Goal: Task Accomplishment & Management: Manage account settings

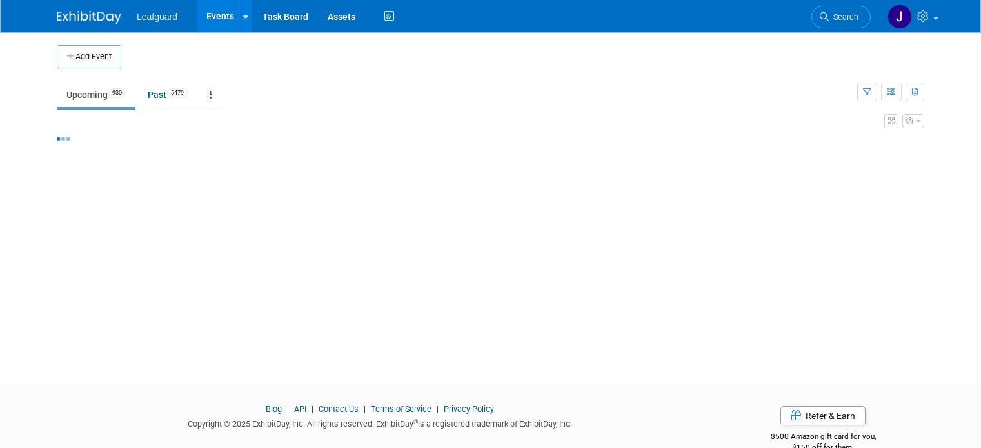
click at [202, 16] on link "Events" at bounding box center [220, 16] width 47 height 32
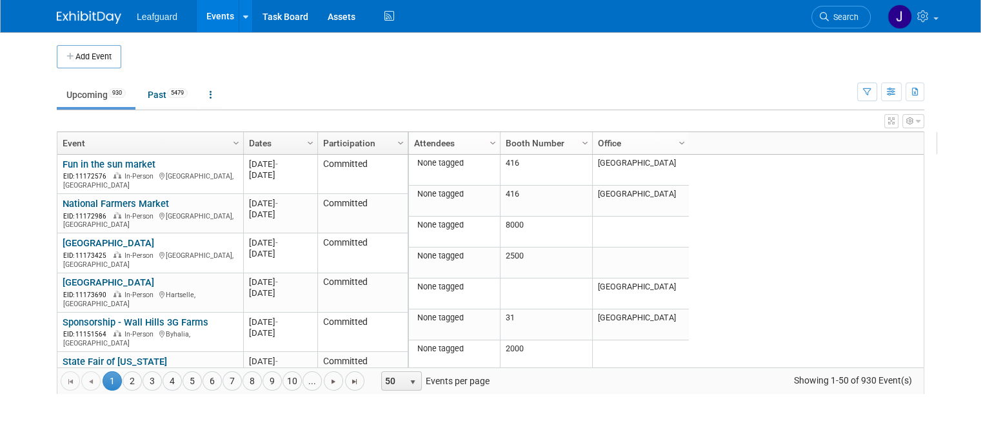
scroll to position [155, 0]
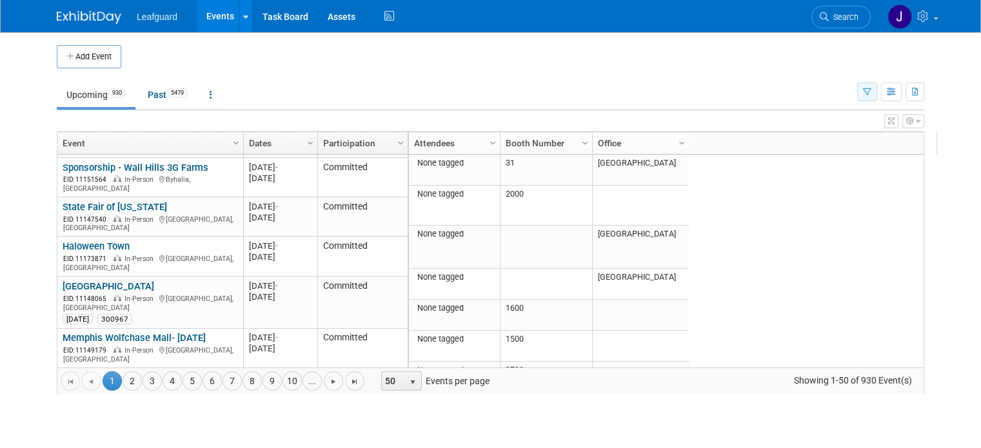
click at [872, 92] on icon "button" at bounding box center [867, 92] width 8 height 8
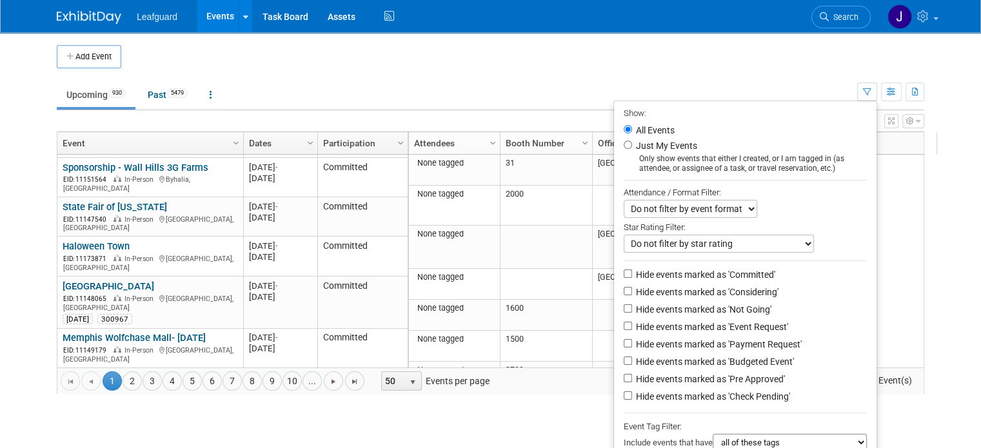
click at [747, 80] on td "Upcoming 930 Past 5479 All Events 6409 Past and Upcoming Grouped Annually Event…" at bounding box center [457, 89] width 801 height 42
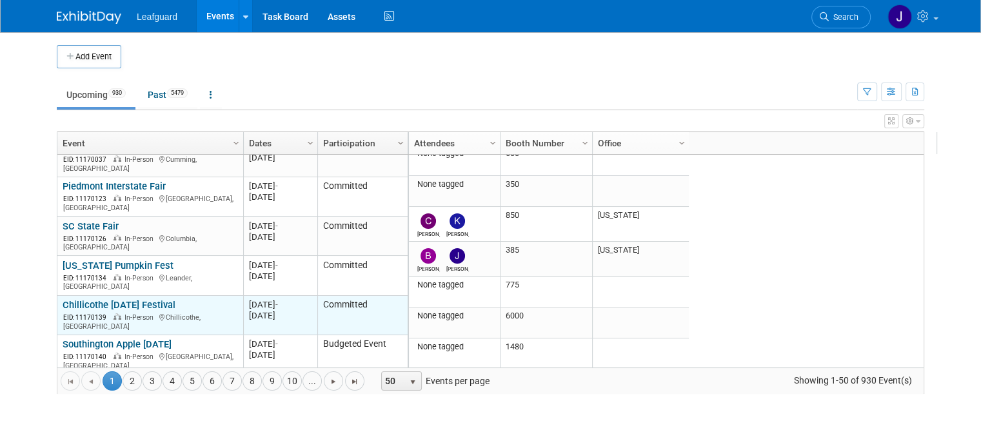
scroll to position [619, 0]
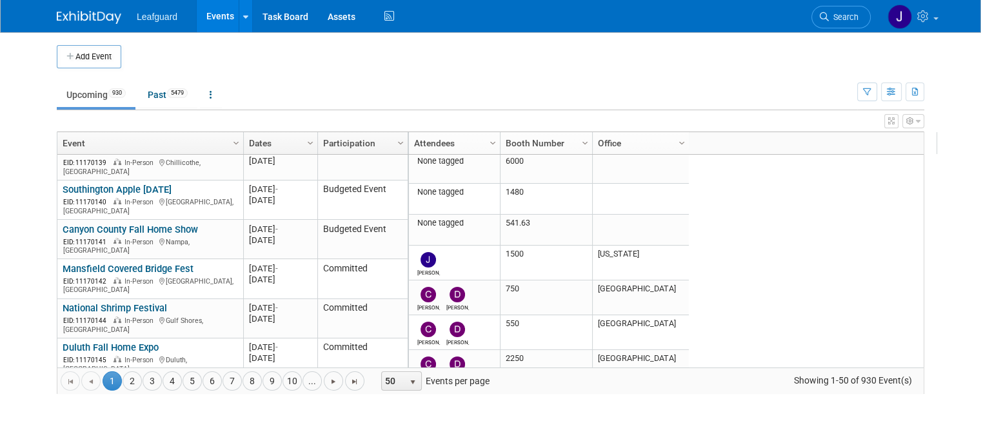
click at [419, 136] on link "Attendees" at bounding box center [452, 143] width 77 height 22
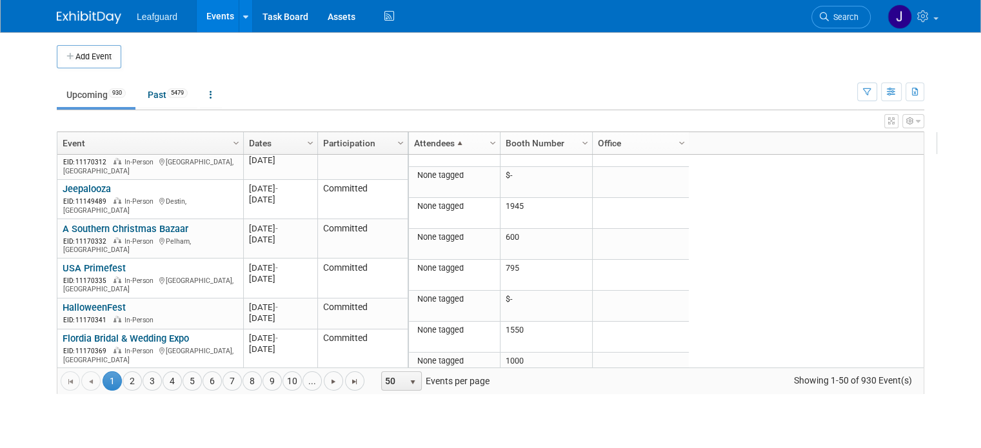
click at [341, 146] on link "Participation" at bounding box center [361, 143] width 76 height 22
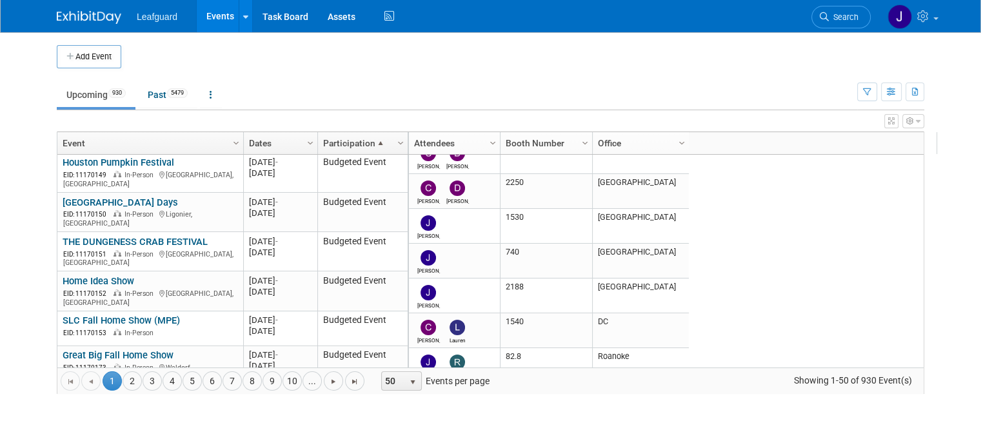
scroll to position [0, 0]
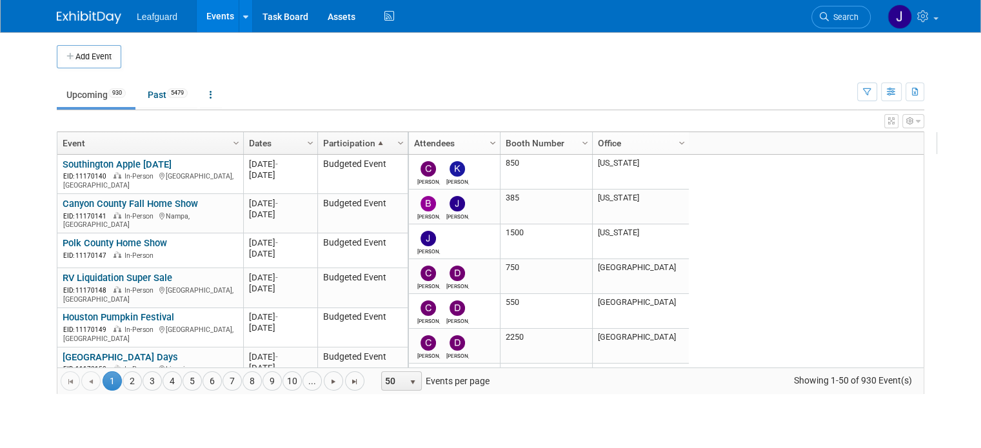
click at [488, 146] on span "Column Settings" at bounding box center [493, 143] width 10 height 10
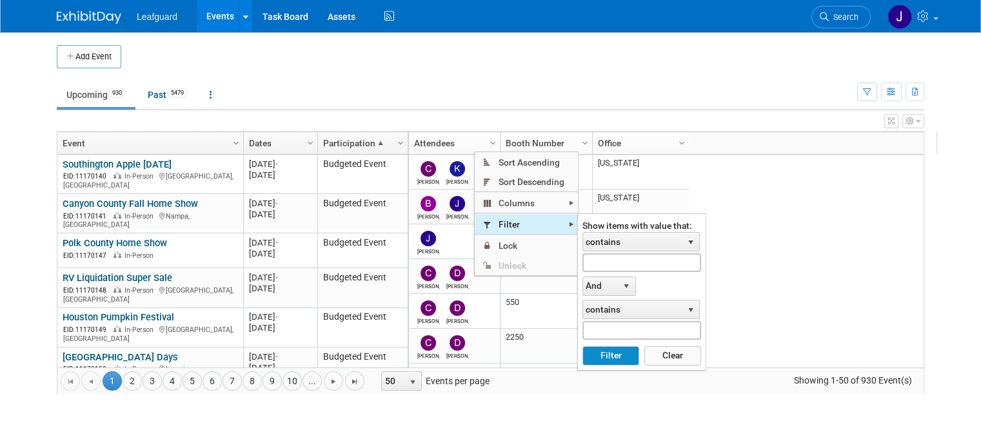
click at [515, 222] on span "Filter" at bounding box center [526, 224] width 103 height 20
click at [637, 246] on span "contains" at bounding box center [632, 242] width 99 height 18
click at [688, 236] on span "select" at bounding box center [691, 242] width 17 height 19
click at [674, 259] on input "text" at bounding box center [642, 263] width 119 height 19
click at [622, 352] on button "Filter" at bounding box center [611, 355] width 57 height 19
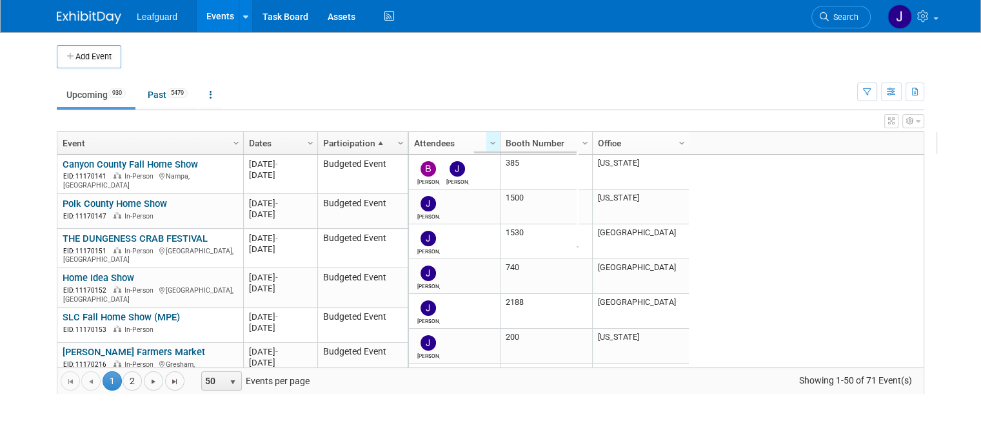
type input "joey"
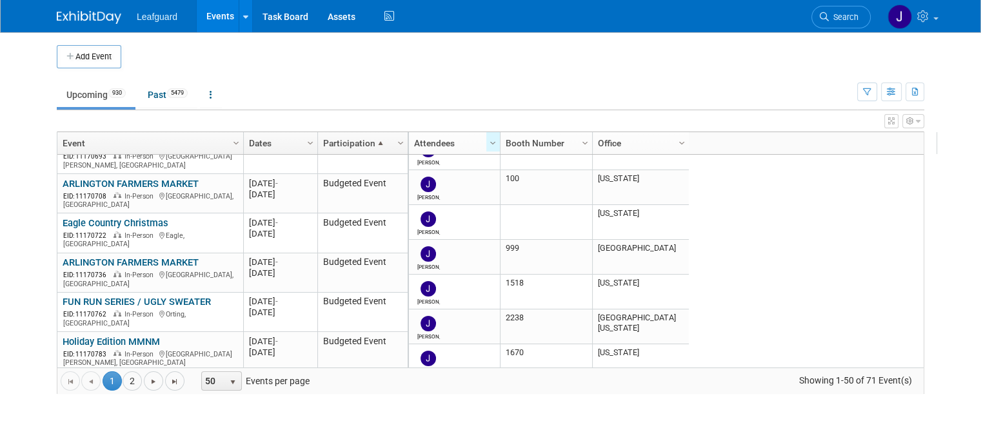
click at [675, 148] on link "Column Settings" at bounding box center [682, 141] width 14 height 19
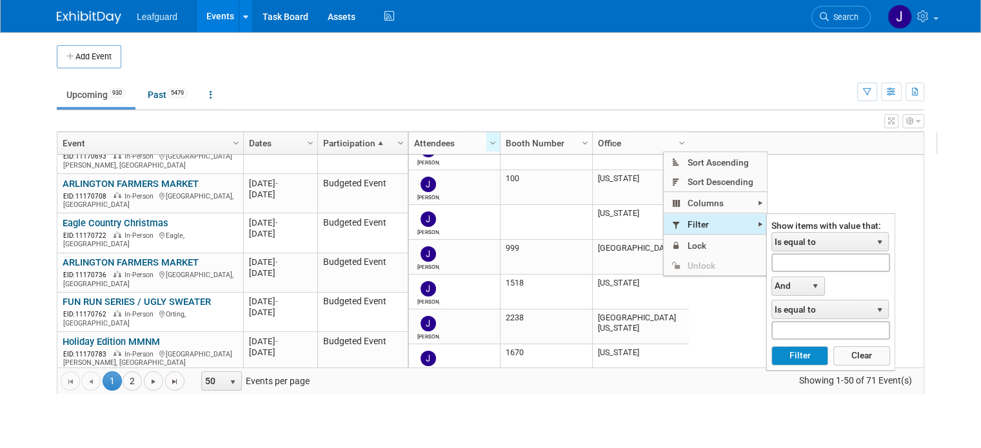
click at [697, 227] on span "Filter" at bounding box center [715, 224] width 103 height 20
click at [848, 265] on input "text" at bounding box center [831, 263] width 119 height 19
click at [772, 346] on button "Filter" at bounding box center [800, 355] width 57 height 19
type input "new mexico"
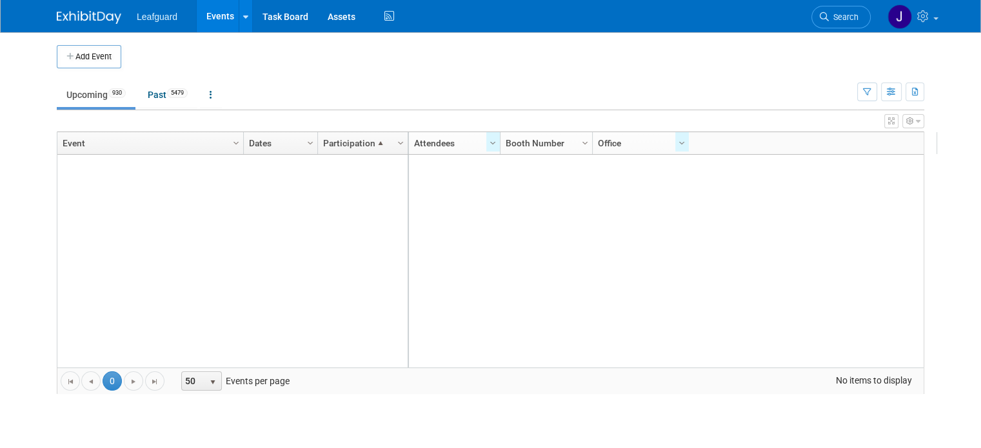
click at [586, 90] on ul "Upcoming 930 Past 5479 All Events 6409 Past and Upcoming Grouped Annually Event…" at bounding box center [457, 95] width 801 height 29
click at [208, 20] on link "Events" at bounding box center [220, 16] width 47 height 32
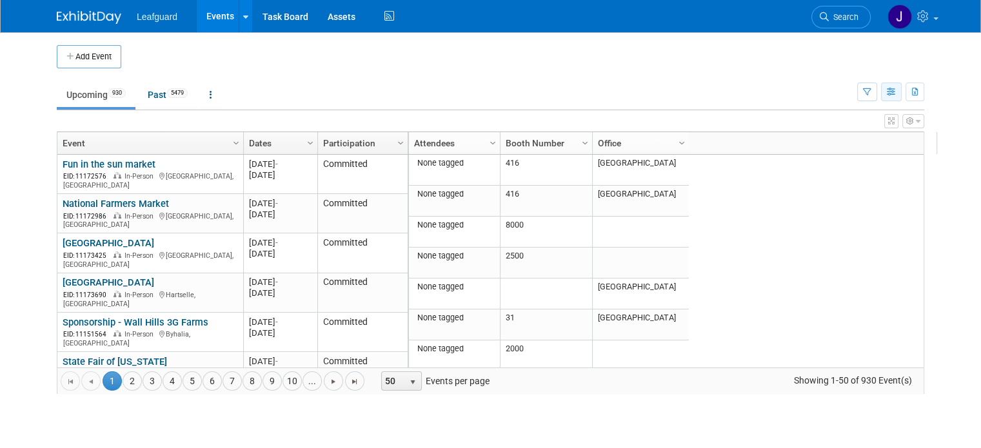
click at [894, 87] on button "button" at bounding box center [891, 92] width 21 height 19
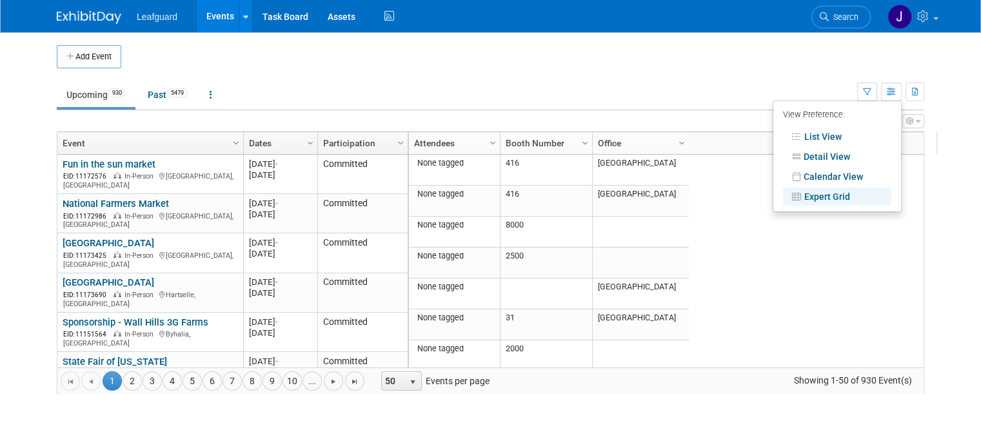
click at [648, 82] on ul "Upcoming 930 Past 5479 All Events 6409 Past and Upcoming Grouped Annually Event…" at bounding box center [457, 95] width 801 height 29
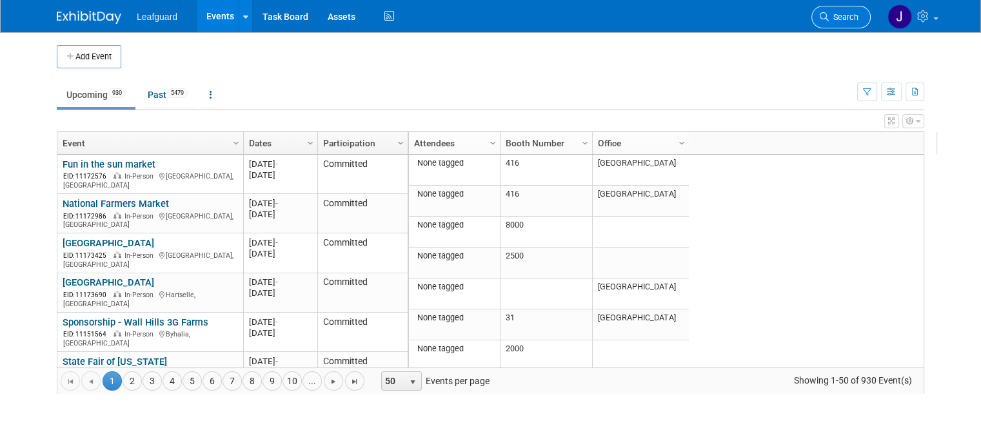
click at [870, 23] on link "Search" at bounding box center [841, 17] width 59 height 23
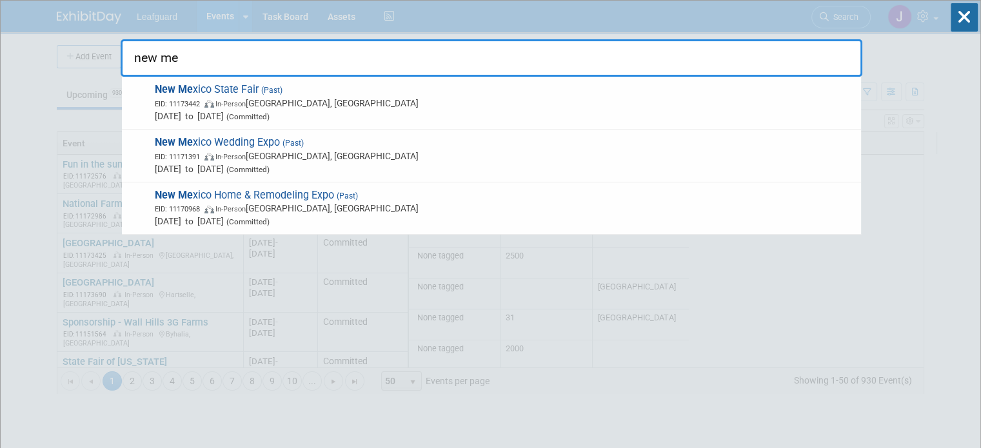
type input "new me"
click at [308, 57] on input "new me" at bounding box center [492, 57] width 742 height 37
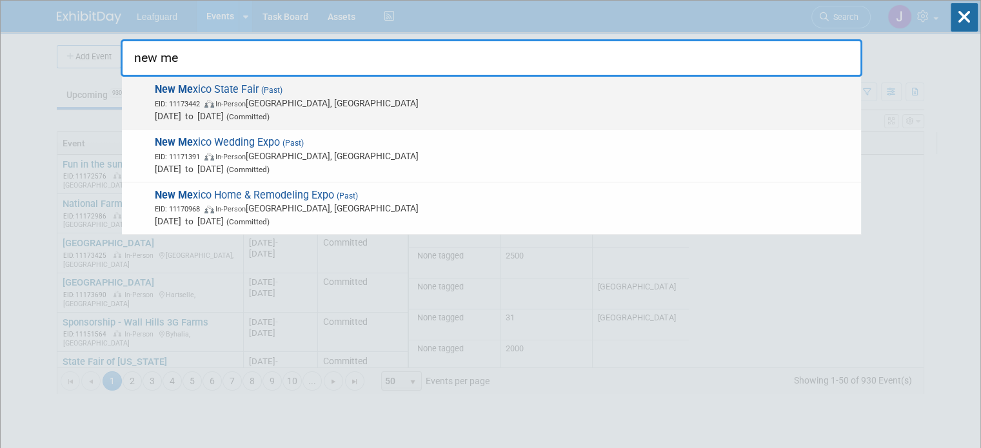
drag, startPoint x: 303, startPoint y: 57, endPoint x: 227, endPoint y: 79, distance: 78.4
click at [160, 43] on input "new me" at bounding box center [492, 57] width 742 height 37
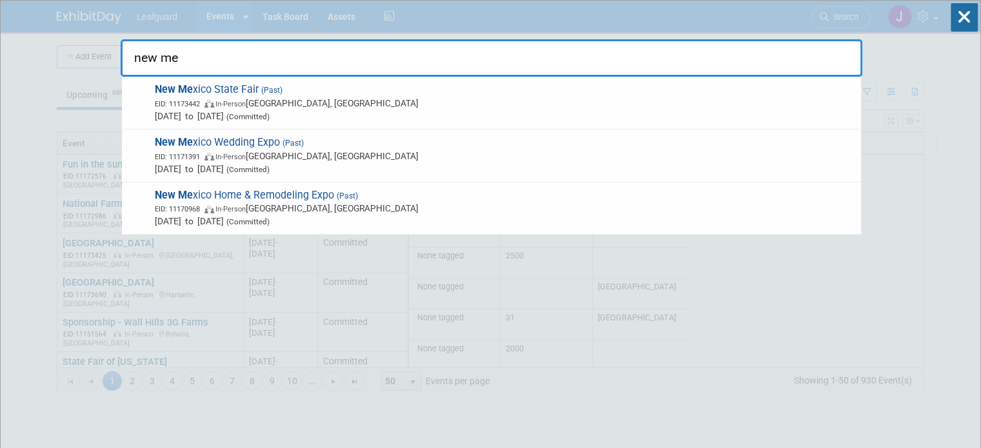
drag, startPoint x: 227, startPoint y: 79, endPoint x: 201, endPoint y: 58, distance: 33.0
click at [225, 78] on div "New Me xico State Fair (Past) EID: 11173442 In-Person Albuquerque, NM Sep 4, 20…" at bounding box center [491, 103] width 739 height 53
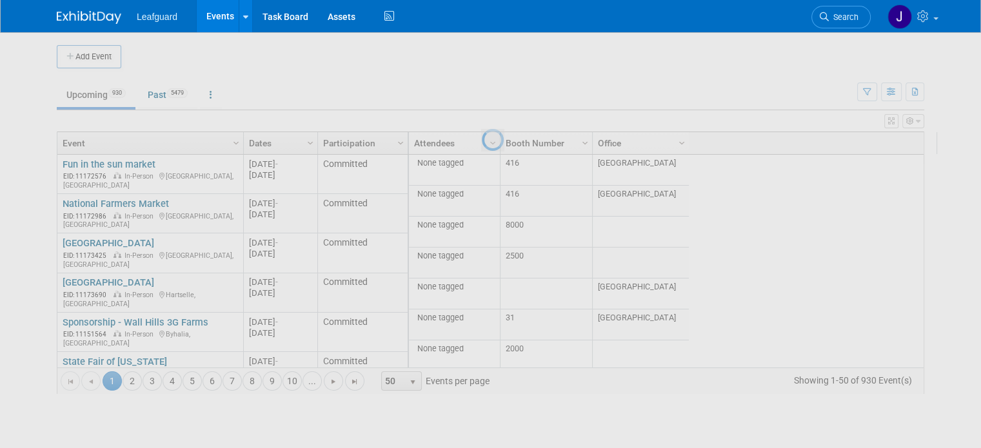
drag, startPoint x: 175, startPoint y: 59, endPoint x: 113, endPoint y: 65, distance: 62.2
click at [482, 65] on div at bounding box center [491, 224] width 18 height 448
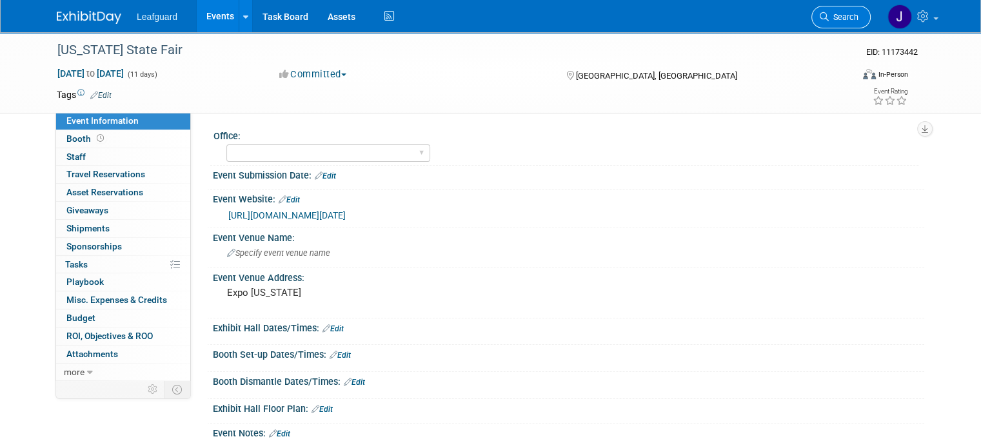
click at [840, 15] on span "Search" at bounding box center [844, 17] width 30 height 10
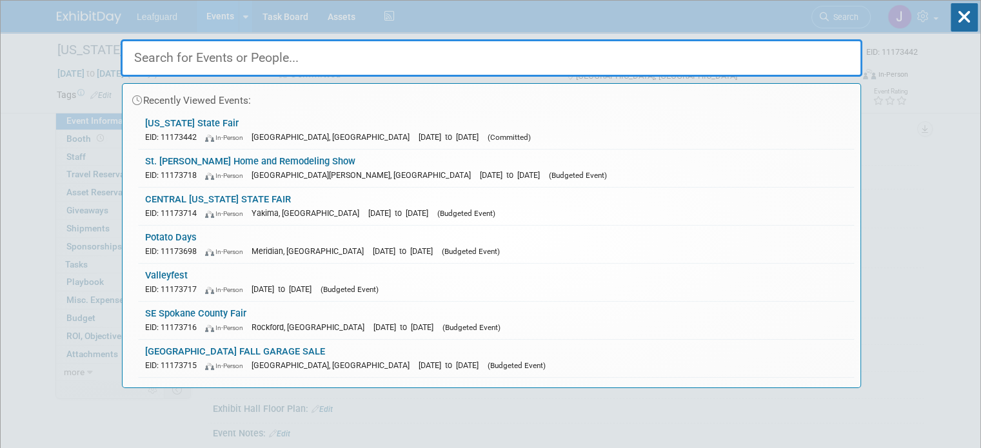
click at [236, 65] on input "text" at bounding box center [492, 57] width 742 height 37
paste input "Albuquerque Home & Lifestyle Fall Show"
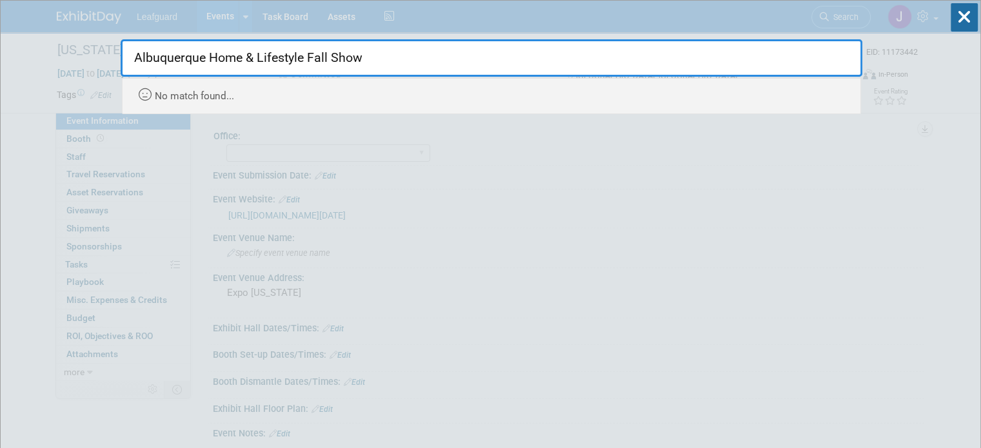
type input "Albuquerque Home & Lifestyle Fall Show"
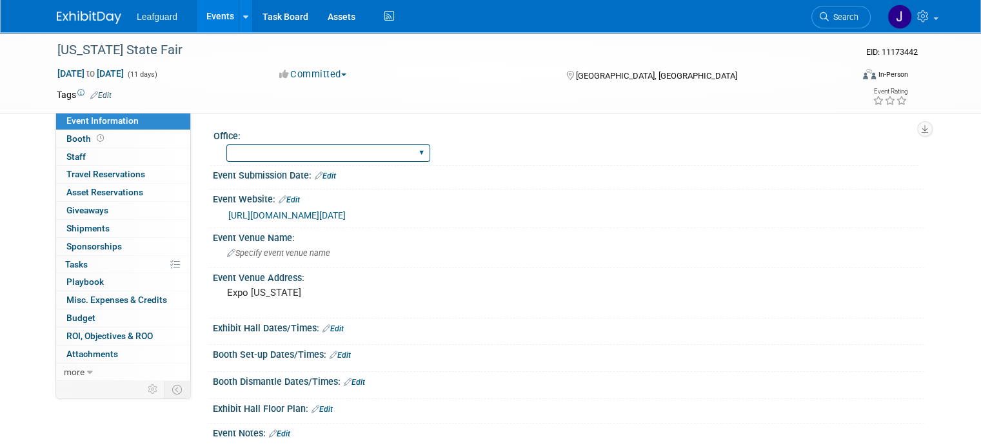
click at [287, 148] on select "[GEOGRAPHIC_DATA] [US_STATE] [GEOGRAPHIC_DATA] [GEOGRAPHIC_DATA] [GEOGRAPHIC_DA…" at bounding box center [328, 153] width 204 height 17
select select "[US_STATE]"
click at [226, 145] on select "[GEOGRAPHIC_DATA] [US_STATE] [GEOGRAPHIC_DATA] [GEOGRAPHIC_DATA] [GEOGRAPHIC_DA…" at bounding box center [328, 153] width 204 height 17
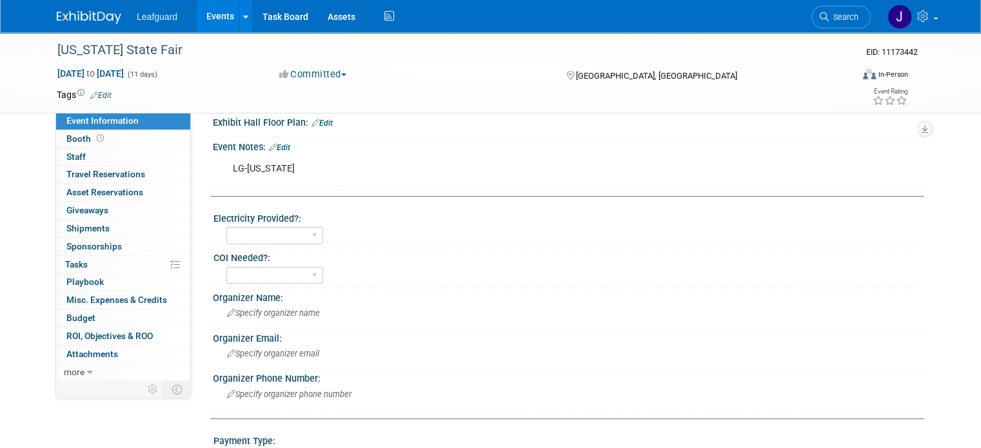
scroll to position [323, 0]
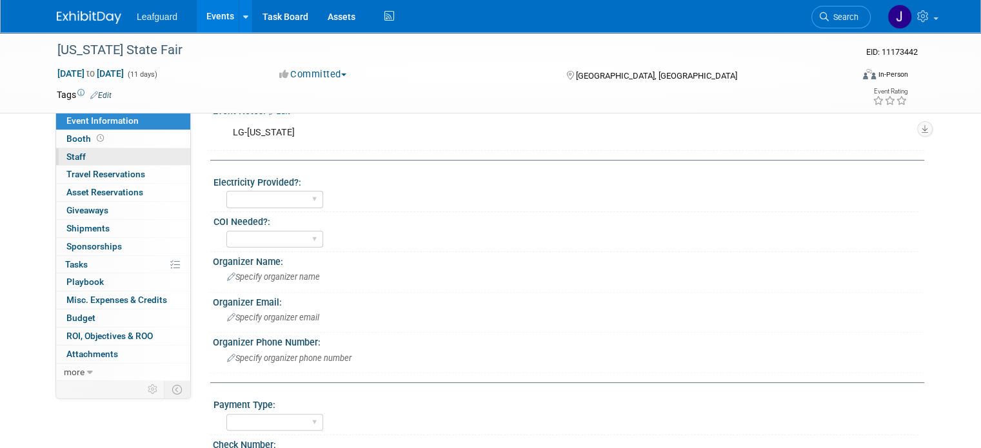
click at [72, 155] on span "Staff 0" at bounding box center [75, 157] width 19 height 10
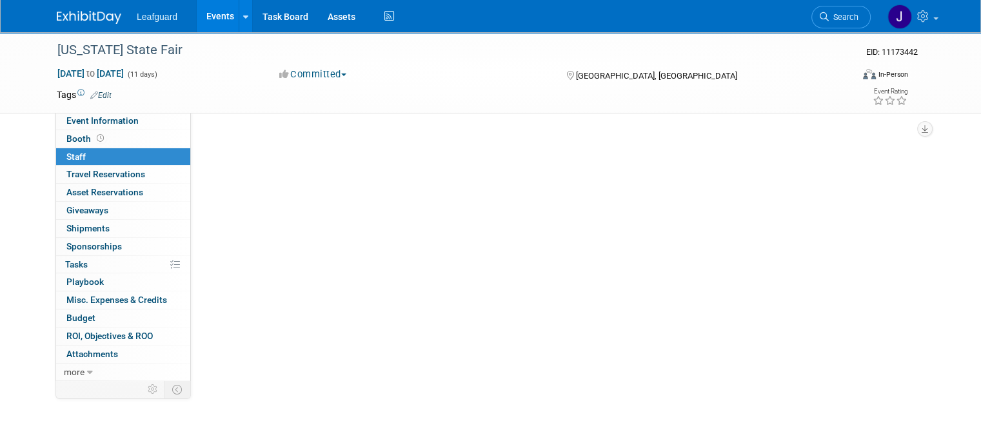
scroll to position [0, 0]
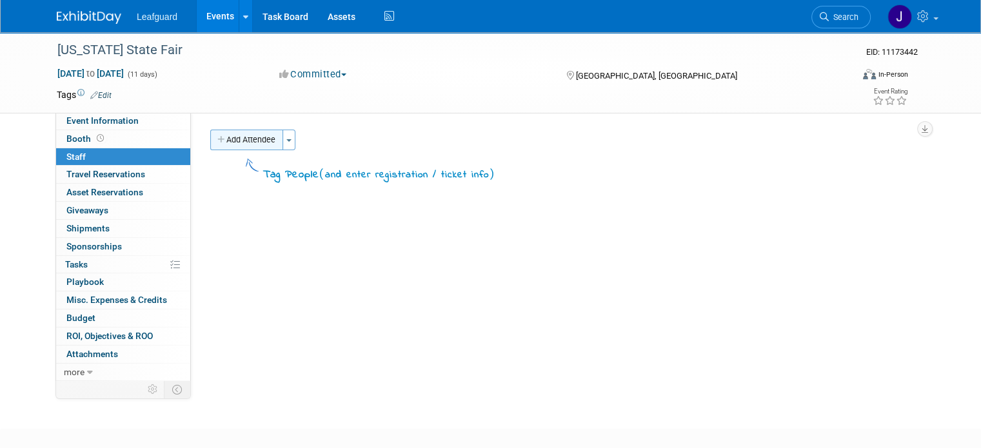
click at [270, 146] on button "Add Attendee" at bounding box center [246, 140] width 73 height 21
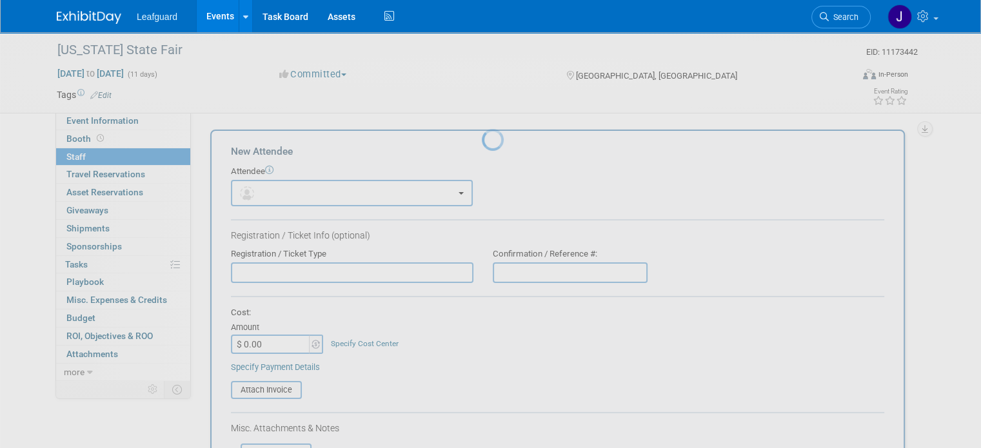
click at [254, 144] on body "Leafguard Events Add Event Bulk Upload Events Shareable Event Boards Recently V…" at bounding box center [490, 224] width 981 height 448
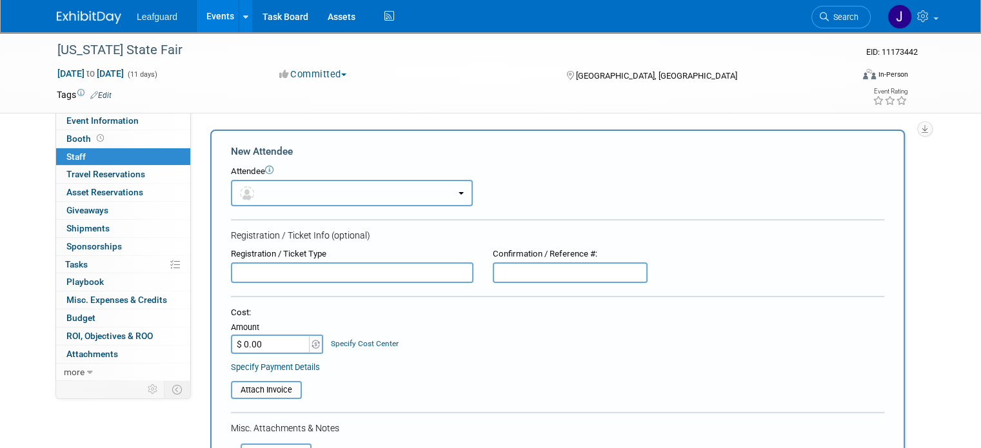
click at [266, 190] on button "button" at bounding box center [352, 193] width 242 height 26
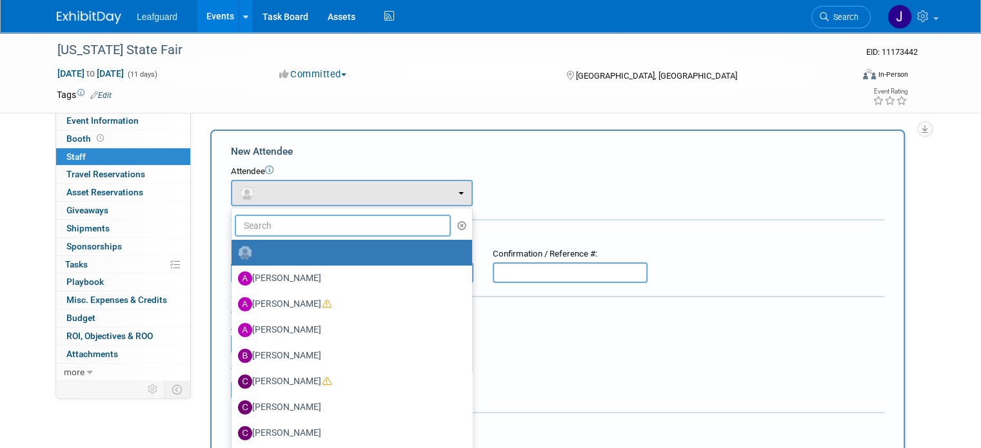
click at [281, 230] on input "text" at bounding box center [343, 226] width 216 height 22
type input "jo"
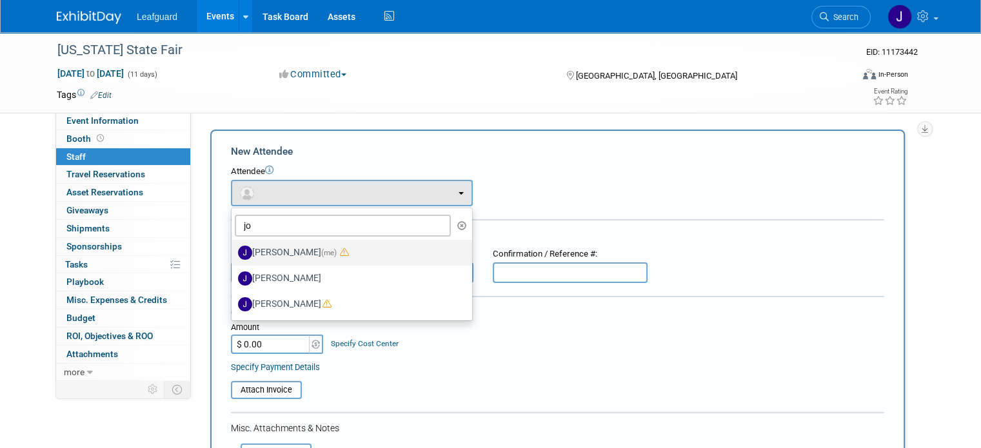
click at [286, 252] on label "Joey Egbert (me)" at bounding box center [348, 253] width 221 height 21
click at [234, 252] on input "Joey Egbert (me)" at bounding box center [229, 251] width 8 height 8
select select "42b345c0-50c4-4e30-b12f-944b97d3667c"
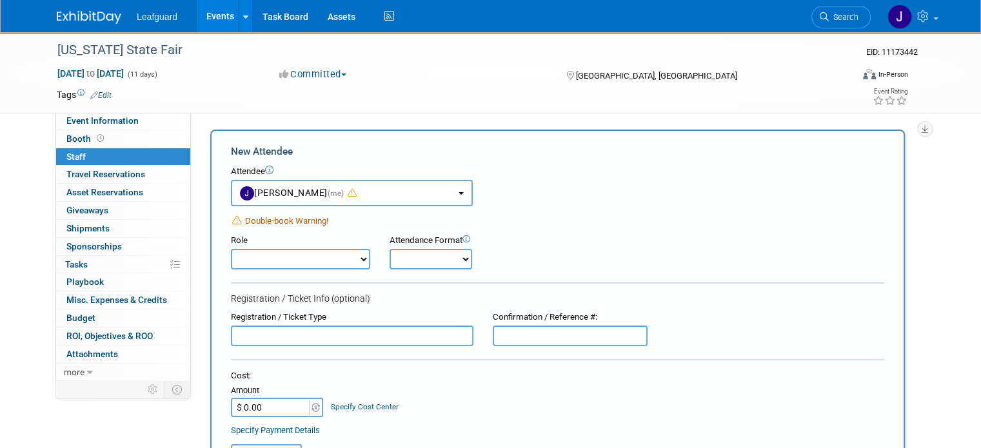
click at [307, 80] on button "Committed" at bounding box center [313, 75] width 77 height 14
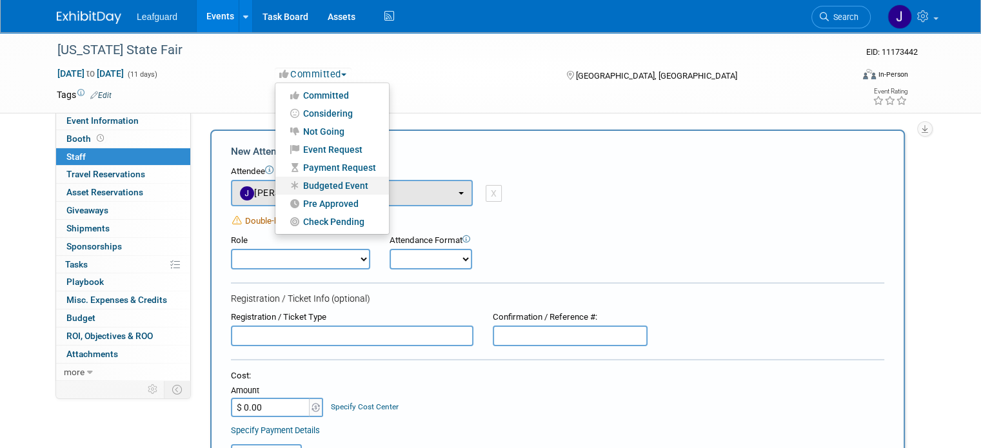
click at [330, 185] on link "Budgeted Event" at bounding box center [332, 186] width 114 height 18
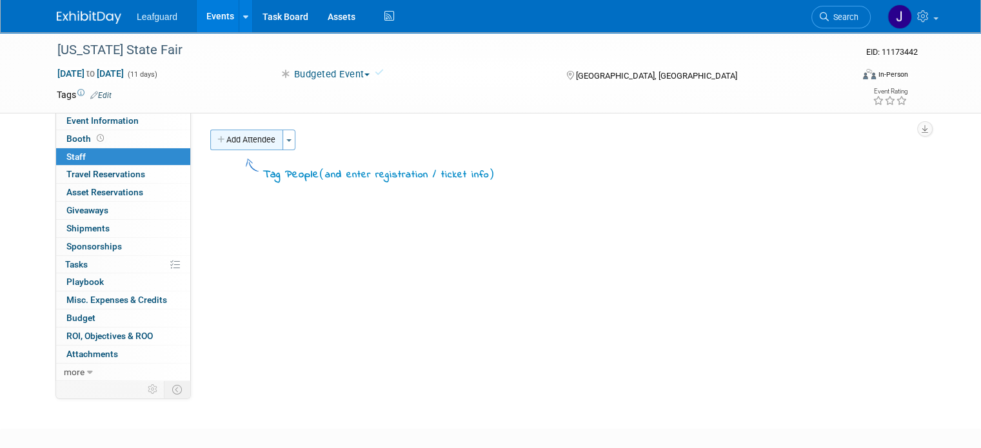
click at [261, 146] on button "Add Attendee" at bounding box center [246, 140] width 73 height 21
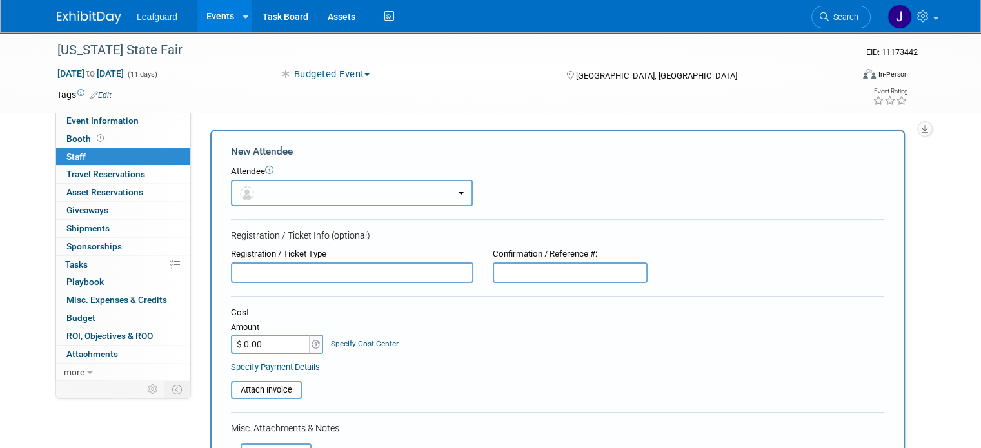
click at [275, 190] on button "button" at bounding box center [352, 193] width 242 height 26
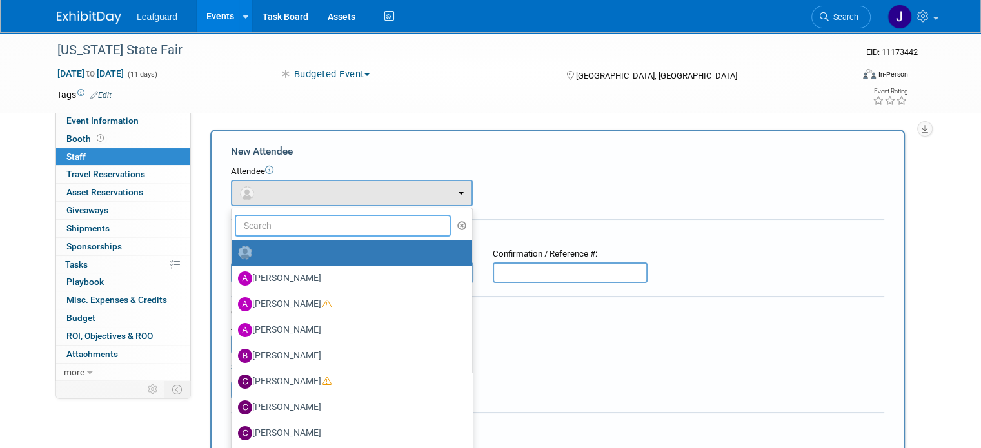
click at [362, 228] on input "text" at bounding box center [343, 226] width 216 height 22
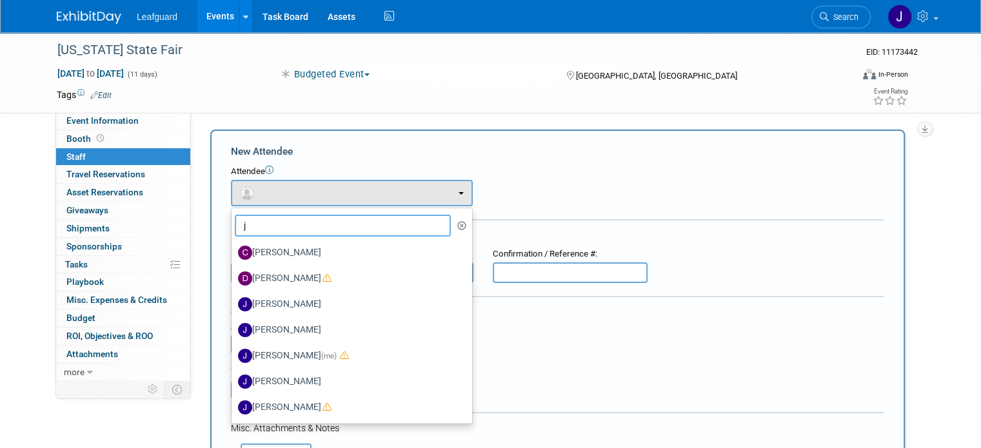
type input "jo"
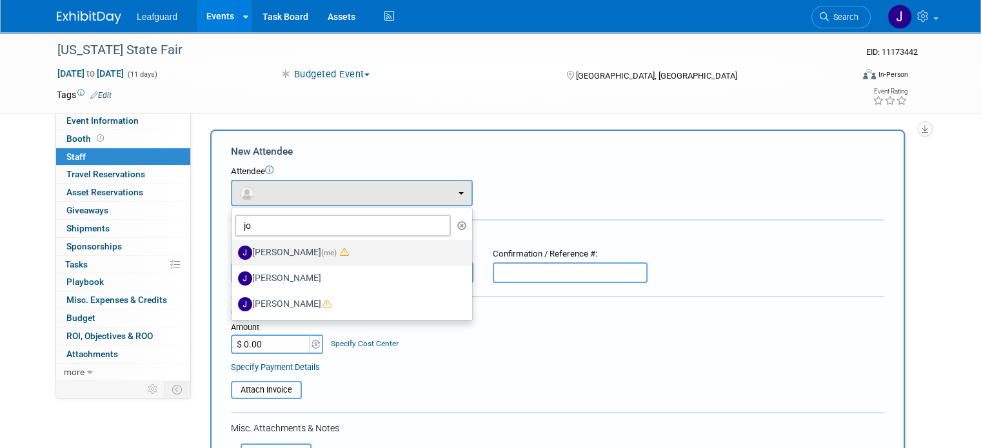
click at [281, 250] on label "Joey Egbert (me)" at bounding box center [348, 253] width 221 height 21
click at [234, 250] on input "Joey Egbert (me)" at bounding box center [229, 251] width 8 height 8
select select "42b345c0-50c4-4e30-b12f-944b97d3667c"
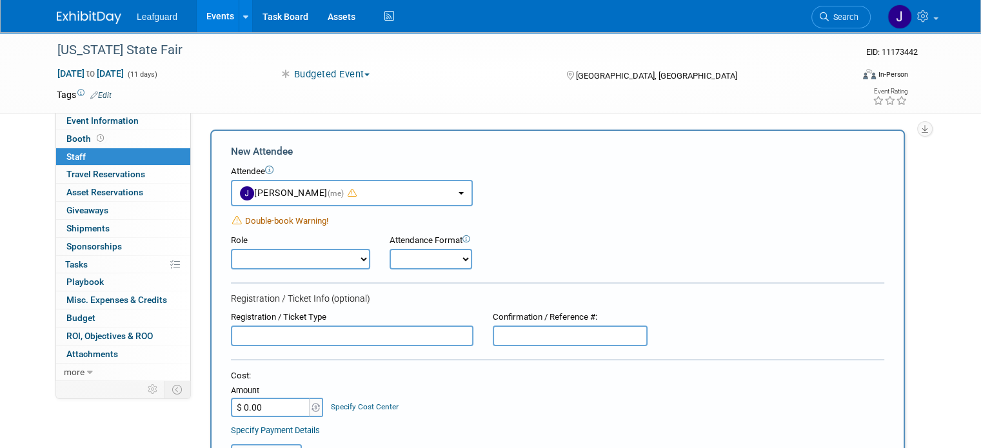
click at [627, 207] on form "New Attendee Attendee <img src="https://www.exhibitday.com/Images/Unassigned-Us…" at bounding box center [558, 413] width 654 height 537
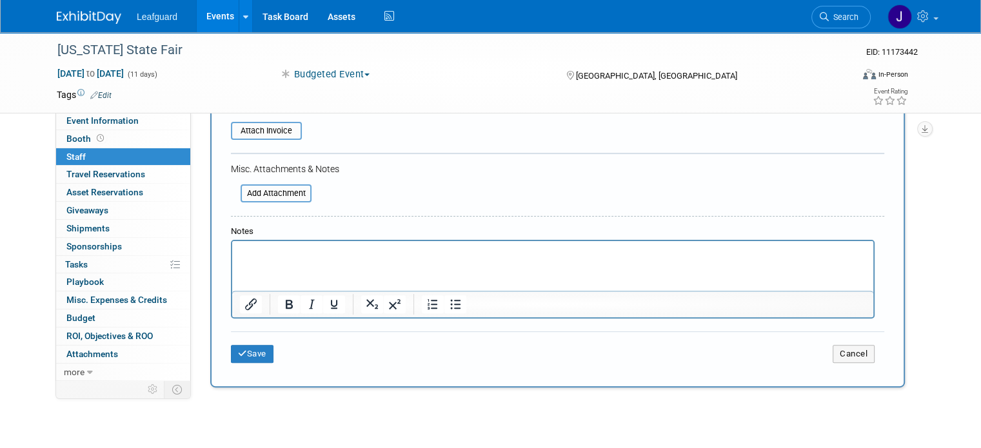
scroll to position [410, 0]
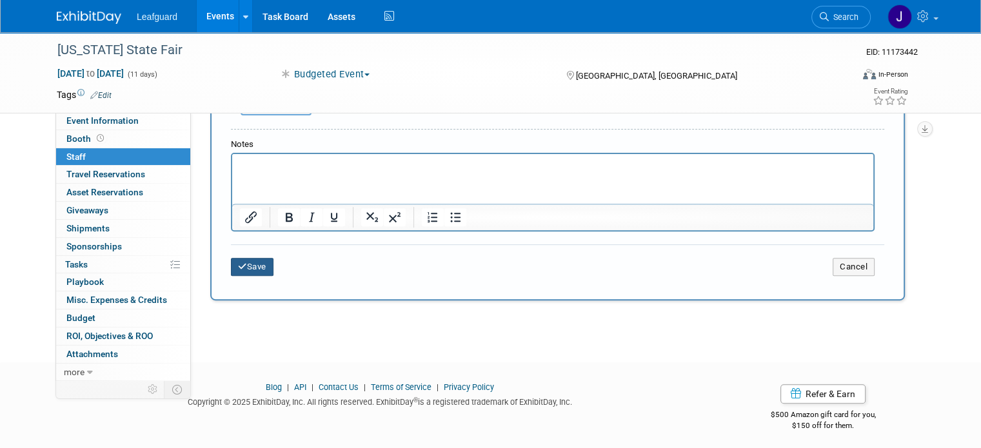
click at [248, 264] on button "Save" at bounding box center [252, 267] width 43 height 18
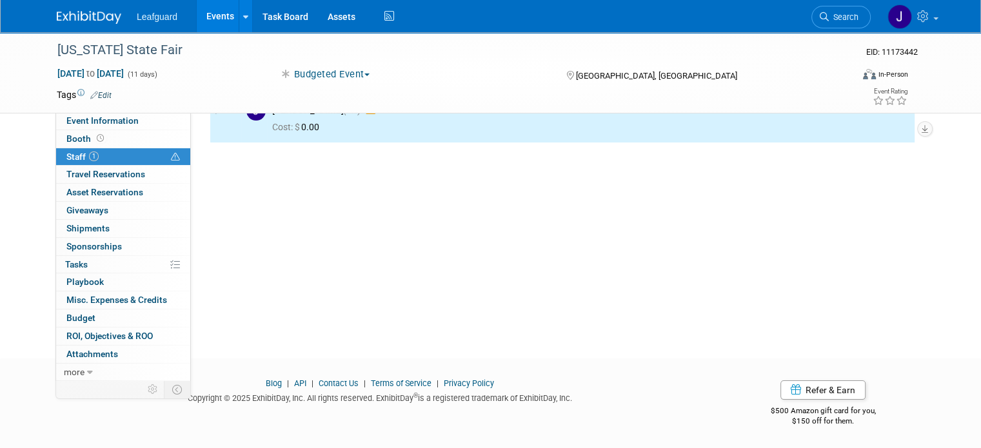
scroll to position [6, 0]
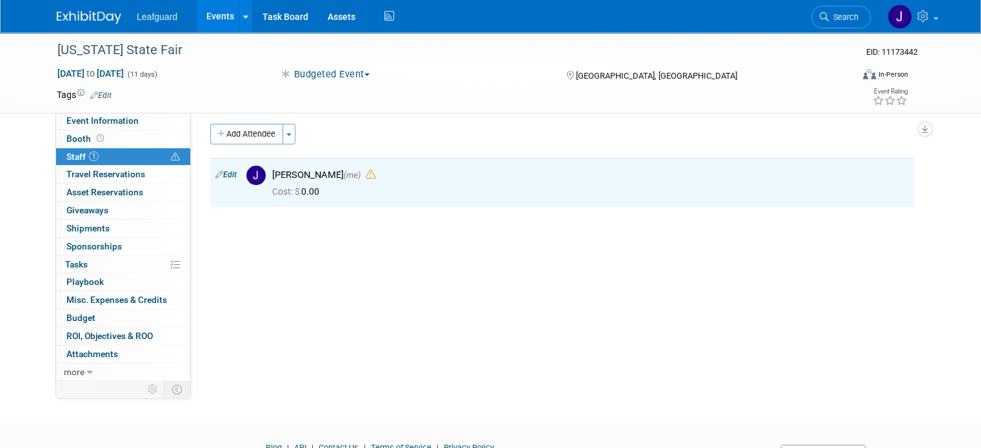
drag, startPoint x: 188, startPoint y: 232, endPoint x: 246, endPoint y: 83, distance: 159.7
click at [246, 76] on div "Sep 4, 2025 to Sep 14, 2025 (11 days)" at bounding box center [156, 73] width 199 height 13
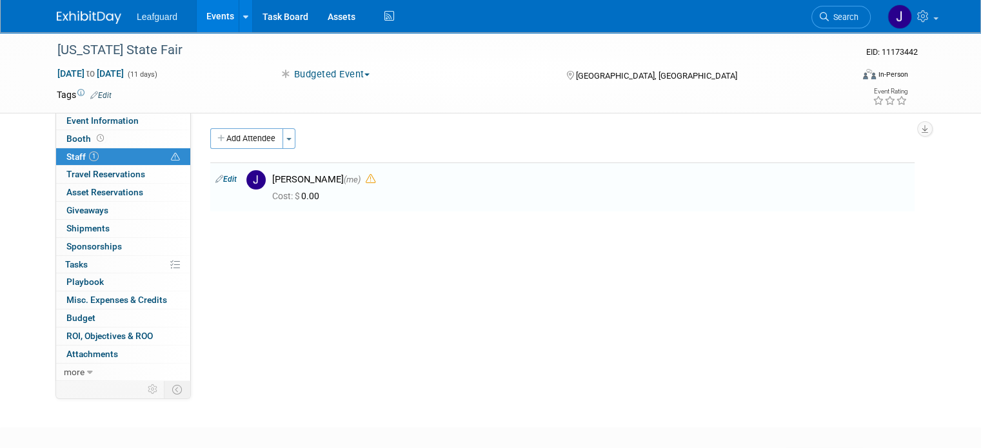
scroll to position [0, 0]
click at [852, 25] on link "Search" at bounding box center [841, 17] width 59 height 23
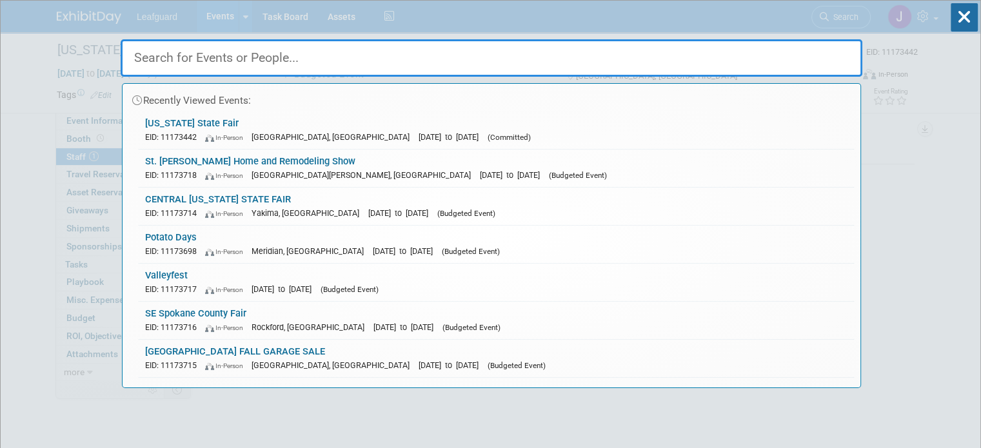
click at [375, 59] on input "text" at bounding box center [492, 57] width 742 height 37
paste input "Albuquerque Home & Lifestyle Fall Show"
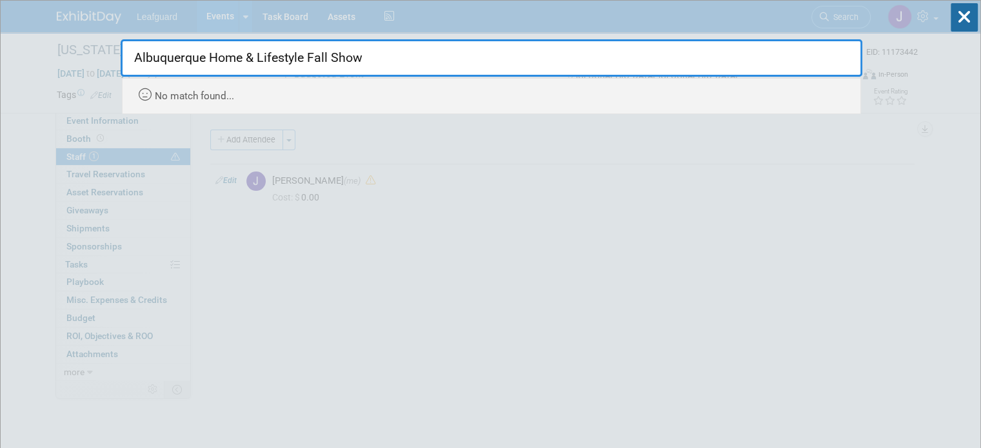
type input "Albuquerque Home & Lifestyle Fall Show"
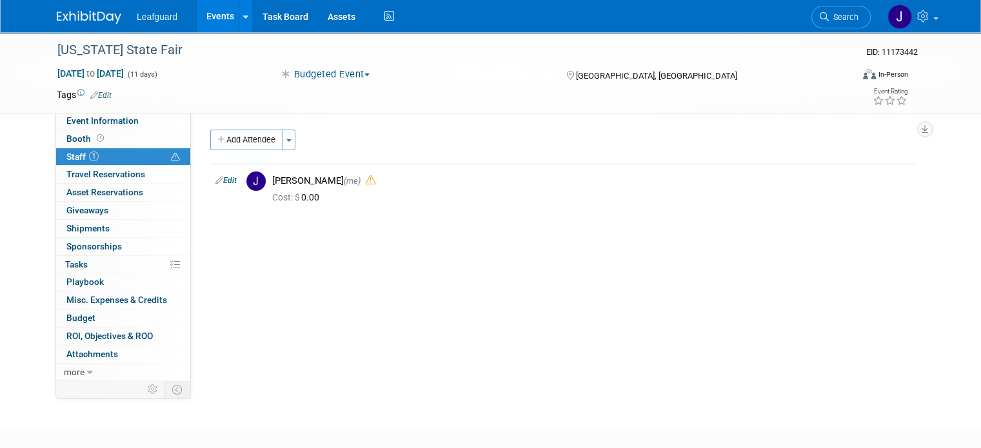
click at [499, 77] on div "Budgeted Event Committed Considering Not Going Event Request Payment Request Bu…" at bounding box center [410, 75] width 271 height 14
click at [166, 19] on li "Leafguard" at bounding box center [166, 12] width 59 height 19
click at [227, 32] on div "Leafguard Events Add Event Bulk Upload Events Shareable Event Boards Recently V…" at bounding box center [490, 16] width 981 height 33
click at [239, 21] on link at bounding box center [246, 16] width 14 height 32
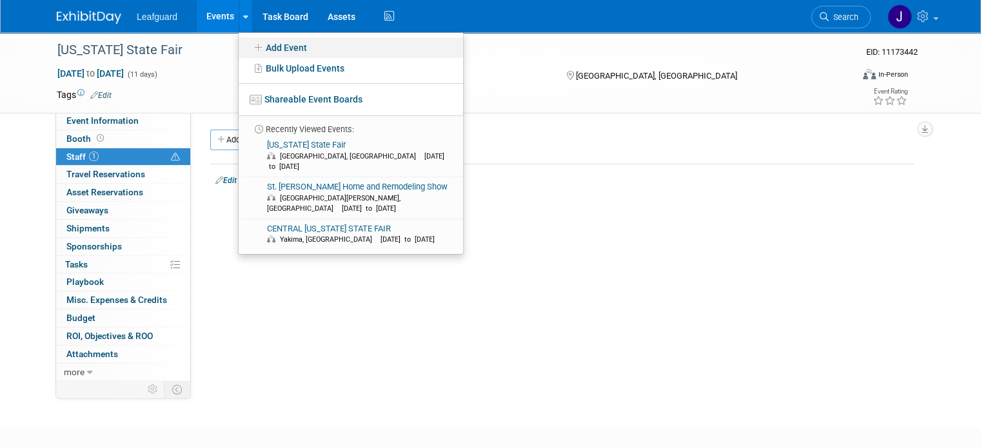
click at [256, 48] on link "Add Event" at bounding box center [351, 47] width 225 height 21
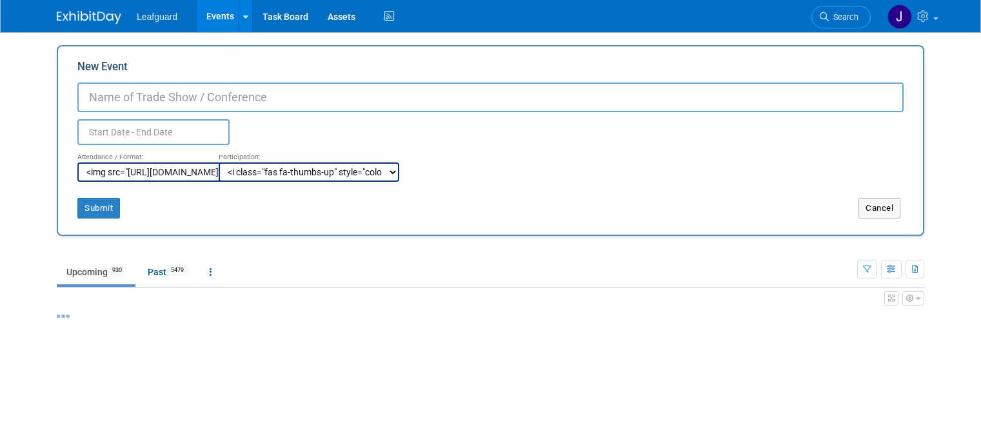
click at [175, 108] on input "New Event" at bounding box center [490, 98] width 826 height 30
click at [184, 99] on input "New Event" at bounding box center [490, 98] width 826 height 30
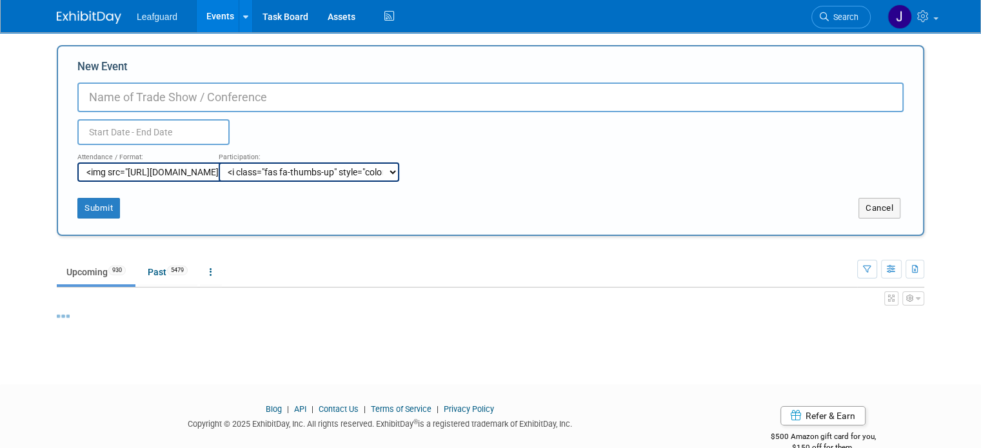
paste input "Albuquerque Home & Lifestyle Fall Show"
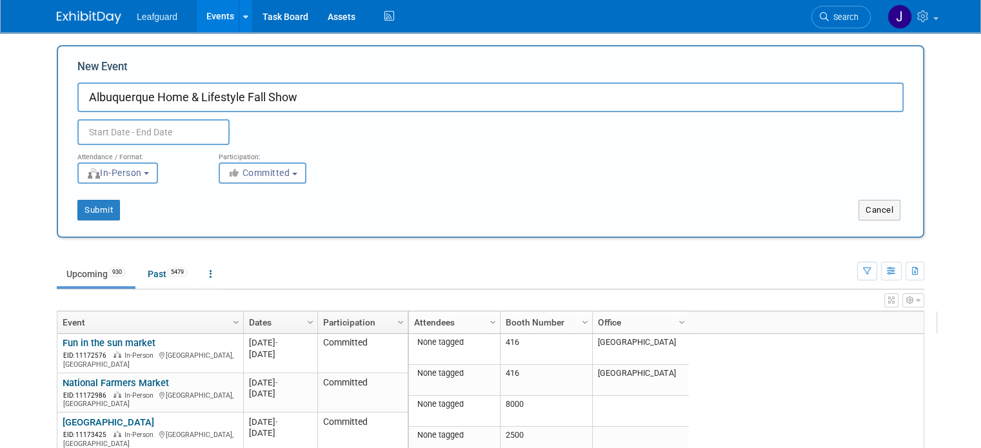
type input "Albuquerque Home & Lifestyle Fall Show"
click at [186, 130] on input "text" at bounding box center [153, 132] width 152 height 26
click at [179, 128] on input "text" at bounding box center [153, 132] width 152 height 26
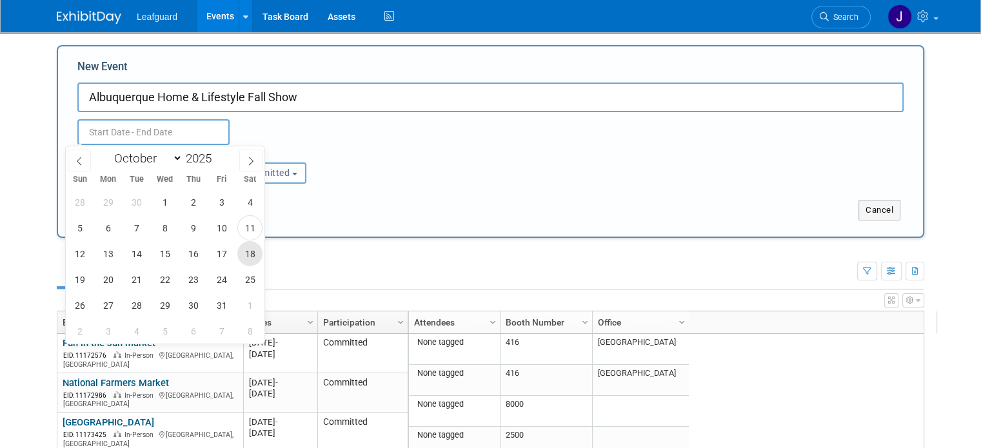
click at [243, 257] on span "18" at bounding box center [249, 253] width 25 height 25
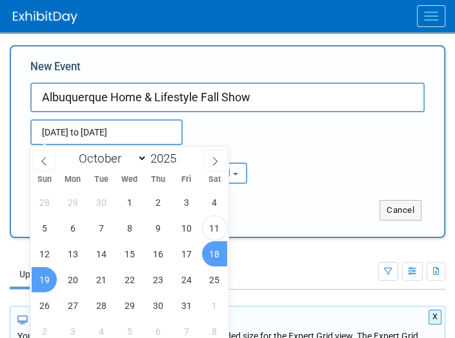
click at [45, 281] on span "19" at bounding box center [44, 279] width 25 height 25
type input "[DATE] to [DATE]"
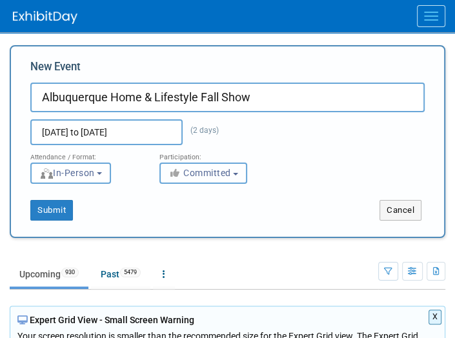
click at [183, 180] on button "Committed" at bounding box center [203, 173] width 88 height 21
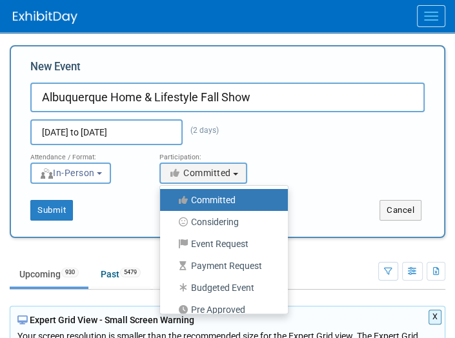
click at [221, 278] on link "Budgeted Event" at bounding box center [224, 288] width 128 height 22
click at [218, 286] on label "Budgeted Event" at bounding box center [220, 287] width 108 height 17
click at [172, 286] on input "Budgeted Event" at bounding box center [167, 288] width 8 height 8
select select "103"
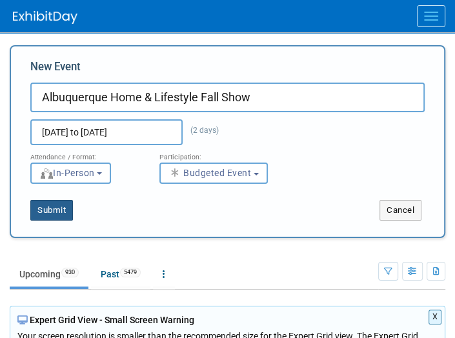
click at [59, 217] on button "Submit" at bounding box center [51, 210] width 43 height 21
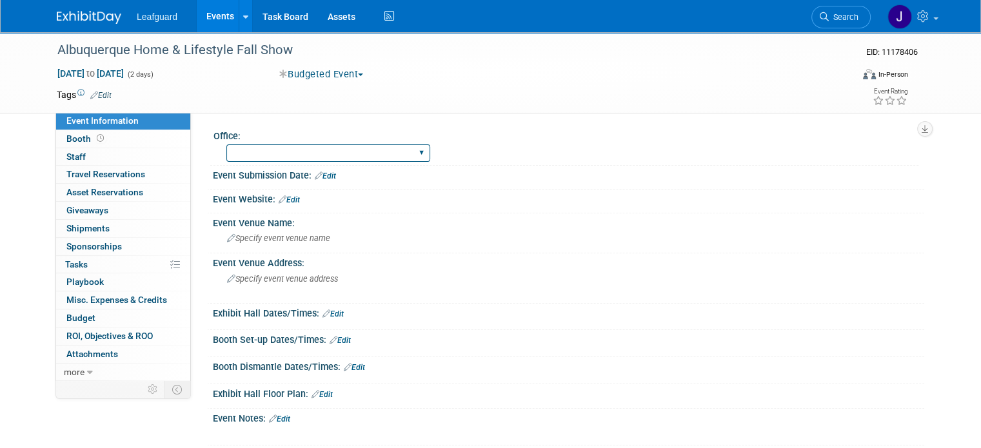
click at [239, 152] on select "Albany Arkansas Austin Birmingham Charlotte Chicago Cleveland Colorado Columbia…" at bounding box center [328, 153] width 204 height 17
select select "New Mexico"
click at [226, 145] on select "Albany Arkansas Austin Birmingham Charlotte Chicago Cleveland Colorado Columbia…" at bounding box center [328, 153] width 204 height 17
click at [250, 239] on span "Specify event venue name" at bounding box center [278, 239] width 103 height 10
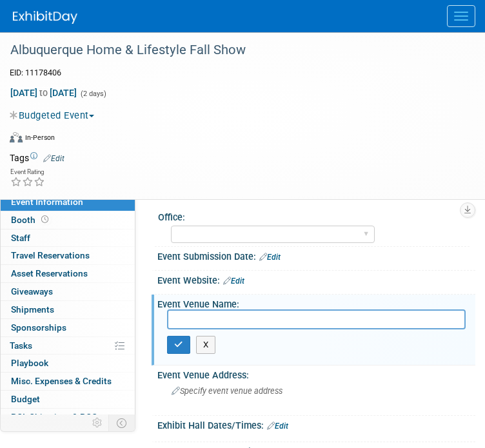
click at [271, 316] on input "text" at bounding box center [316, 320] width 299 height 20
type input "Expo New Mexico"
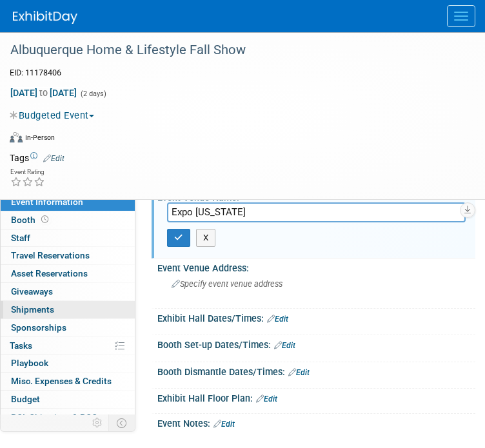
scroll to position [129, 0]
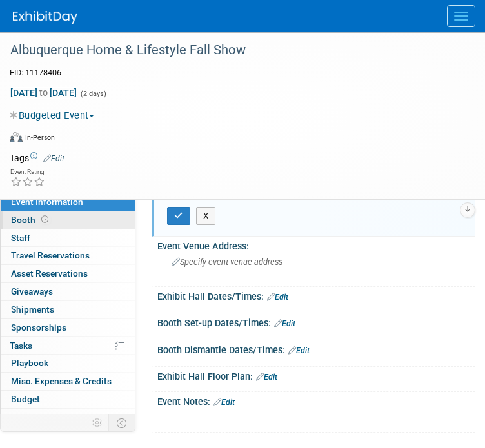
click at [36, 224] on span "Booth" at bounding box center [31, 220] width 40 height 10
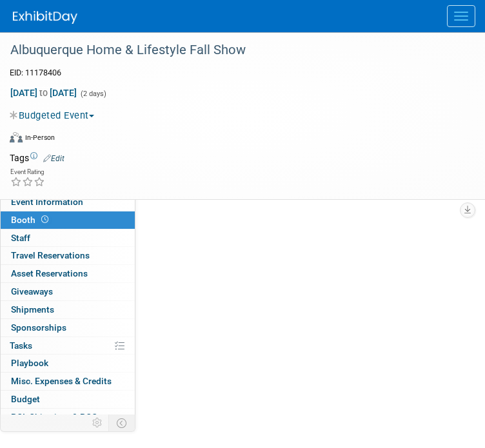
scroll to position [0, 0]
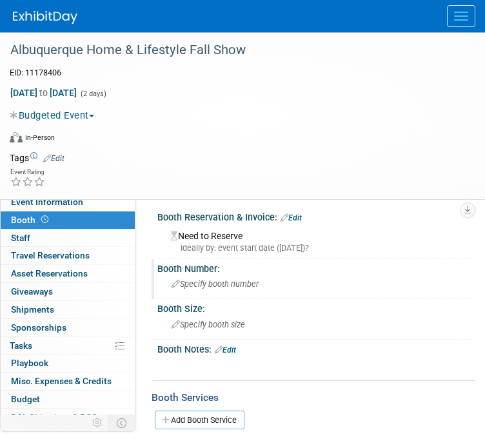
click at [199, 285] on span "Specify booth number" at bounding box center [215, 284] width 87 height 10
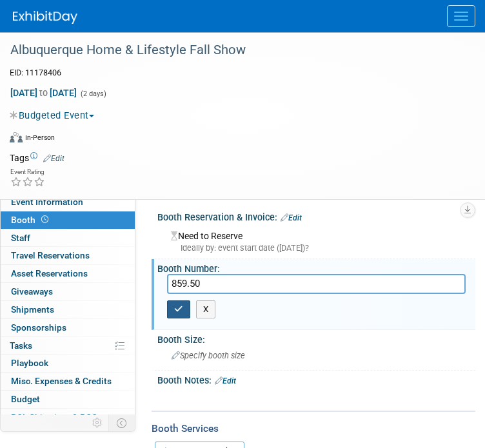
type input "859.50"
click at [186, 310] on button "button" at bounding box center [178, 310] width 23 height 18
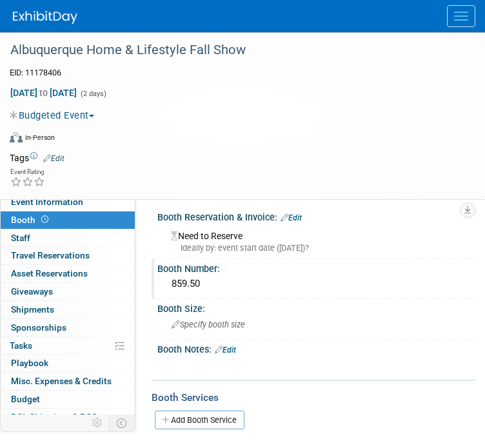
click at [185, 309] on div "Booth Size:" at bounding box center [316, 307] width 318 height 16
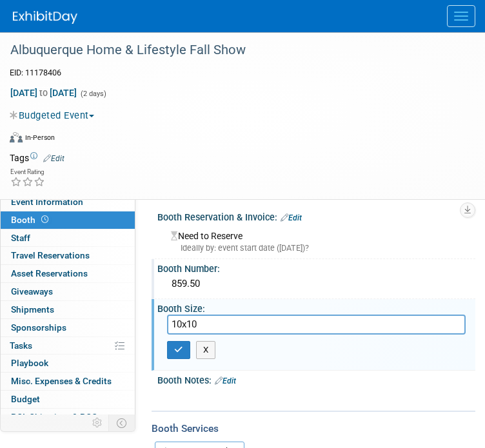
type input "10x10"
click at [279, 337] on div at bounding box center [309, 396] width 283 height 13
click at [230, 337] on link "Edit" at bounding box center [225, 381] width 21 height 9
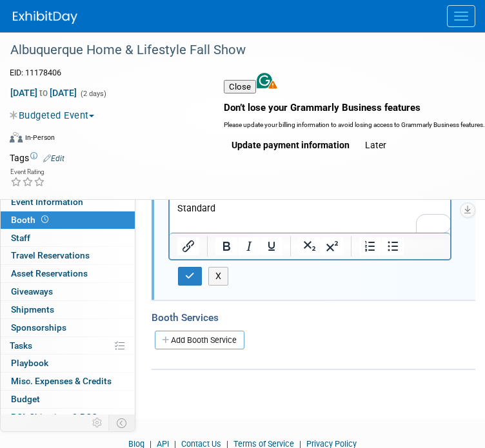
scroll to position [129, 0]
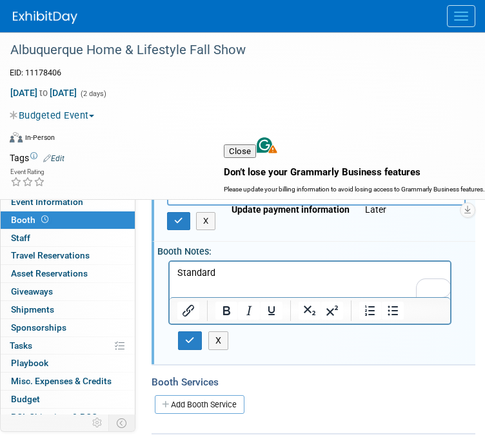
click at [394, 220] on button "Later" at bounding box center [375, 209] width 37 height 21
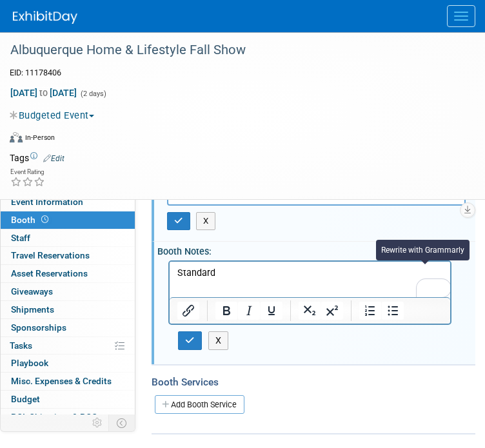
click at [410, 334] on div "Booth Notes: Edit X" at bounding box center [314, 303] width 324 height 123
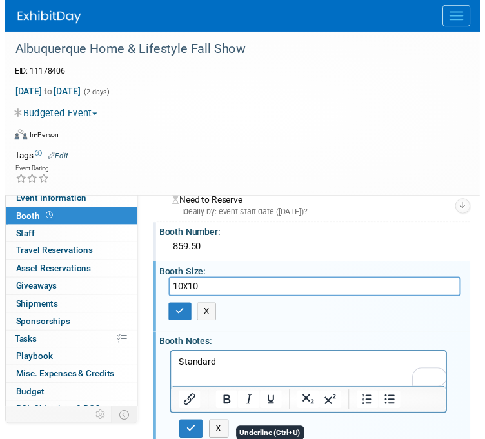
scroll to position [0, 0]
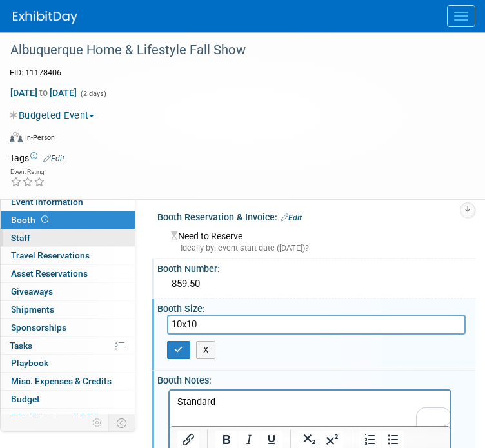
click at [48, 237] on link "0 Staff 0" at bounding box center [68, 238] width 134 height 17
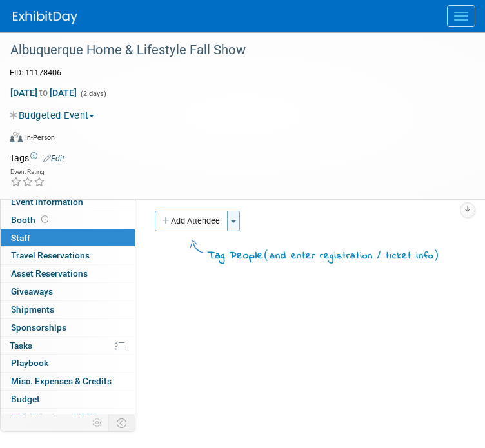
click at [230, 225] on button "Toggle Dropdown" at bounding box center [233, 221] width 13 height 21
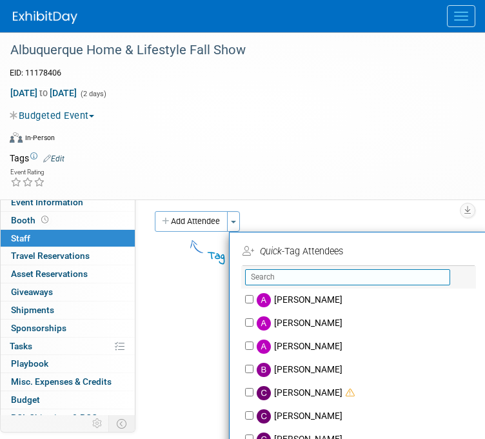
click at [279, 272] on input "text" at bounding box center [347, 277] width 205 height 16
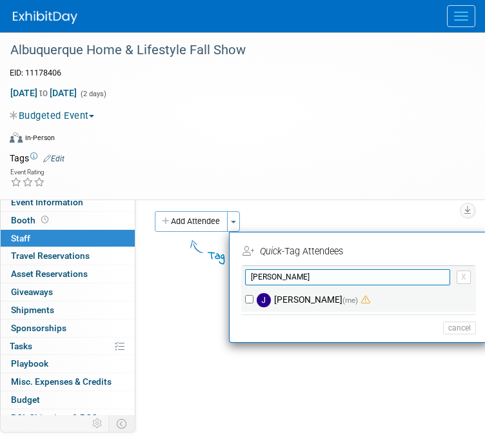
type input "joey"
click at [286, 296] on label "Joey Egbert (me)" at bounding box center [367, 299] width 227 height 23
click at [254, 296] on input "Joey Egbert (me)" at bounding box center [249, 299] width 8 height 8
checkbox input "true"
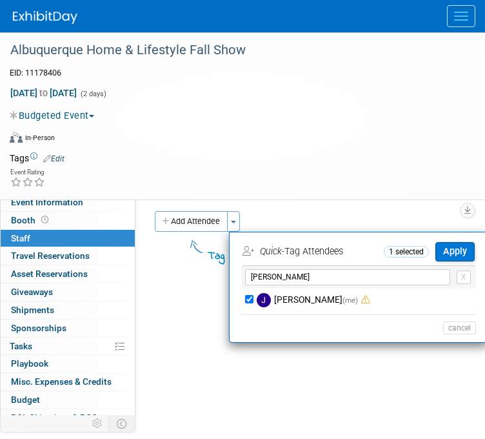
click at [430, 247] on td "Apply" at bounding box center [452, 251] width 46 height 21
click at [434, 252] on td "Apply" at bounding box center [452, 251] width 46 height 21
click at [441, 255] on button "Apply" at bounding box center [454, 251] width 39 height 19
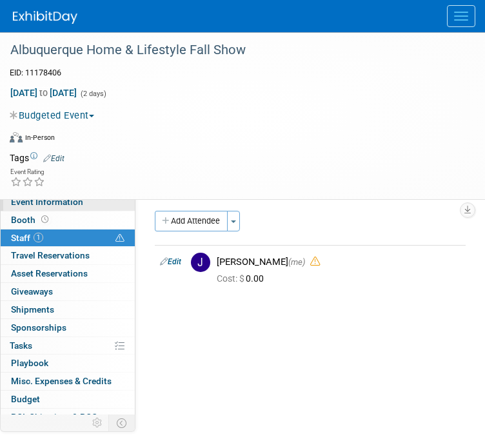
click at [69, 200] on span "Event Information" at bounding box center [47, 202] width 72 height 10
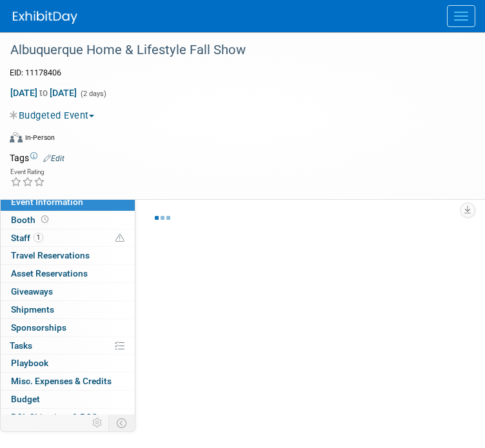
select select "[US_STATE]"
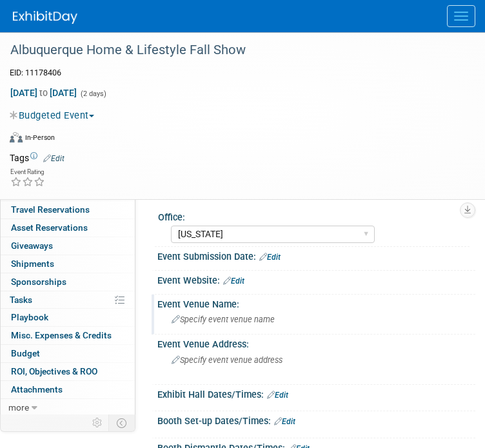
click at [225, 319] on span "Specify event venue name" at bounding box center [223, 320] width 103 height 10
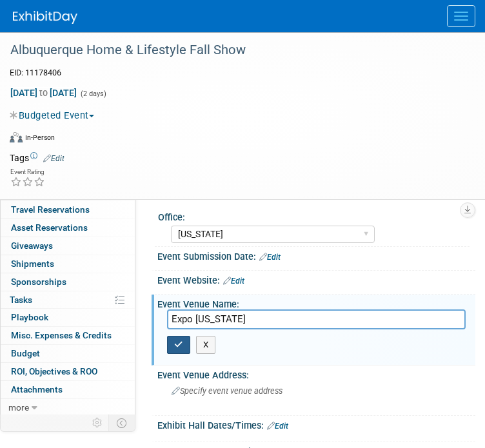
type input "Expo New Mexico"
click at [188, 337] on button "button" at bounding box center [178, 345] width 23 height 18
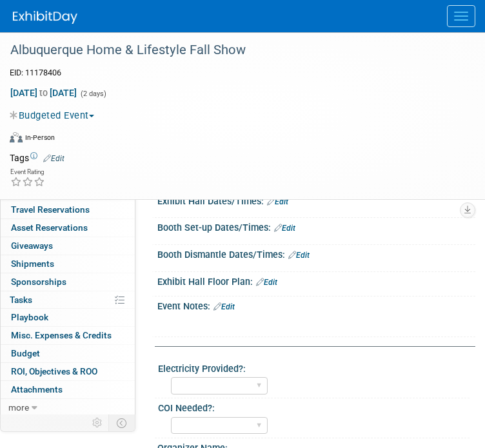
scroll to position [129, 0]
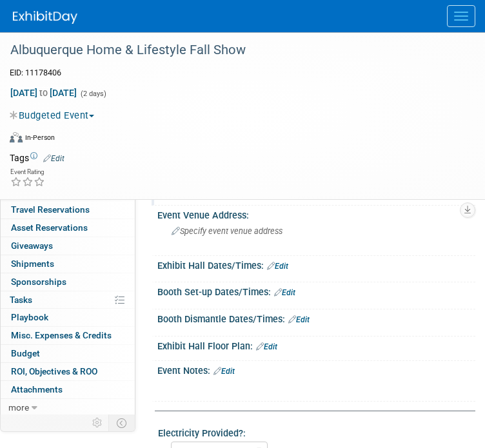
click at [408, 107] on div "Budgeted Event Committed Considering Not Going Event Request Payment Request Bu…" at bounding box center [234, 114] width 469 height 18
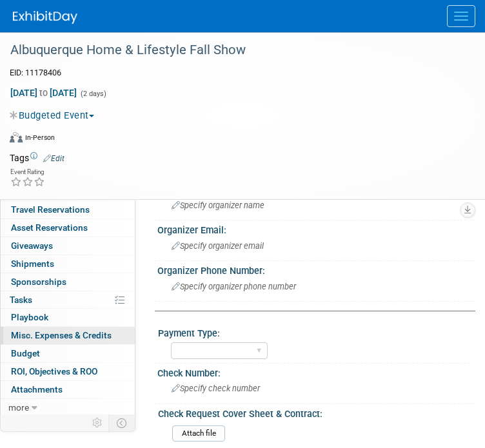
scroll to position [516, 0]
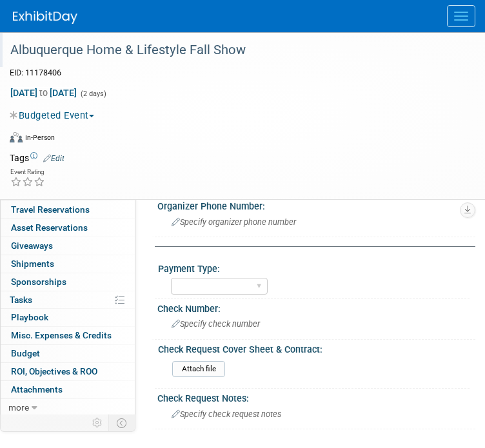
drag, startPoint x: 252, startPoint y: 53, endPoint x: 6, endPoint y: 44, distance: 245.3
click at [6, 44] on div "Albuquerque Home & Lifestyle Fall Show" at bounding box center [233, 50] width 454 height 23
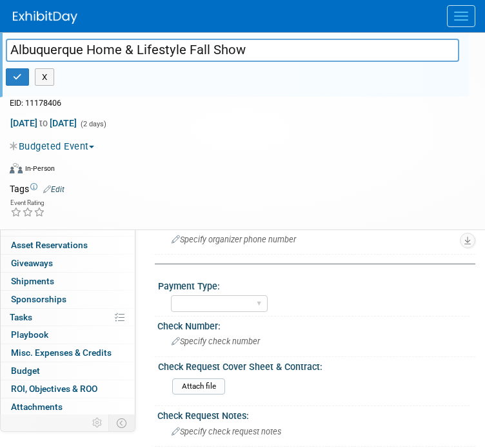
drag, startPoint x: 18, startPoint y: 51, endPoint x: 202, endPoint y: 41, distance: 184.2
click at [202, 41] on input "Albuquerque Home & Lifestyle Fall Show" at bounding box center [233, 50] width 454 height 23
click at [202, 45] on input "Albuquerque Home & Lifestyle Fall Show" at bounding box center [233, 50] width 454 height 23
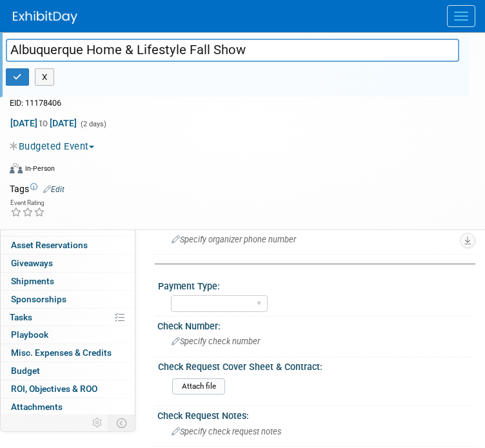
click at [202, 45] on input "Albuquerque Home & Lifestyle Fall Show" at bounding box center [233, 50] width 454 height 23
click at [232, 139] on div "Budgeted Event Committed Considering Not Going Event Request Payment Request Bu…" at bounding box center [235, 146] width 450 height 14
click at [28, 70] on button "button" at bounding box center [17, 77] width 23 height 18
click at [26, 73] on button "button" at bounding box center [17, 77] width 23 height 18
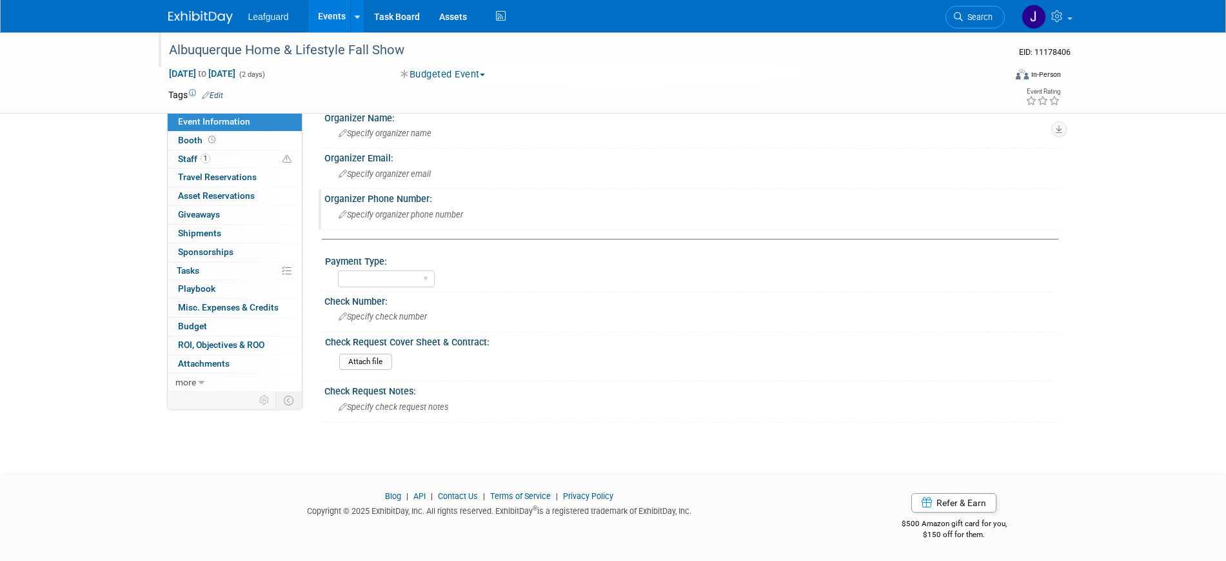
scroll to position [440, 0]
click at [426, 272] on select "Cash/Expense Check Credit Card Free" at bounding box center [386, 278] width 97 height 17
select select "Check"
click at [338, 270] on select "Cash/Expense Check Credit Card Free" at bounding box center [386, 278] width 97 height 17
click at [397, 322] on div "Specify check number" at bounding box center [691, 316] width 715 height 20
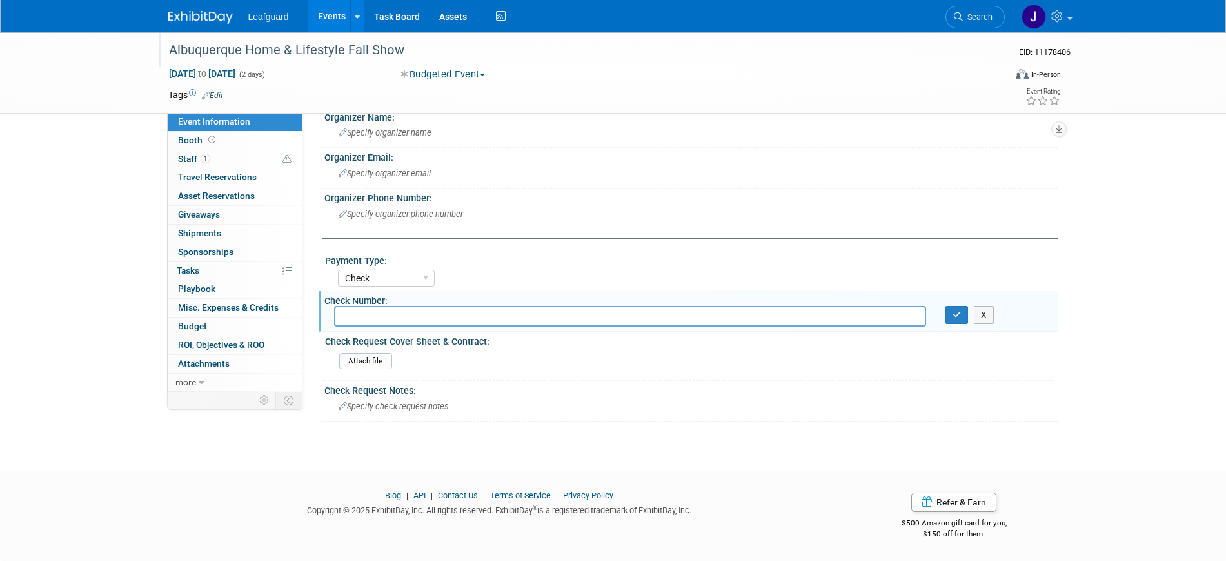
drag, startPoint x: 381, startPoint y: 314, endPoint x: 401, endPoint y: 297, distance: 26.5
click at [381, 314] on input "text" at bounding box center [630, 316] width 592 height 20
type input "040754"
click at [454, 324] on div "040754 X" at bounding box center [692, 316] width 734 height 20
click at [454, 314] on button "button" at bounding box center [957, 315] width 23 height 18
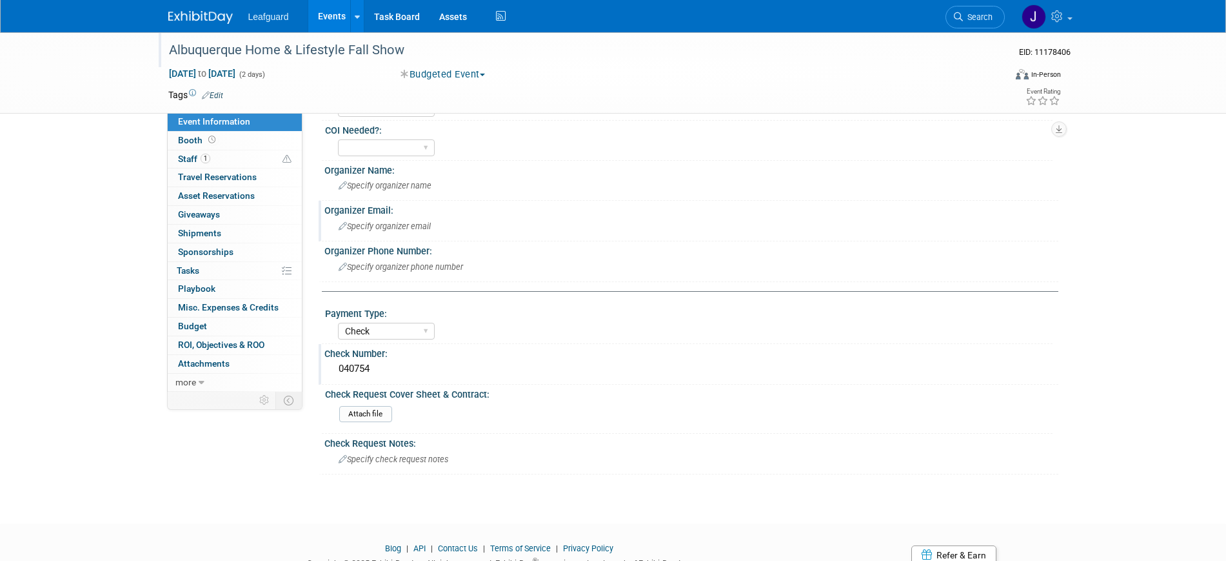
scroll to position [359, 0]
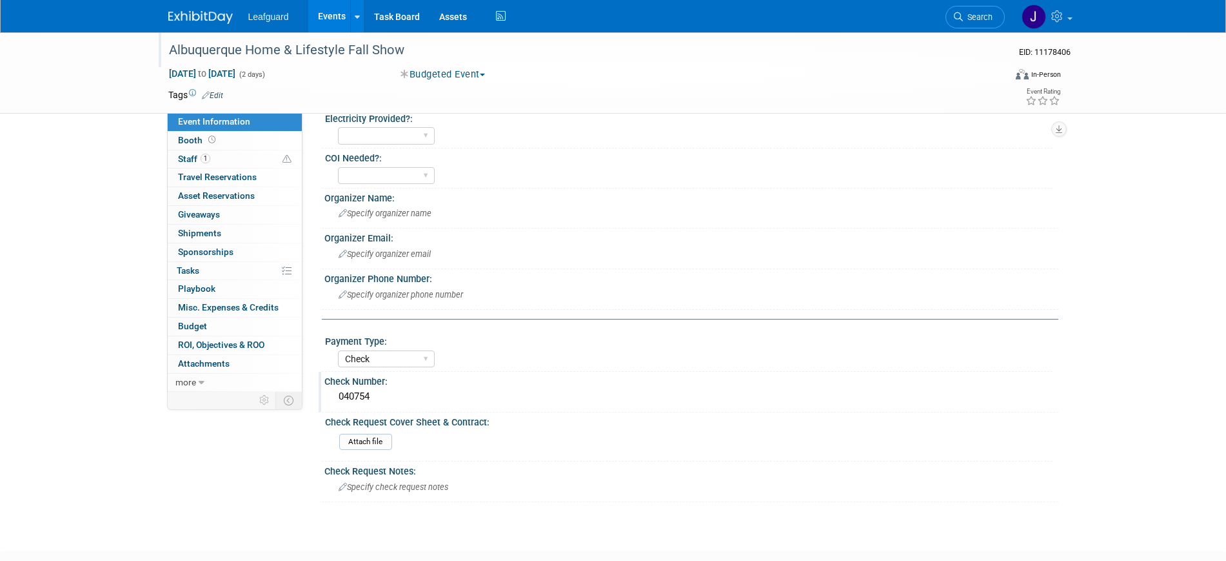
click at [454, 90] on td at bounding box center [566, 94] width 686 height 13
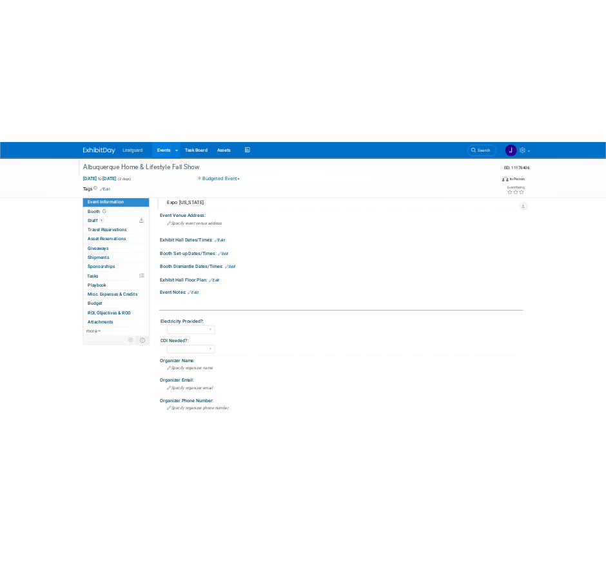
scroll to position [0, 0]
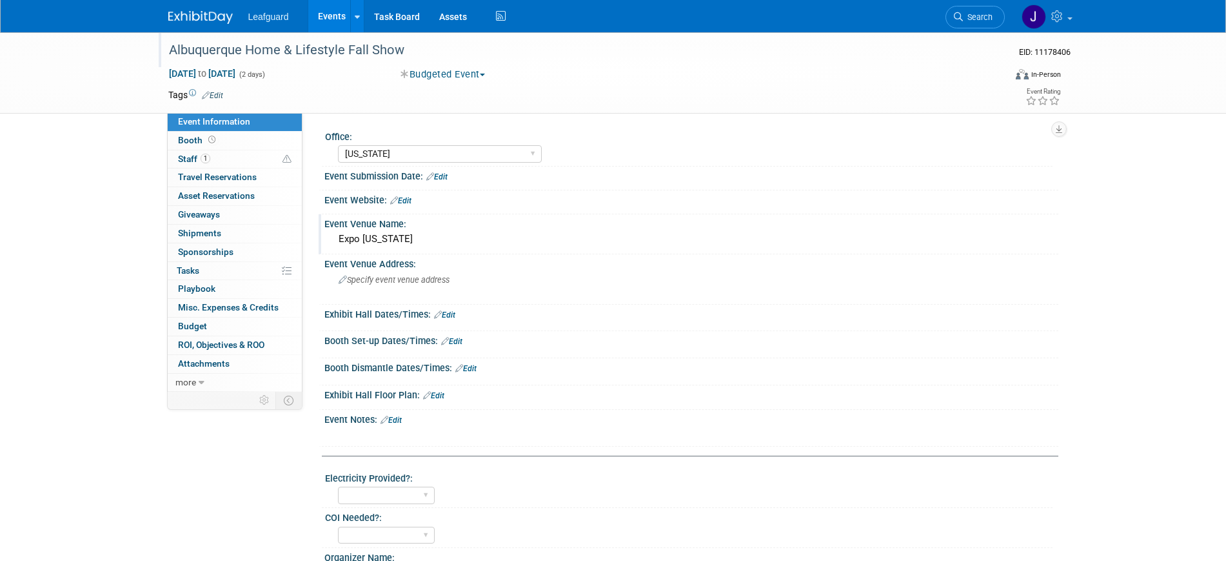
click at [383, 239] on div "Expo New Mexico" at bounding box center [691, 239] width 715 height 20
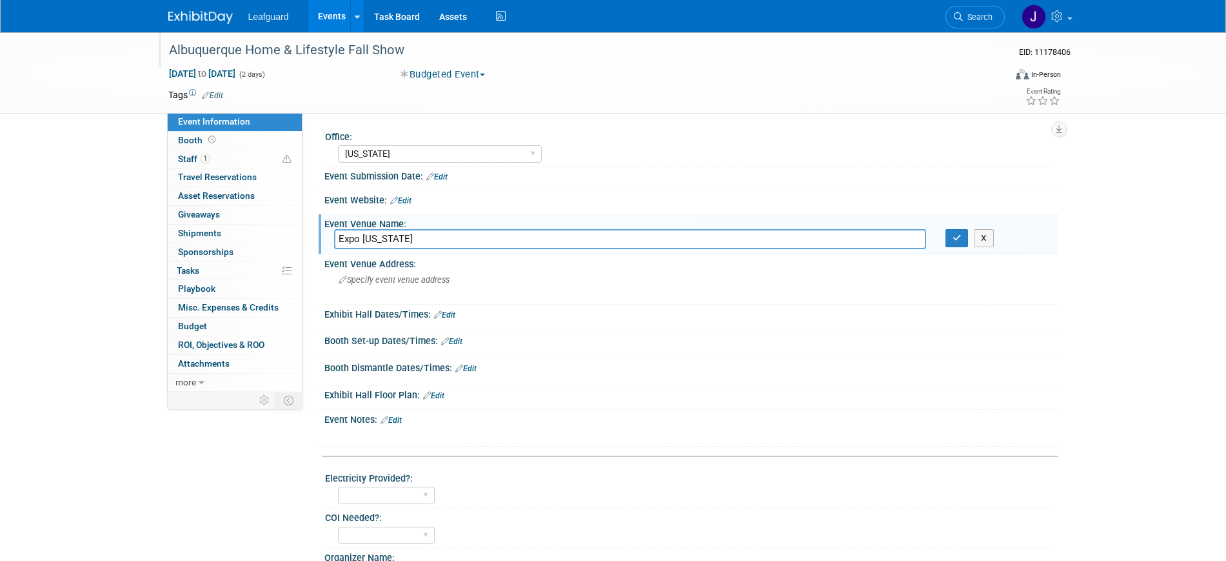
click at [383, 239] on input "Expo New Mexico" at bounding box center [630, 239] width 592 height 20
type input "MANUEL LUJAN BUILDING EXPO NEW MEXICO"
drag, startPoint x: 442, startPoint y: 233, endPoint x: 395, endPoint y: 287, distance: 71.4
click at [395, 287] on div "Specify event venue address" at bounding box center [477, 285] width 286 height 30
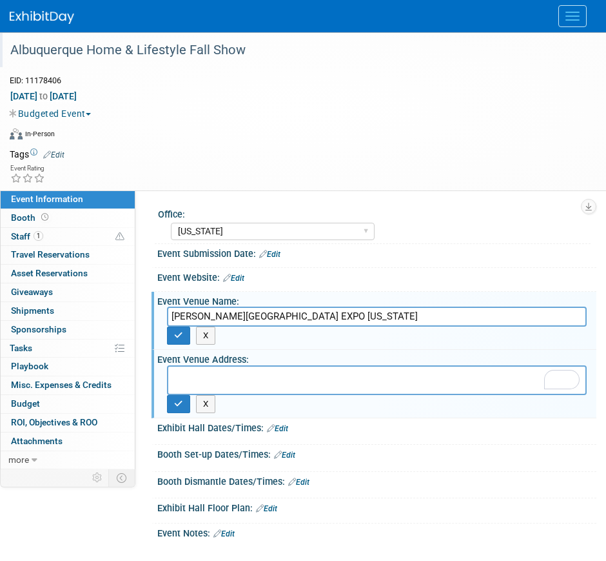
click at [326, 337] on textarea "To enrich screen reader interactions, please activate Accessibility in Grammarl…" at bounding box center [377, 380] width 420 height 30
paste textarea "300 San Pedro NE Albuquerque, NM 87108"
click at [339, 337] on textarea "300 San Pedro NE Albuquerque, NM 87108" at bounding box center [377, 380] width 420 height 30
type textarea "300 San Pedro NE Albuquerque, NM 87108"
click at [294, 314] on input "MANUEL LUJAN BUILDING EXPO NEW MEXICO" at bounding box center [377, 316] width 420 height 20
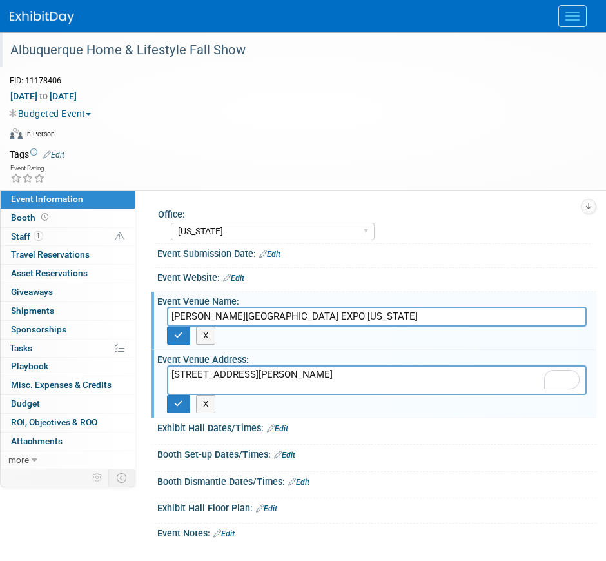
drag, startPoint x: 289, startPoint y: 318, endPoint x: 176, endPoint y: 324, distance: 113.1
click at [171, 324] on input "MANUEL LUJAN BUILDING EXPO NEW MEXICO" at bounding box center [377, 316] width 420 height 20
type input "EXPO NEW MEXICO"
click at [288, 337] on link "Edit" at bounding box center [277, 428] width 21 height 9
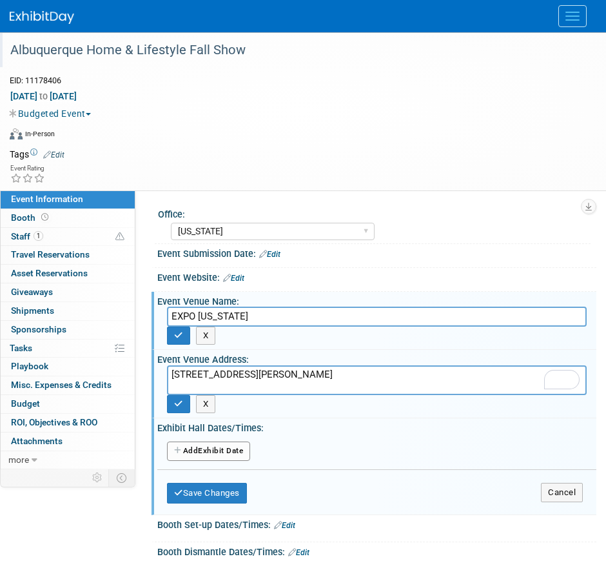
click at [245, 337] on button "Add Another Exhibit Date" at bounding box center [208, 450] width 83 height 19
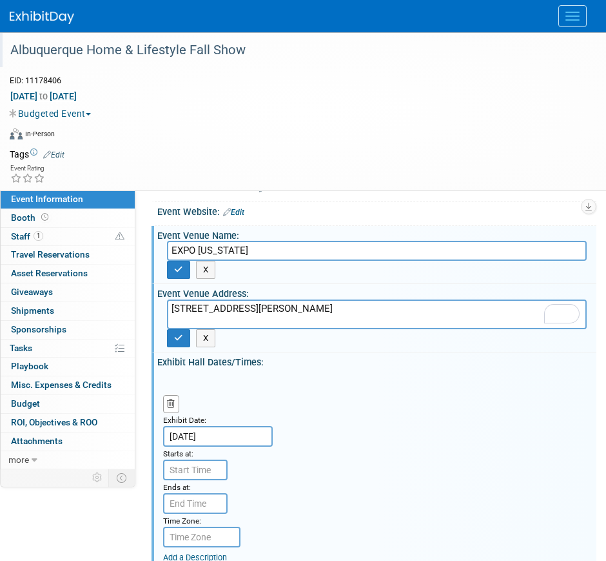
scroll to position [161, 0]
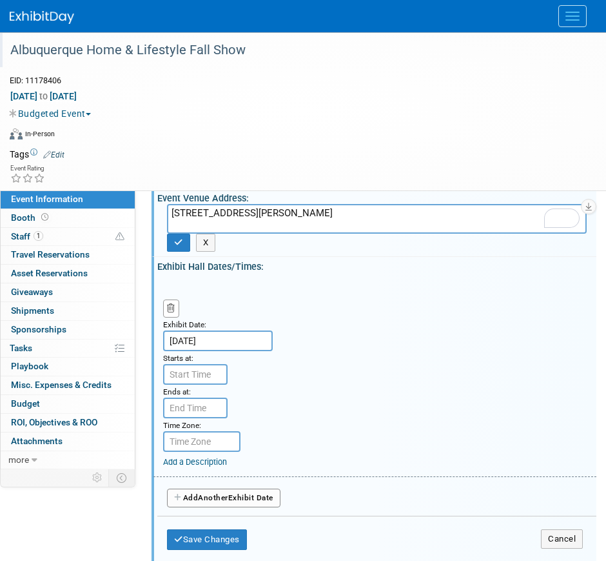
click at [205, 337] on input "text" at bounding box center [195, 374] width 65 height 21
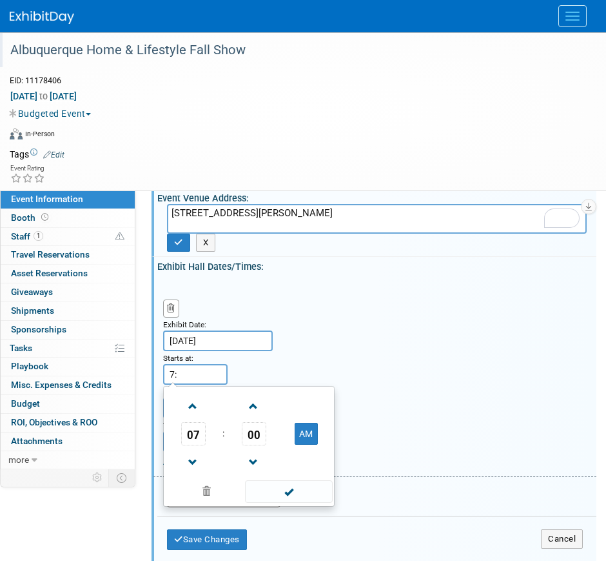
type input "7"
type input "10:00 AM"
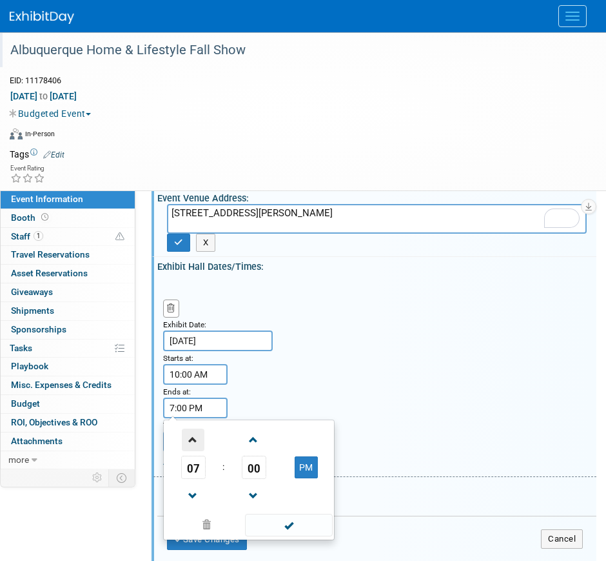
click at [194, 337] on span at bounding box center [193, 439] width 23 height 23
click at [190, 337] on span at bounding box center [193, 496] width 23 height 23
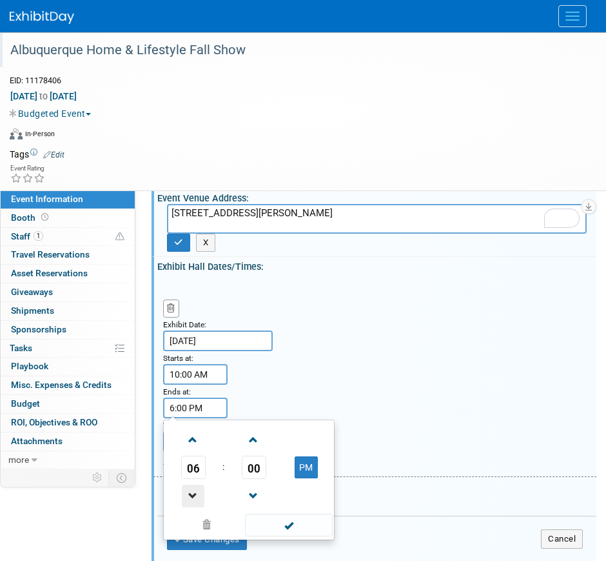
click at [190, 337] on span at bounding box center [193, 496] width 23 height 23
type input "4:00 PM"
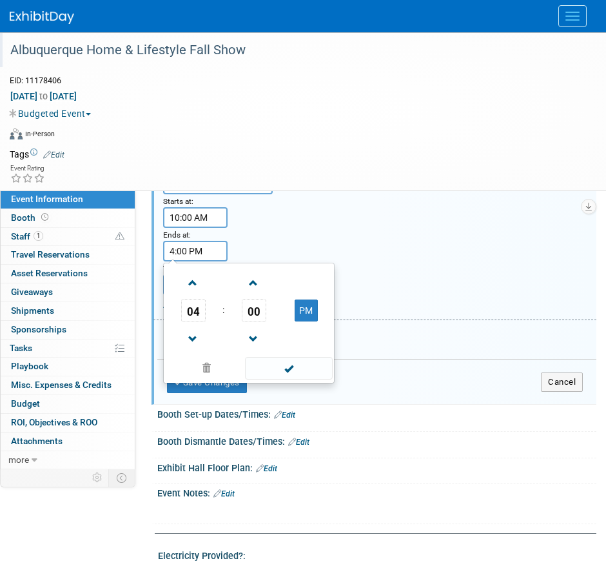
scroll to position [323, 0]
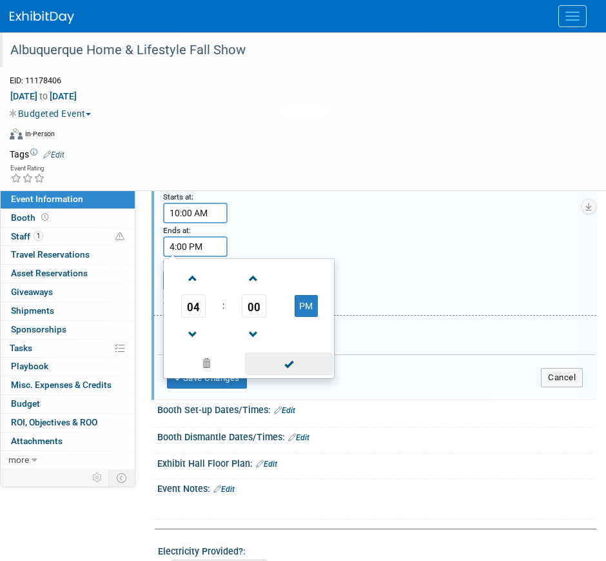
click at [292, 337] on span at bounding box center [288, 363] width 87 height 23
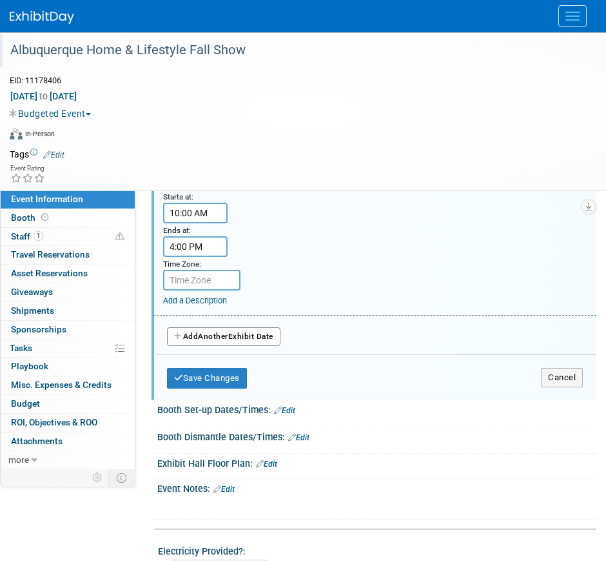
click at [213, 281] on input "text" at bounding box center [201, 280] width 77 height 21
click at [212, 282] on input "ko" at bounding box center [201, 280] width 77 height 21
type input "k"
type input "m"
type input "mst"
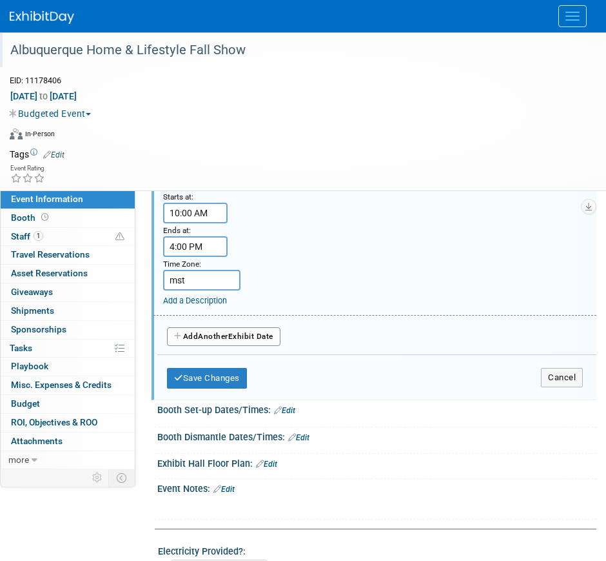
click at [195, 297] on link "Add a Description" at bounding box center [195, 300] width 64 height 10
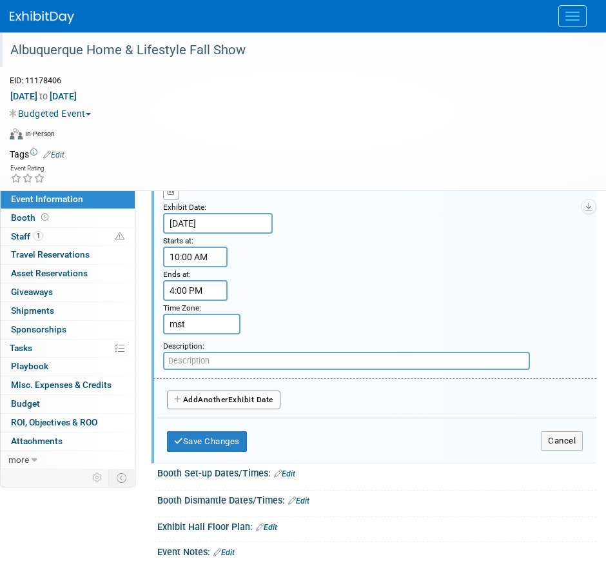
scroll to position [242, 0]
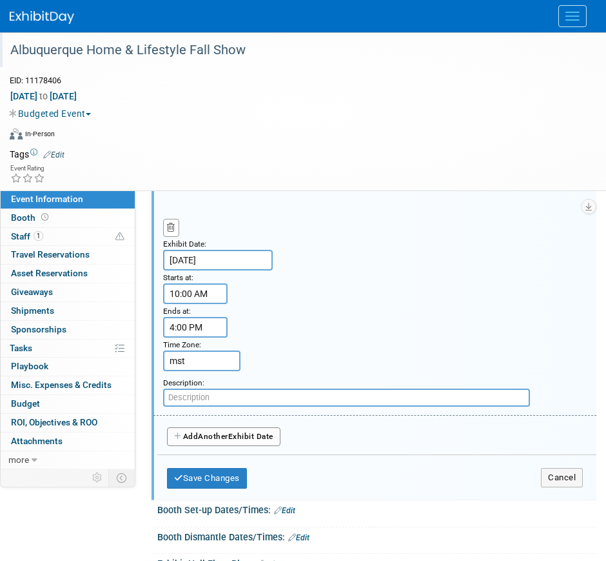
click at [246, 337] on button "Add Another Exhibit Date" at bounding box center [224, 436] width 114 height 19
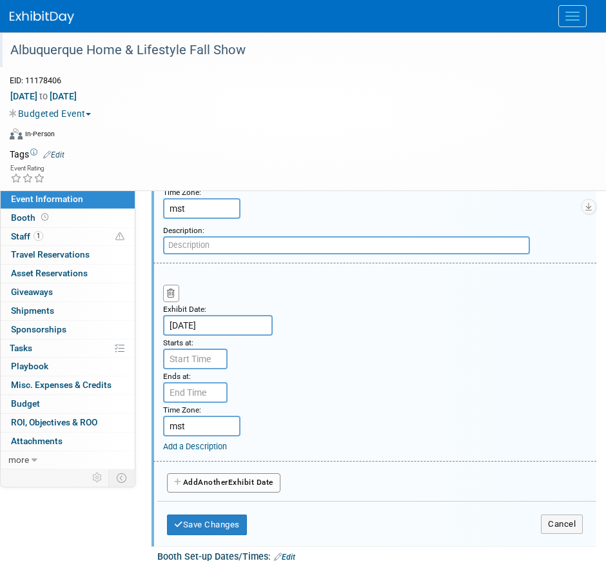
scroll to position [403, 0]
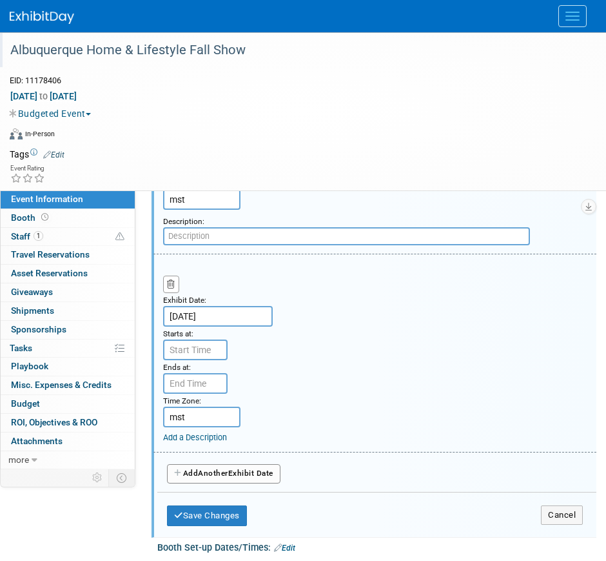
click at [195, 337] on input "text" at bounding box center [195, 349] width 65 height 21
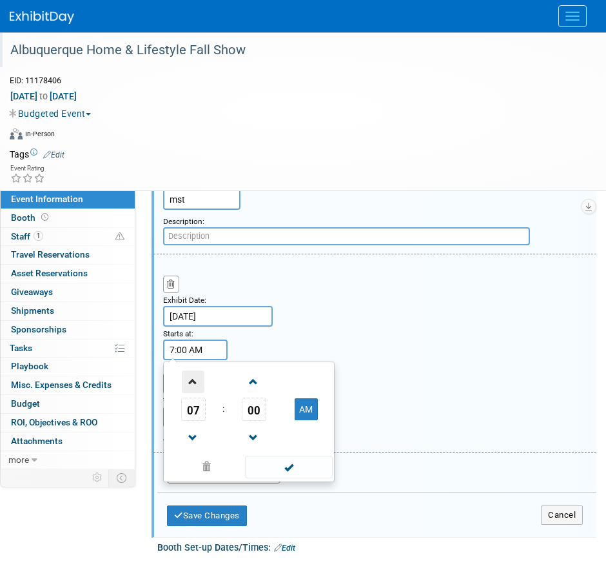
click at [195, 337] on span at bounding box center [193, 381] width 23 height 23
type input "10:00 AM"
click at [279, 337] on span at bounding box center [288, 466] width 87 height 23
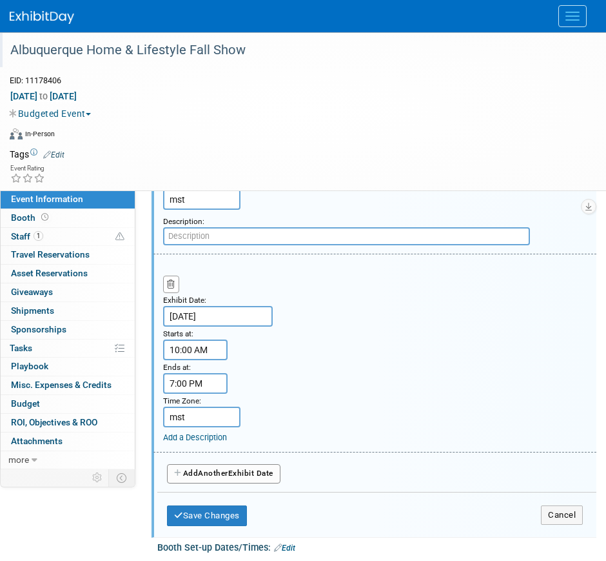
click at [201, 337] on input "7:00 PM" at bounding box center [195, 383] width 65 height 21
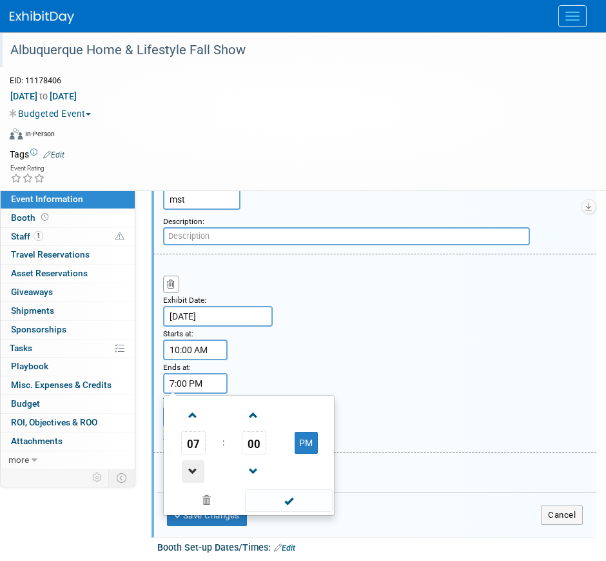
click at [201, 337] on span at bounding box center [193, 471] width 23 height 23
type input "4:00 PM"
drag, startPoint x: 295, startPoint y: 494, endPoint x: 288, endPoint y: 509, distance: 16.2
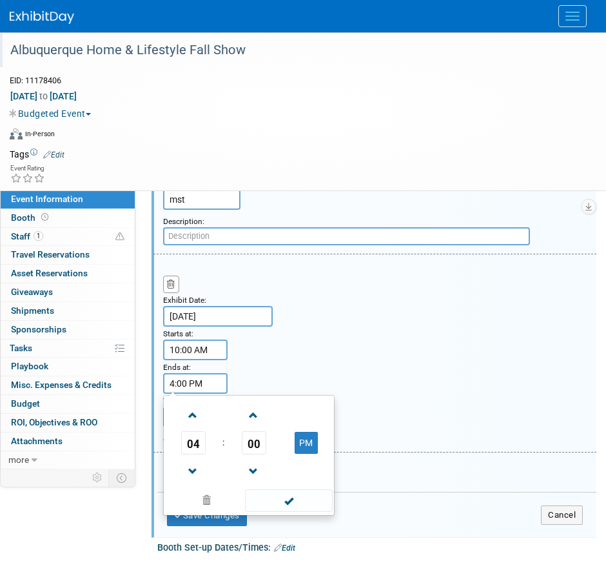
click at [294, 337] on span at bounding box center [288, 500] width 87 height 23
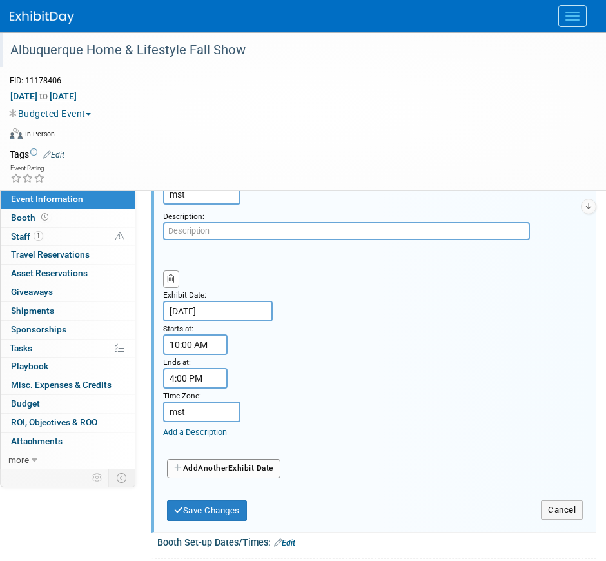
scroll to position [484, 0]
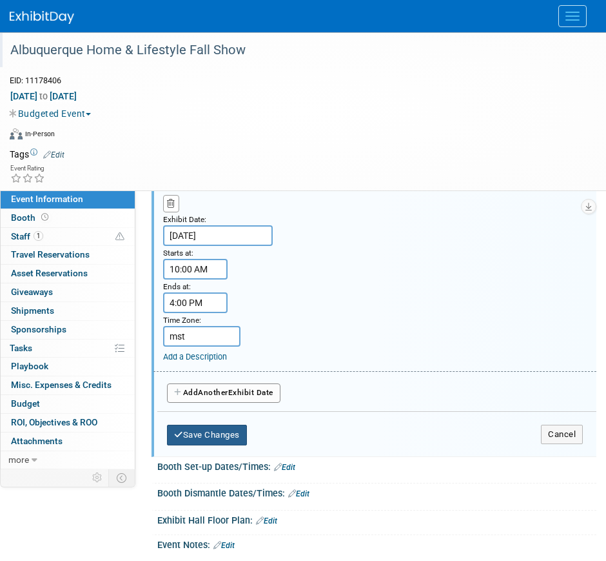
click at [234, 337] on button "Save Changes" at bounding box center [207, 435] width 80 height 21
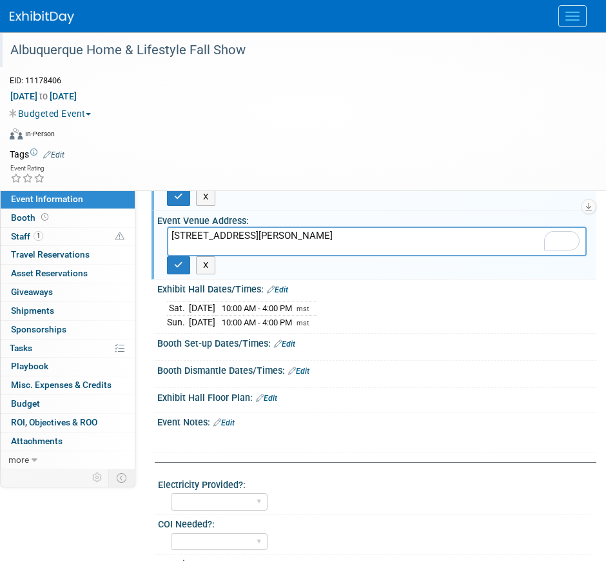
scroll to position [111, 0]
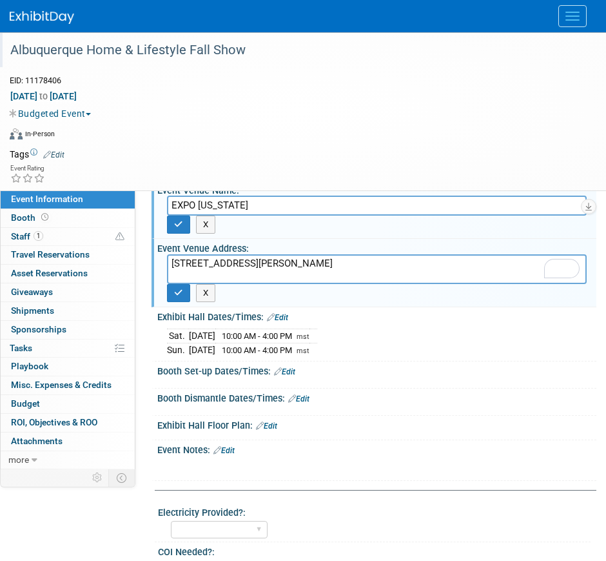
click at [290, 337] on link "Edit" at bounding box center [284, 371] width 21 height 9
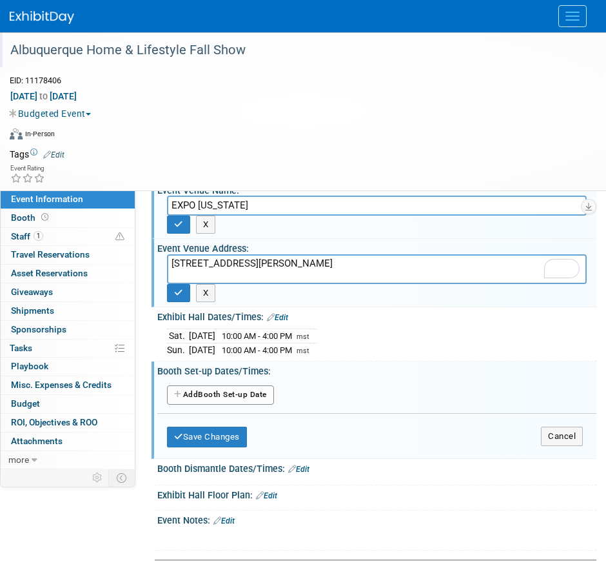
click at [249, 337] on button "Add Another Booth Set-up Date" at bounding box center [220, 394] width 107 height 19
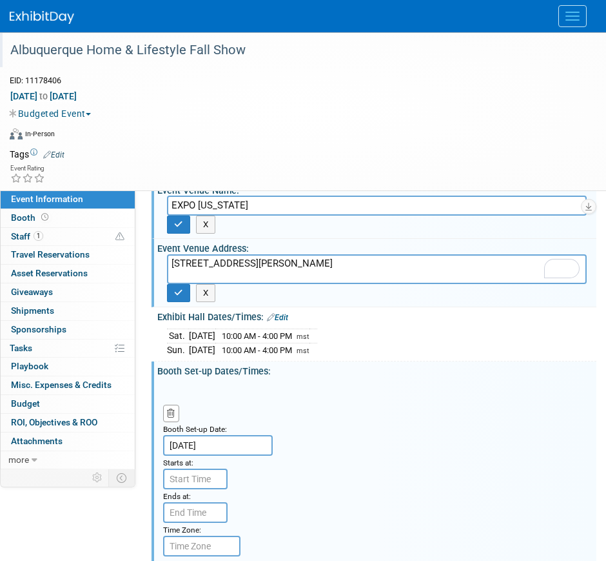
scroll to position [192, 0]
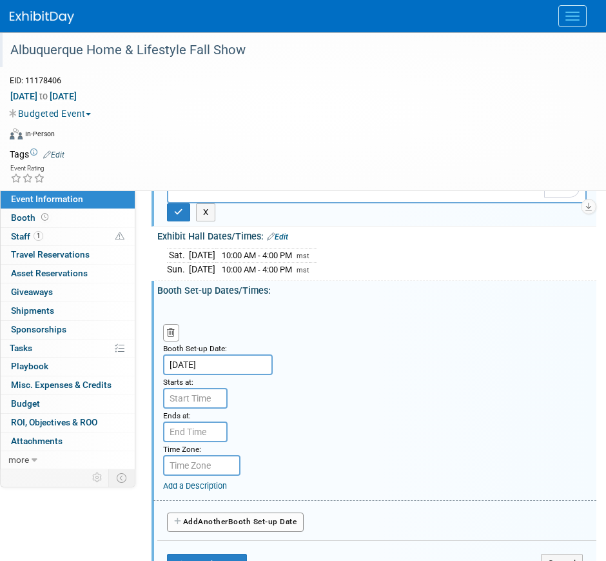
click at [226, 337] on input "Oct 18, 2025" at bounding box center [218, 364] width 110 height 21
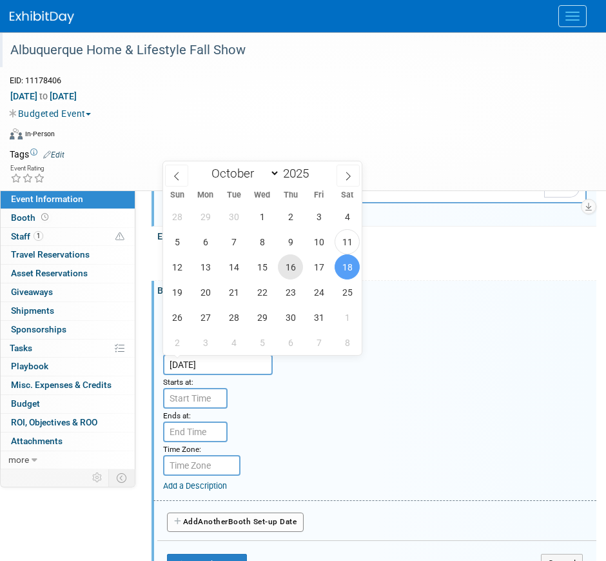
click at [290, 257] on span "16" at bounding box center [290, 266] width 25 height 25
type input "Oct 16, 2025"
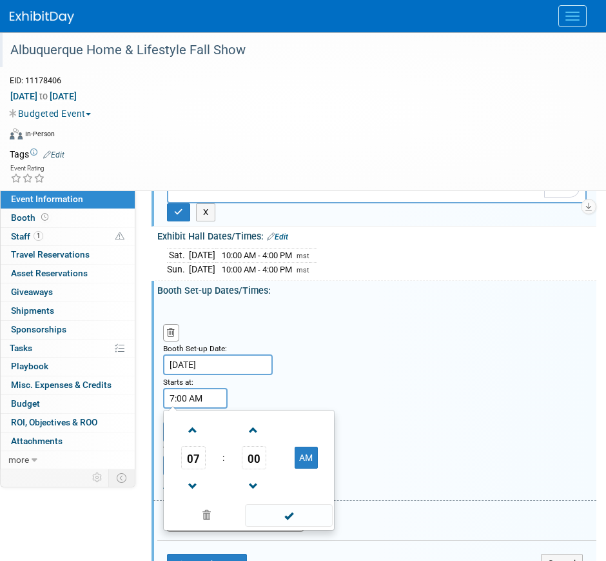
click at [219, 337] on input "7:00 AM" at bounding box center [195, 398] width 65 height 21
click at [198, 337] on span at bounding box center [193, 430] width 23 height 23
type input "10:00 AM"
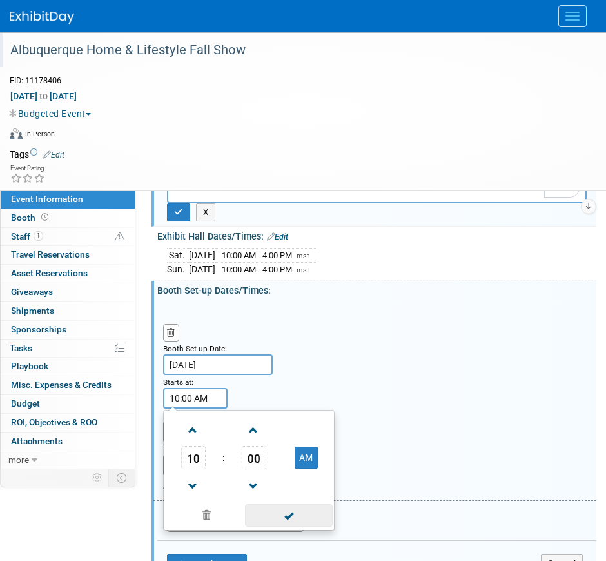
click at [289, 337] on span at bounding box center [288, 515] width 87 height 23
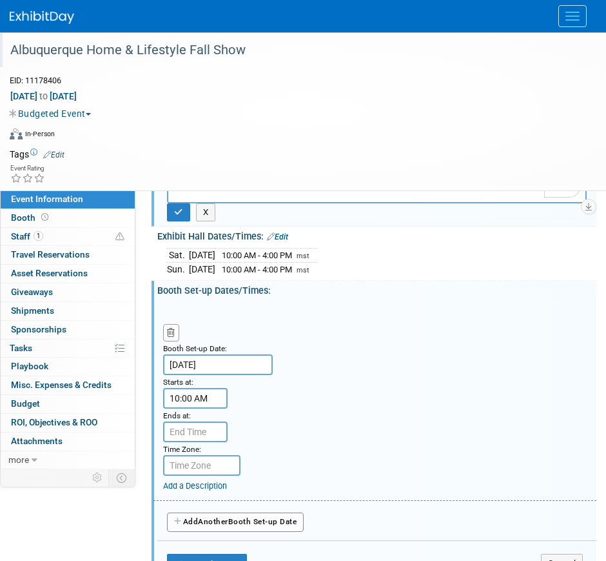
type input "7:00 PM"
click at [206, 337] on input "7:00 PM" at bounding box center [195, 431] width 65 height 21
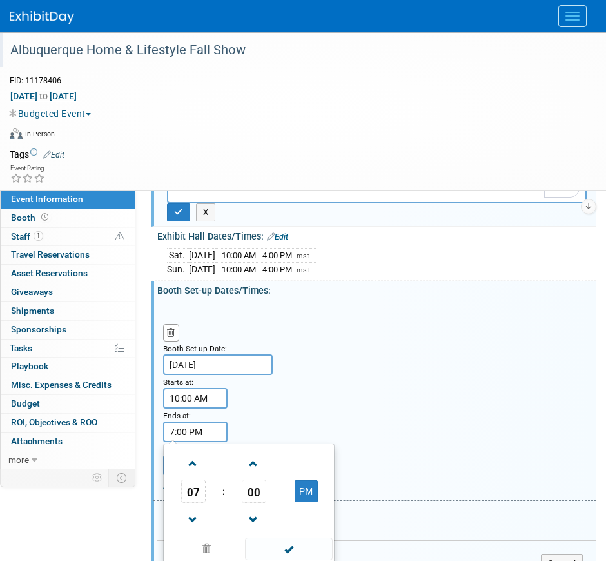
click at [286, 337] on span at bounding box center [288, 548] width 87 height 23
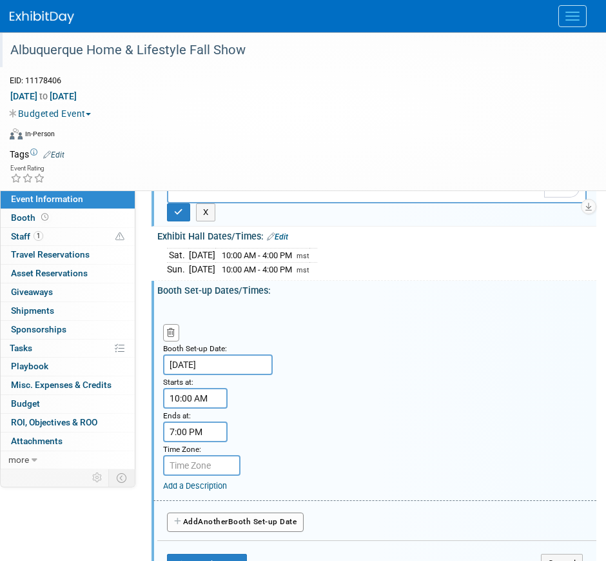
click at [221, 337] on input "text" at bounding box center [201, 465] width 77 height 21
type input "mst"
click at [248, 337] on button "Add Another Booth Set-up Date" at bounding box center [235, 521] width 137 height 19
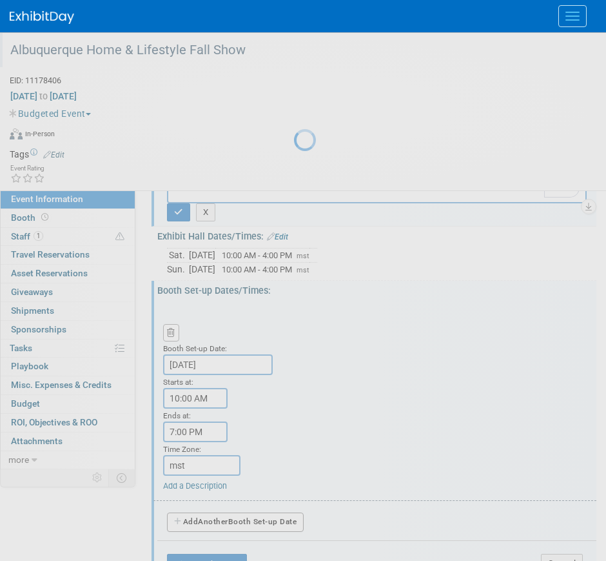
select select "9"
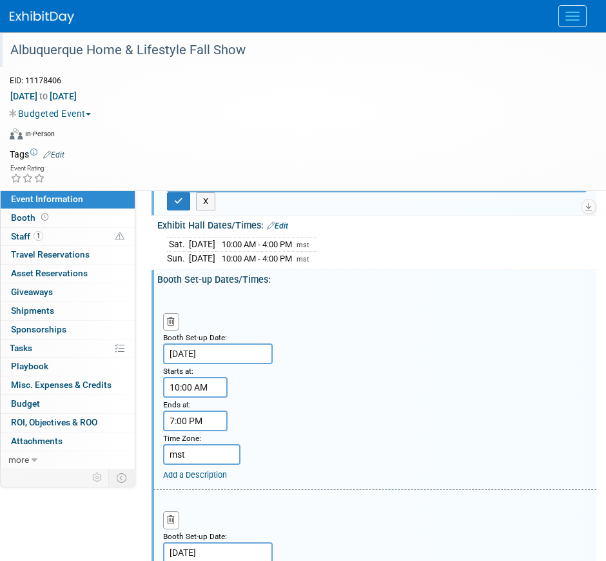
scroll to position [353, 0]
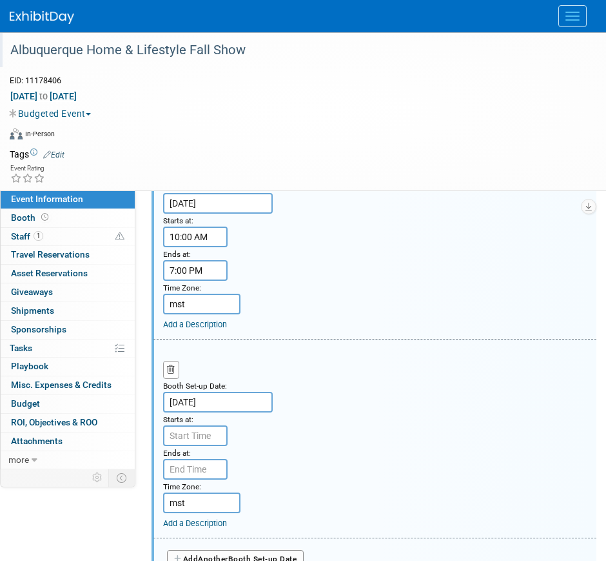
click at [191, 337] on input "Oct 17, 2025" at bounding box center [218, 402] width 110 height 21
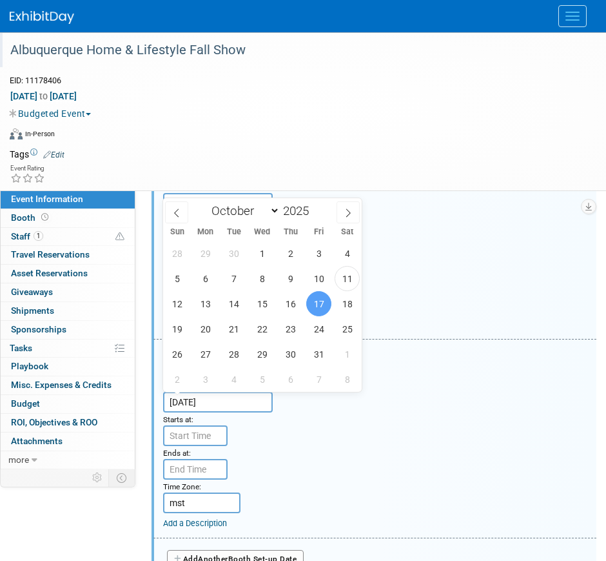
click at [319, 299] on span "17" at bounding box center [318, 303] width 25 height 25
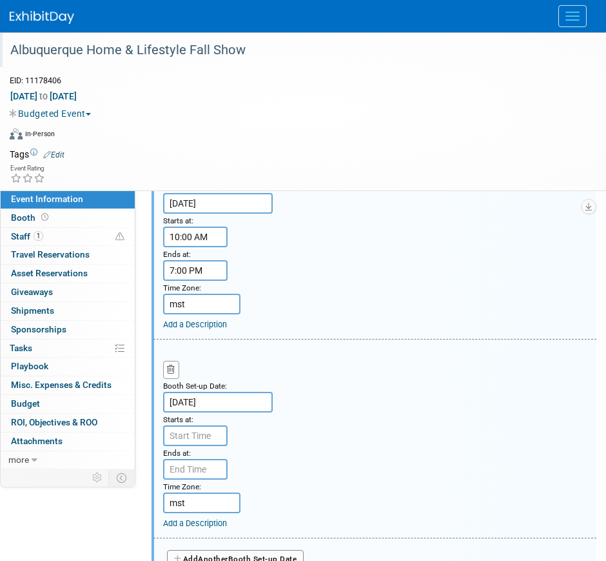
click at [319, 299] on div "Booth Set-up Date: Oct 16, 2025 Starts at: 10:00 AM Ends at: 7:00 PM Time Zone:…" at bounding box center [375, 240] width 443 height 198
click at [198, 337] on div "Ends at:" at bounding box center [193, 452] width 61 height 13
click at [205, 337] on input "text" at bounding box center [195, 435] width 65 height 21
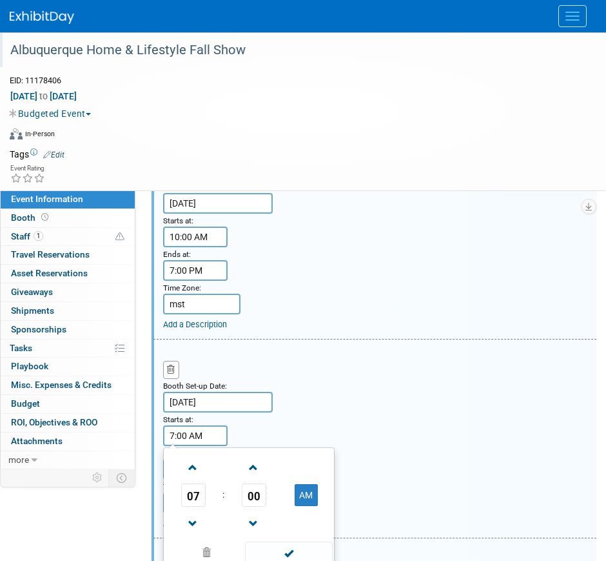
click at [206, 337] on td at bounding box center [193, 466] width 54 height 33
drag, startPoint x: 199, startPoint y: 472, endPoint x: 221, endPoint y: 482, distance: 23.7
click at [199, 337] on span at bounding box center [193, 467] width 23 height 23
type input "8:00 AM"
click at [290, 337] on span at bounding box center [288, 552] width 87 height 23
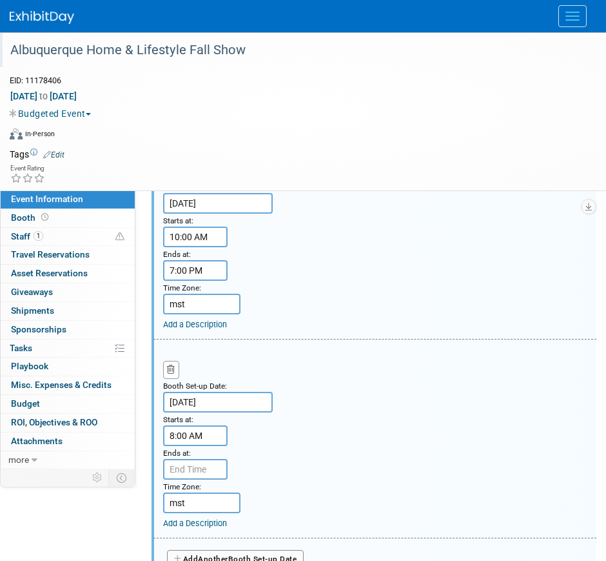
click at [201, 337] on input "text" at bounding box center [195, 469] width 65 height 21
type input "7:00 PM"
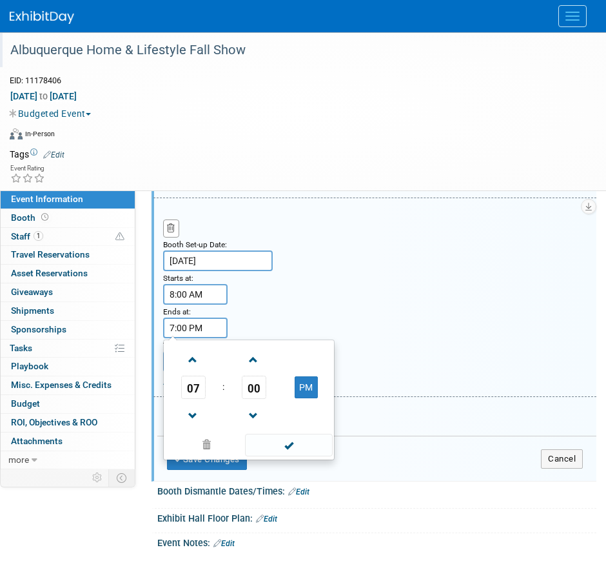
scroll to position [514, 0]
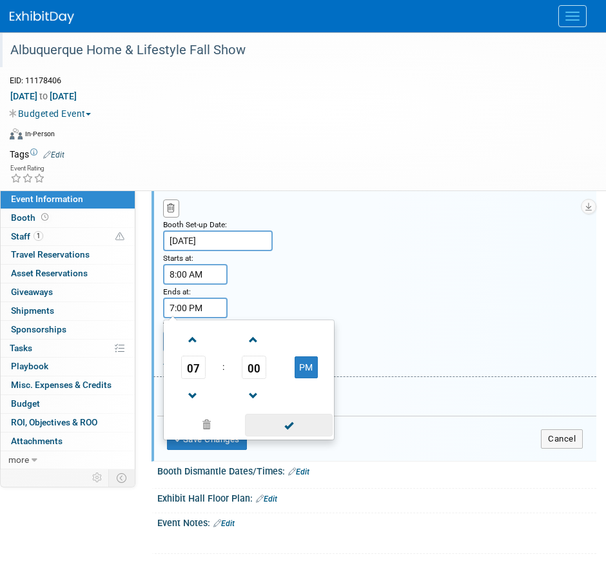
click at [288, 337] on span at bounding box center [288, 425] width 87 height 23
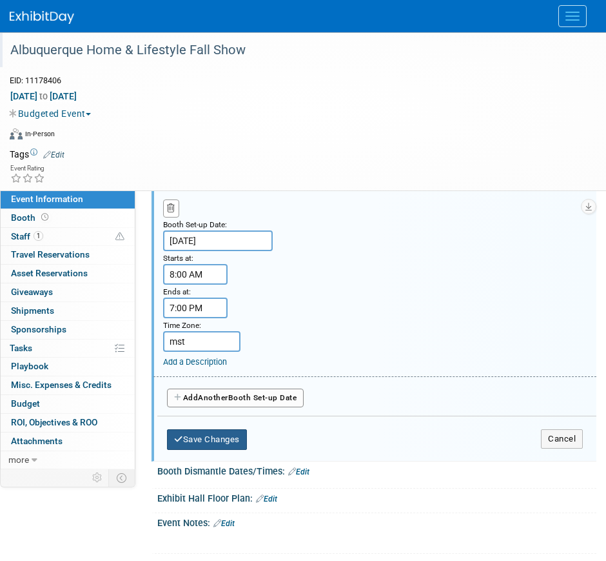
click at [234, 337] on button "Save Changes" at bounding box center [207, 439] width 80 height 21
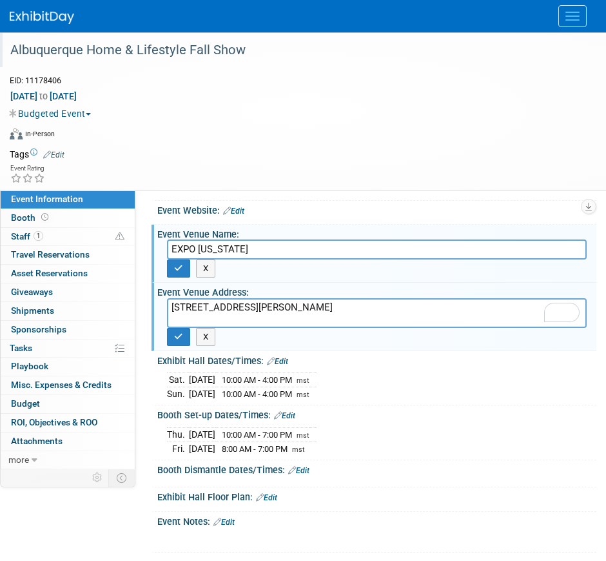
scroll to position [161, 0]
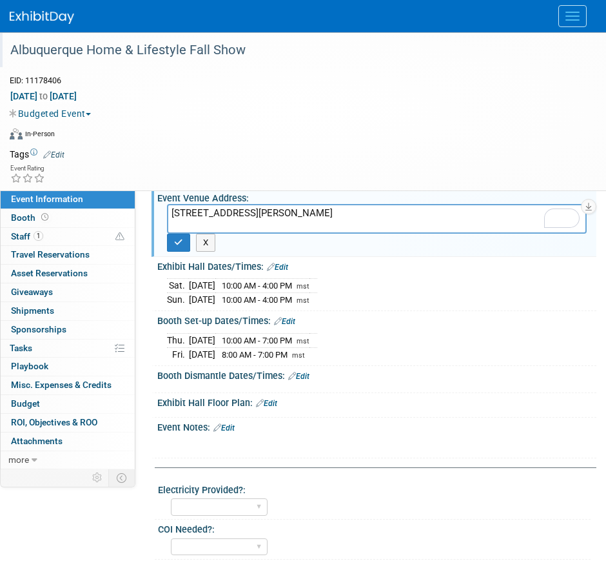
click at [304, 337] on div "Save Changes Cancel" at bounding box center [376, 385] width 439 height 8
click at [306, 337] on link "Edit" at bounding box center [298, 376] width 21 height 9
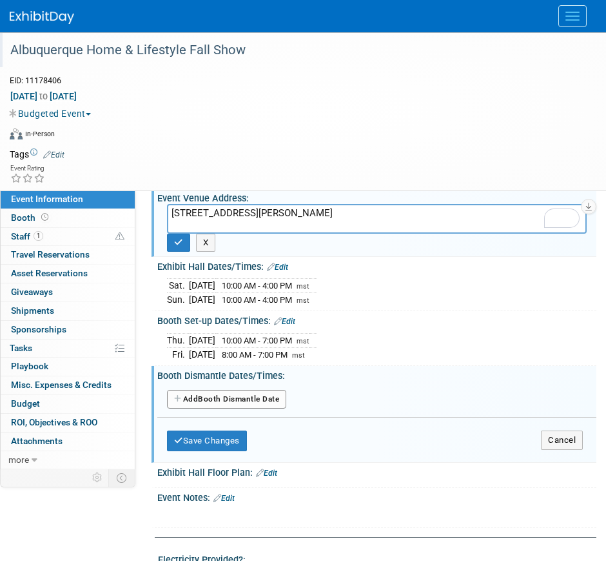
click at [274, 337] on button "Add Another Booth Dismantle Date" at bounding box center [226, 399] width 119 height 19
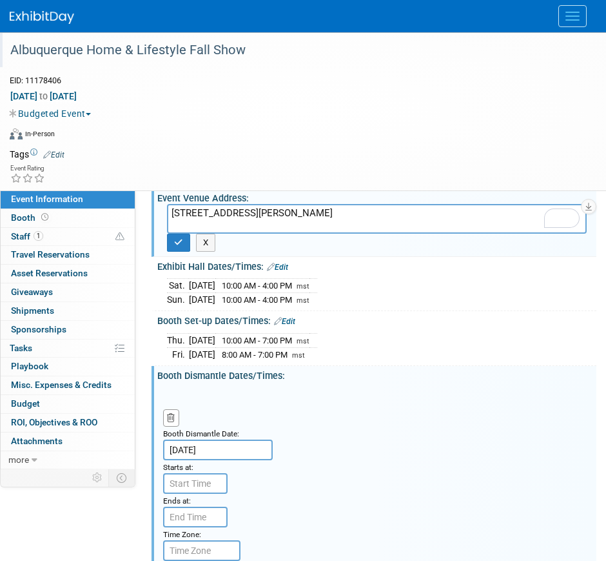
click at [226, 337] on input "Oct 19, 2025" at bounding box center [218, 449] width 110 height 21
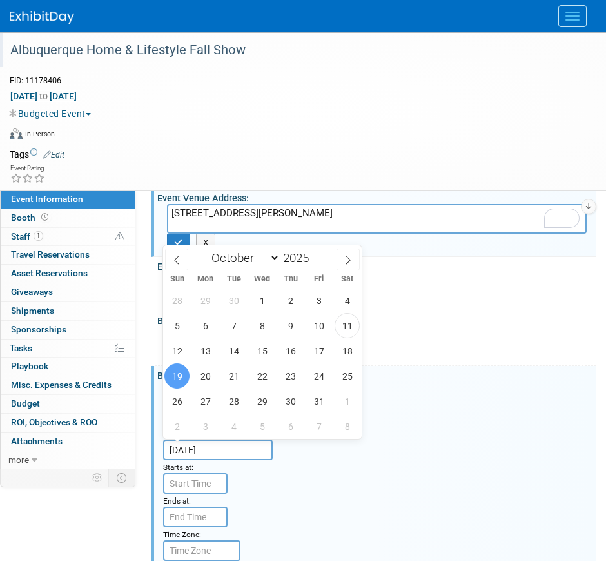
click at [175, 337] on span "19" at bounding box center [177, 375] width 25 height 25
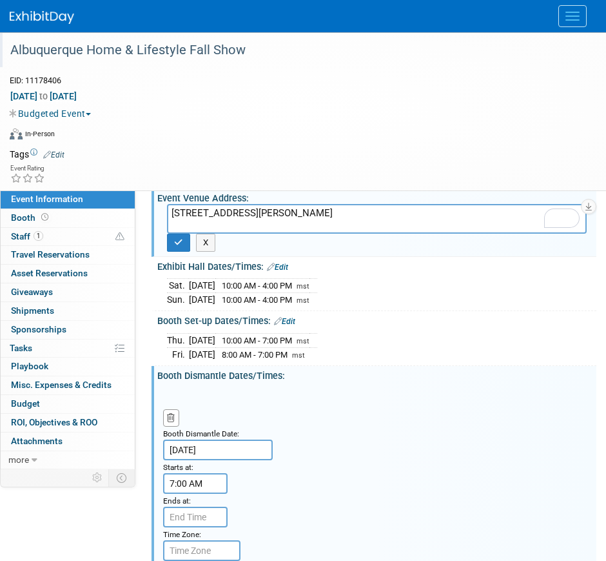
click at [195, 337] on input "7:00 AM" at bounding box center [195, 483] width 65 height 21
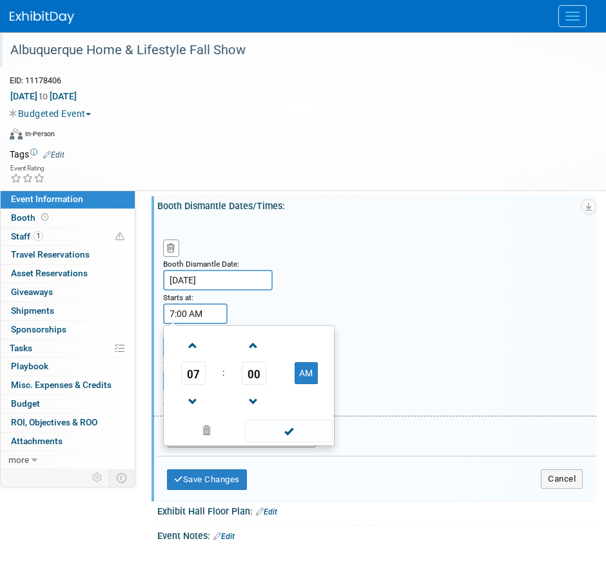
scroll to position [403, 0]
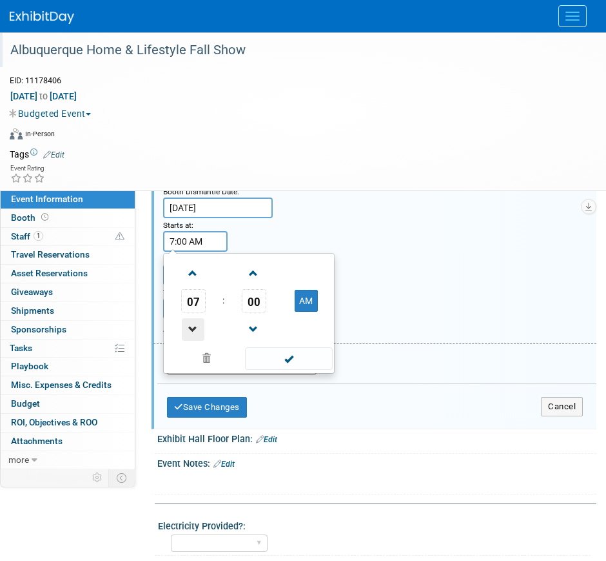
click at [192, 328] on span at bounding box center [193, 329] width 23 height 23
drag, startPoint x: 298, startPoint y: 290, endPoint x: 300, endPoint y: 297, distance: 7.4
click at [298, 290] on button "AM" at bounding box center [306, 301] width 23 height 22
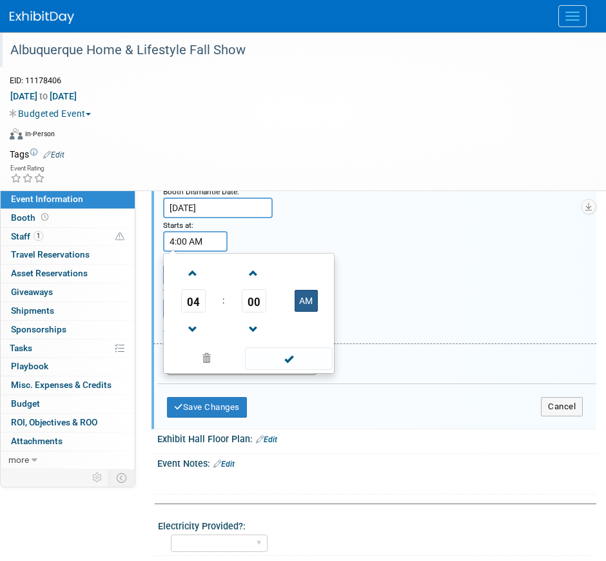
type input "4:00 PM"
click at [285, 337] on span at bounding box center [288, 358] width 87 height 23
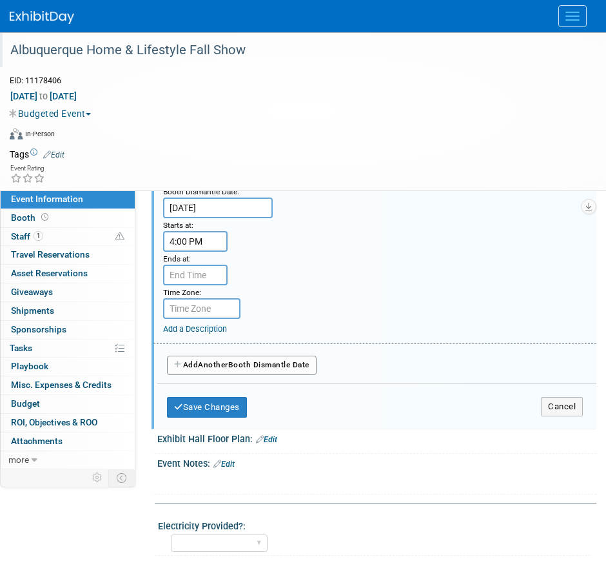
click at [221, 282] on input "text" at bounding box center [195, 275] width 65 height 21
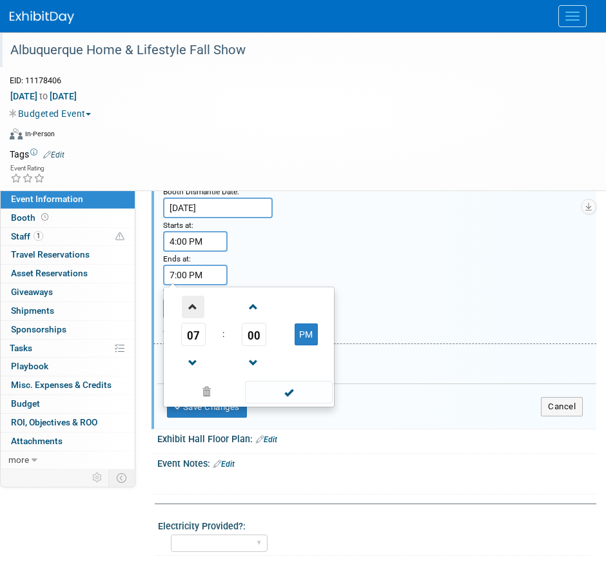
click at [191, 306] on span at bounding box center [193, 306] width 23 height 23
type input "8:00 PM"
click at [283, 337] on div "08 : 00 PM 12 01 02 03 04 05 06 07 08 09 10 11 00 05 10 15 20 25 30 35 40 45 50…" at bounding box center [249, 346] width 172 height 121
click at [293, 337] on span at bounding box center [288, 392] width 87 height 23
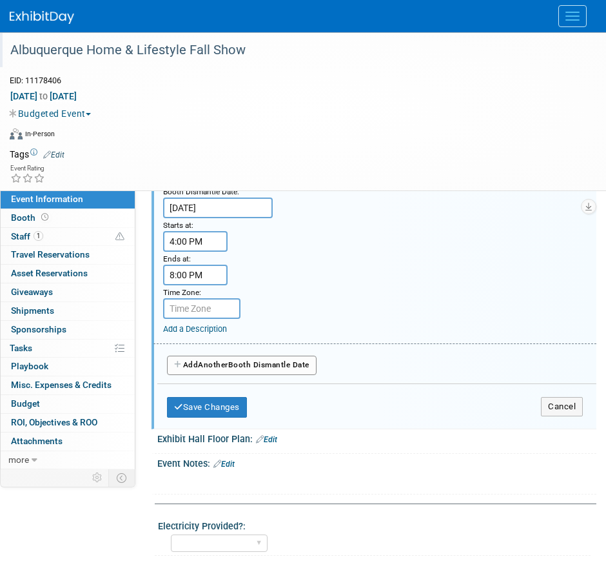
click at [225, 301] on input "text" at bounding box center [201, 308] width 77 height 21
type input "mst"
click at [225, 337] on span "Another" at bounding box center [213, 364] width 30 height 9
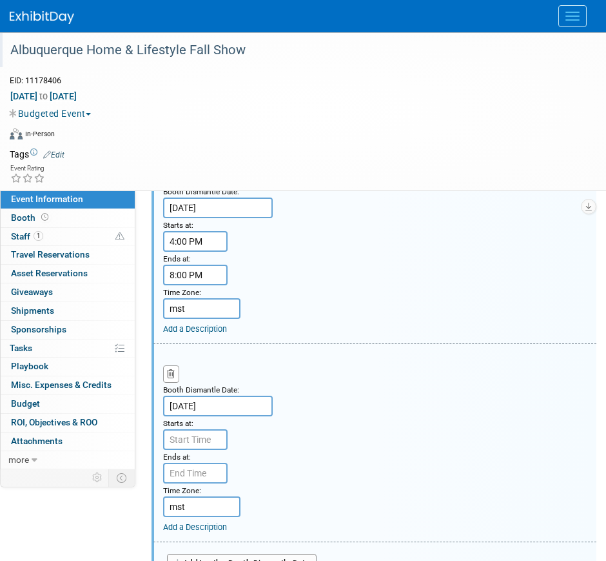
click at [214, 337] on input "Oct 20, 2025" at bounding box center [218, 405] width 110 height 21
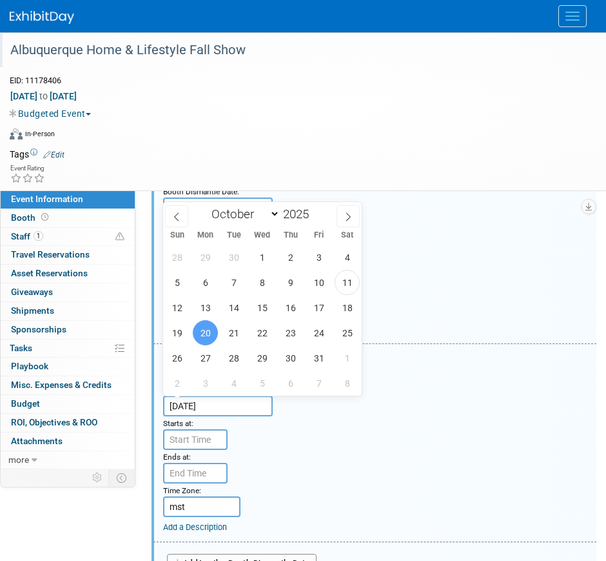
click at [207, 337] on input "text" at bounding box center [195, 439] width 65 height 21
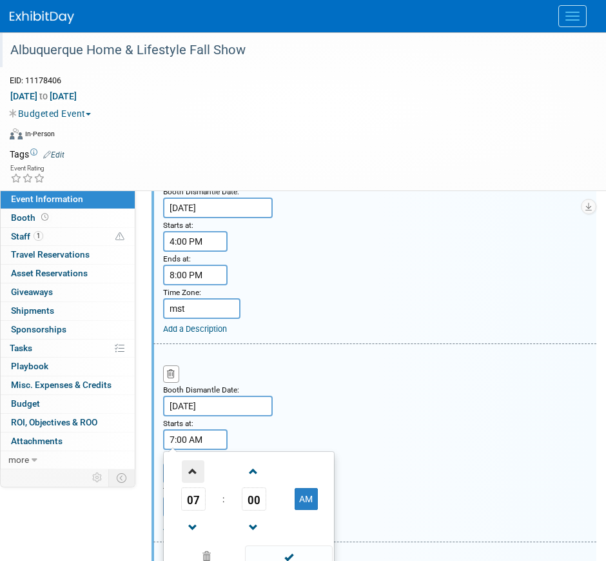
click at [197, 337] on span at bounding box center [193, 471] width 23 height 23
type input "8:00 AM"
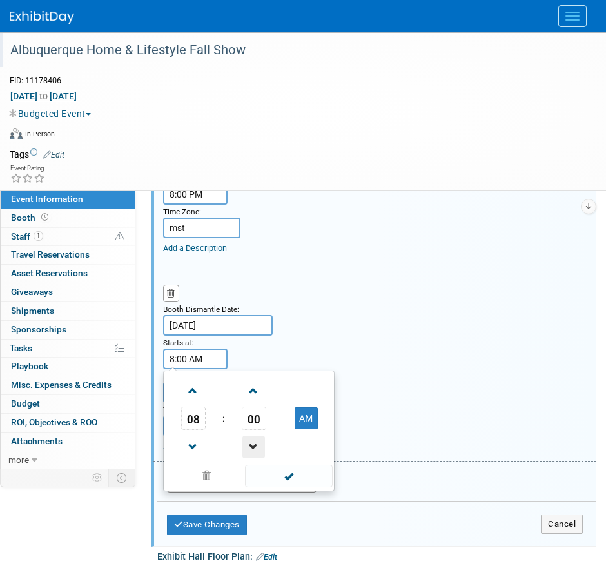
scroll to position [565, 0]
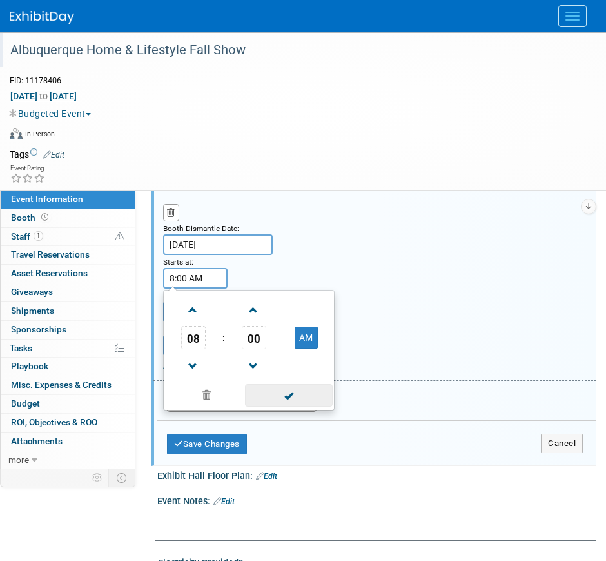
click at [288, 337] on span at bounding box center [288, 395] width 87 height 23
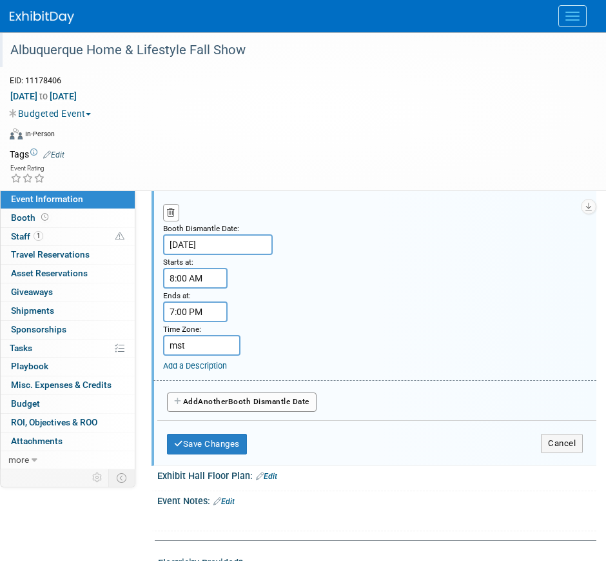
click at [199, 313] on input "7:00 PM" at bounding box center [195, 311] width 65 height 21
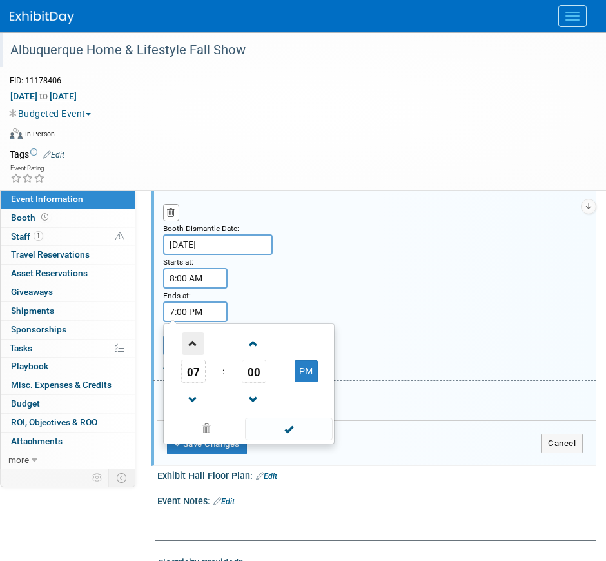
click at [200, 337] on span at bounding box center [193, 343] width 23 height 23
click at [199, 337] on span at bounding box center [193, 343] width 23 height 23
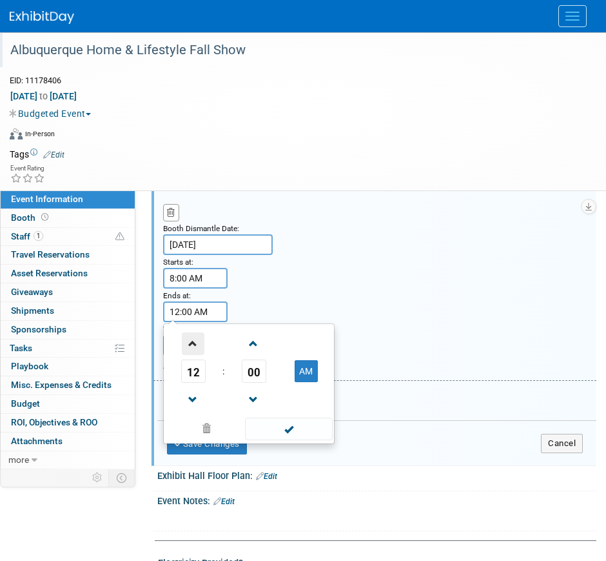
click at [199, 337] on span at bounding box center [193, 343] width 23 height 23
click at [197, 337] on span at bounding box center [193, 399] width 23 height 23
click at [305, 337] on button "AM" at bounding box center [306, 371] width 23 height 22
type input "12:00 PM"
click at [285, 337] on span at bounding box center [288, 428] width 87 height 23
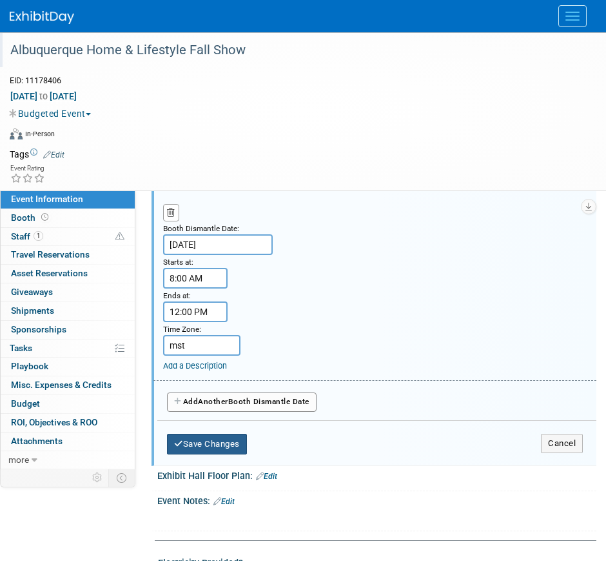
click at [229, 337] on button "Save Changes" at bounding box center [207, 444] width 80 height 21
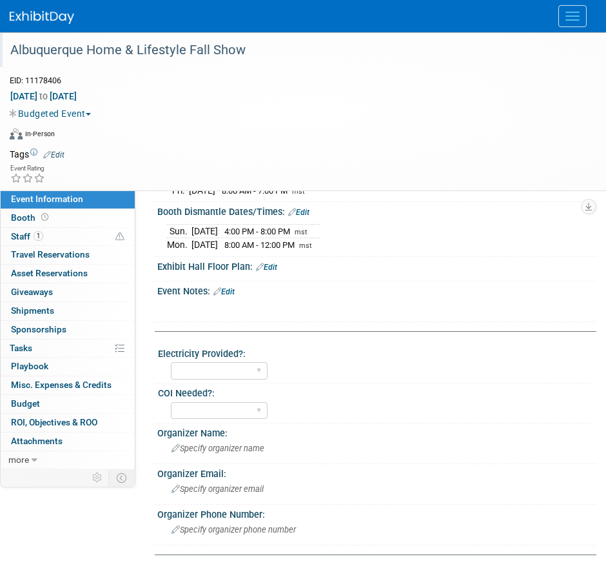
scroll to position [352, 0]
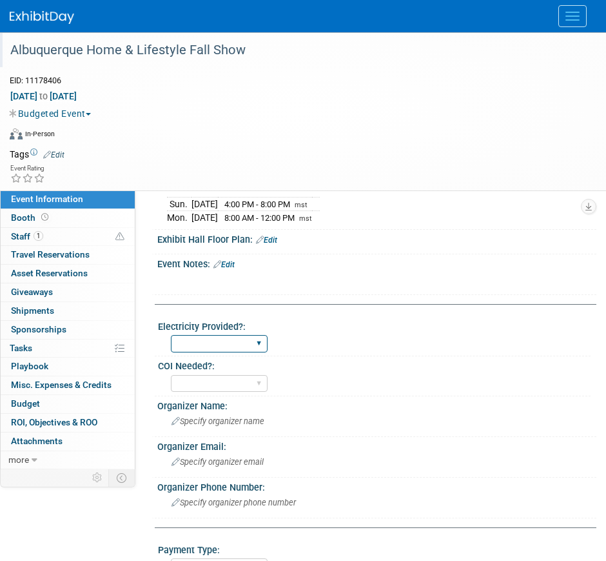
click at [266, 337] on select "Yes No" at bounding box center [219, 343] width 97 height 17
select select "Yes"
click at [171, 335] on select "Yes No" at bounding box center [219, 343] width 97 height 17
click at [226, 337] on select "Yes No" at bounding box center [219, 383] width 97 height 17
select select "No"
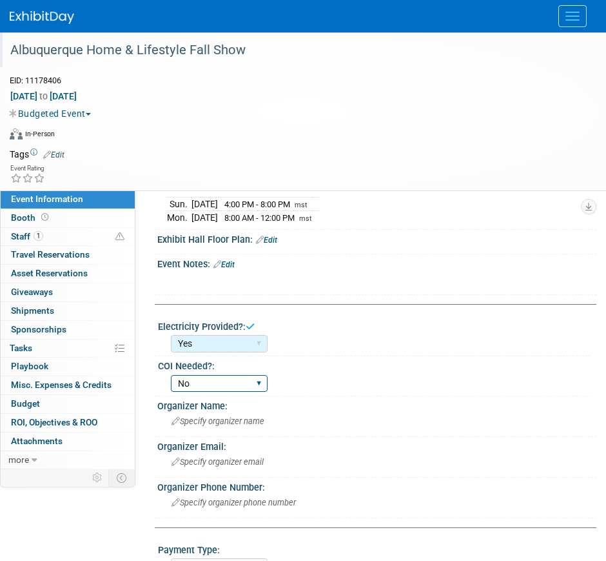
click at [171, 337] on select "Yes No" at bounding box center [219, 383] width 97 height 17
click at [225, 337] on div "Specify organizer name" at bounding box center [377, 421] width 420 height 20
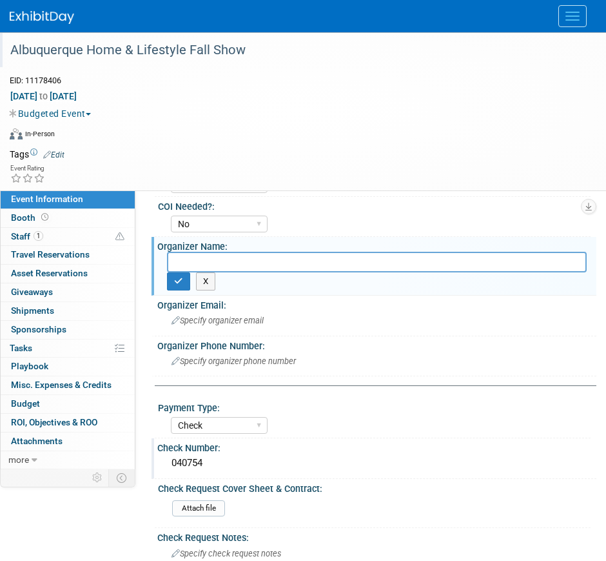
scroll to position [514, 0]
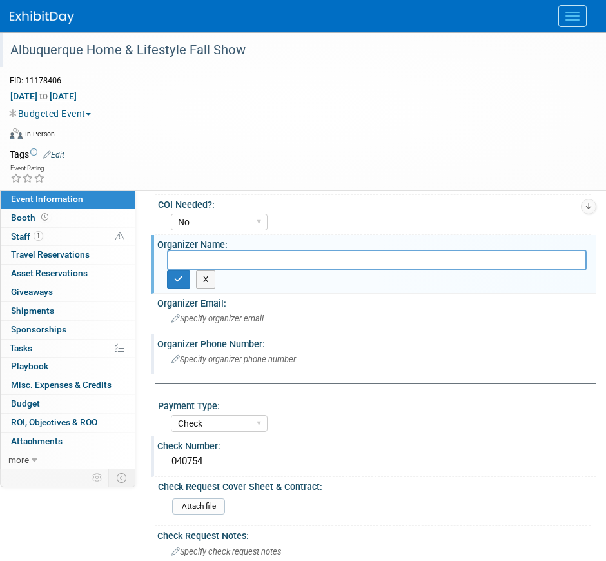
click at [354, 334] on div "Organizer Phone Number:" at bounding box center [376, 342] width 439 height 16
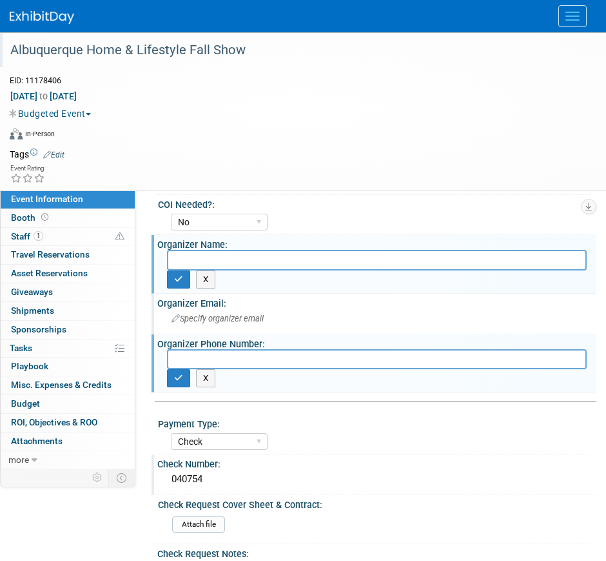
click at [354, 328] on div "Organizer Email: Specify organizer email" at bounding box center [374, 314] width 445 height 41
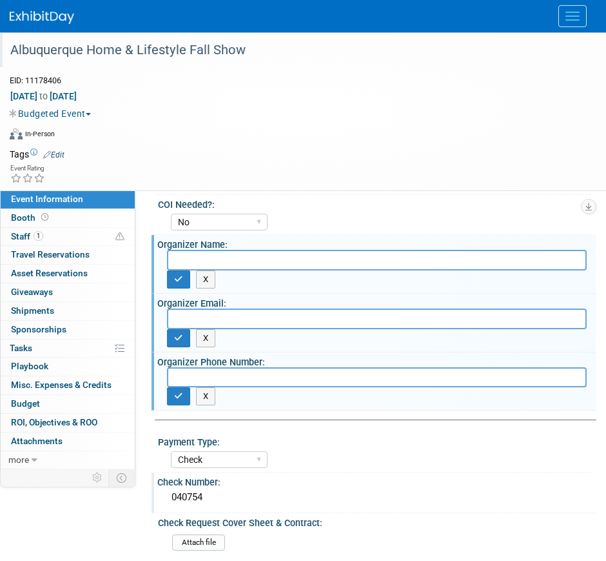
click at [354, 324] on input "text" at bounding box center [377, 318] width 420 height 20
type input "M"
type input "bill@abqhomeshows.com"
drag, startPoint x: 406, startPoint y: 381, endPoint x: 399, endPoint y: 386, distance: 8.8
click at [403, 337] on input "text" at bounding box center [377, 377] width 420 height 20
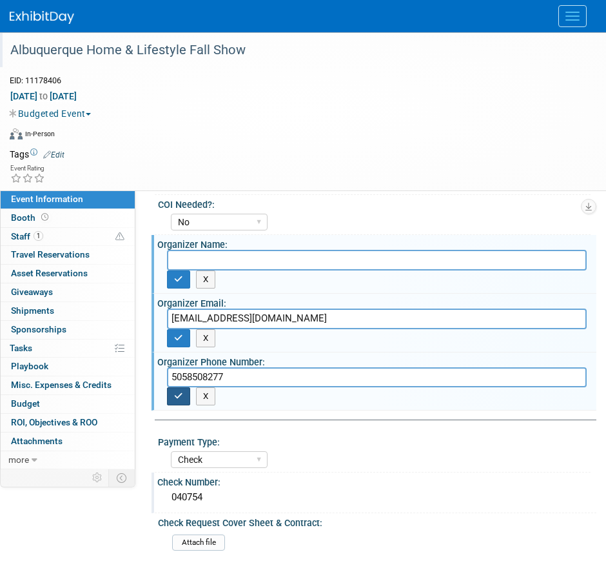
type input "5058508277"
click at [186, 337] on div "5058508277 X" at bounding box center [376, 386] width 439 height 39
click at [183, 337] on icon "button" at bounding box center [178, 396] width 9 height 8
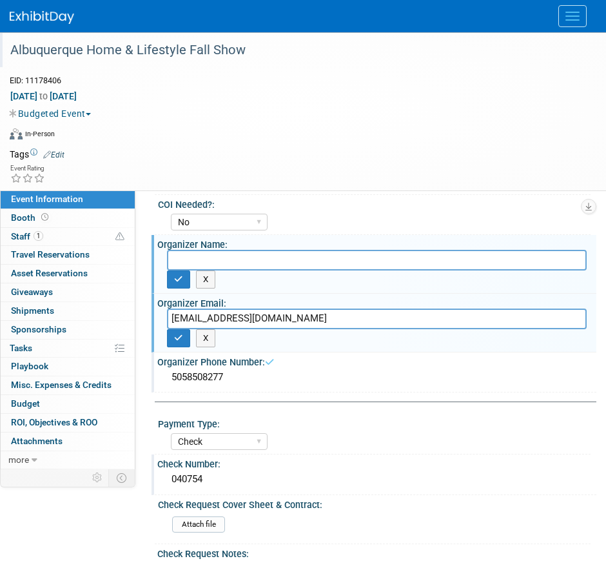
click at [174, 337] on div "5058508277" at bounding box center [377, 377] width 420 height 20
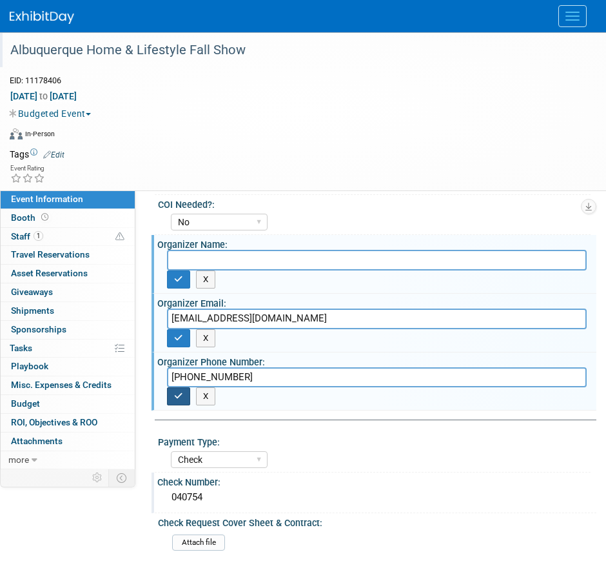
type input "(505) 850-8277"
click at [181, 337] on icon "button" at bounding box center [178, 396] width 9 height 8
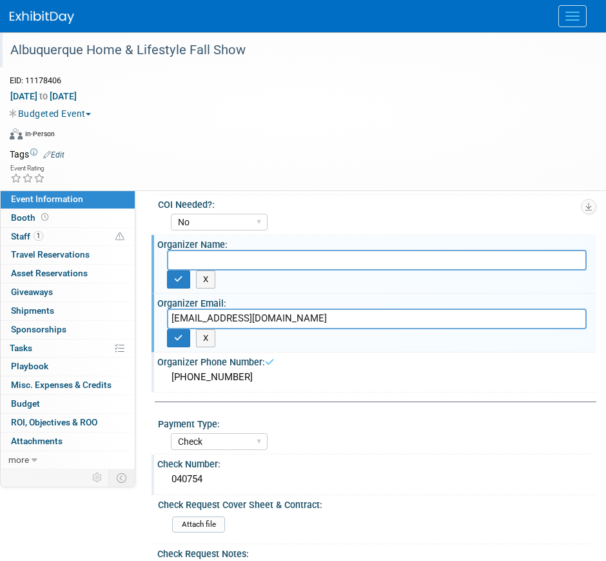
click at [275, 258] on input "text" at bounding box center [377, 260] width 420 height 20
type input "N"
type input "H"
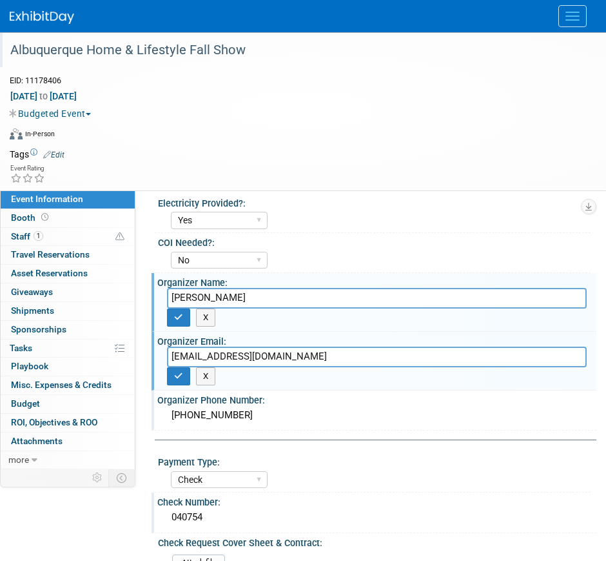
scroll to position [594, 0]
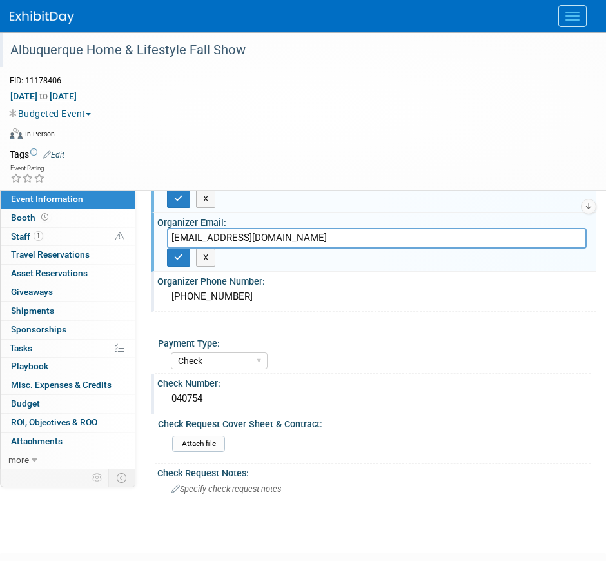
type input "Bill L"
click at [185, 239] on input "bill@abqhomeshows.com" at bounding box center [377, 238] width 420 height 20
click at [181, 254] on icon "button" at bounding box center [178, 257] width 9 height 8
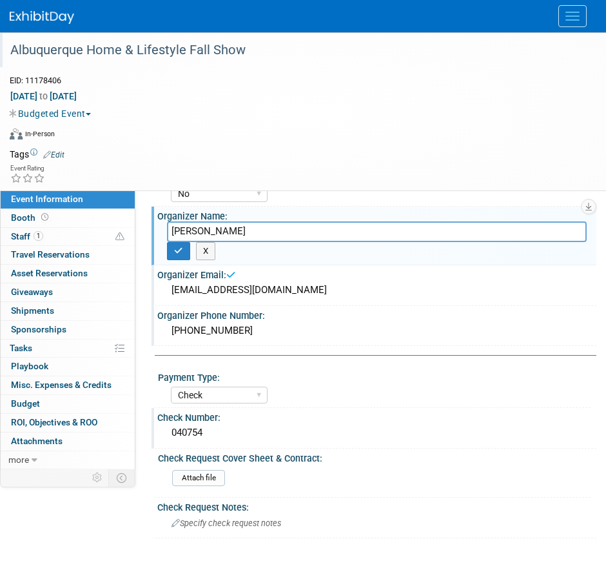
scroll to position [514, 0]
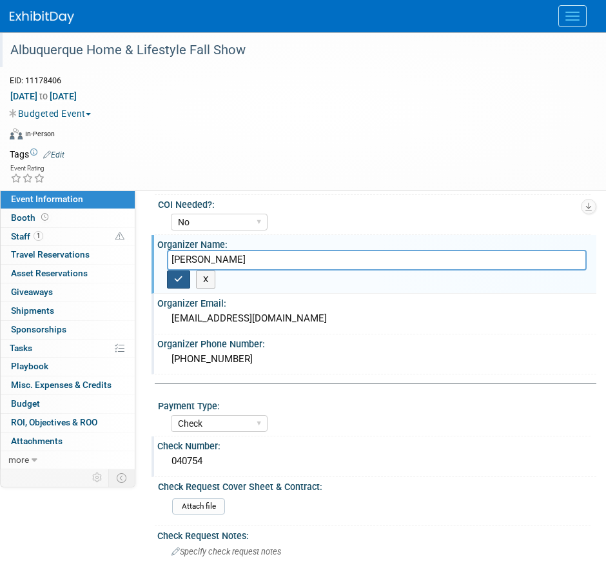
click at [175, 277] on icon "button" at bounding box center [178, 279] width 9 height 8
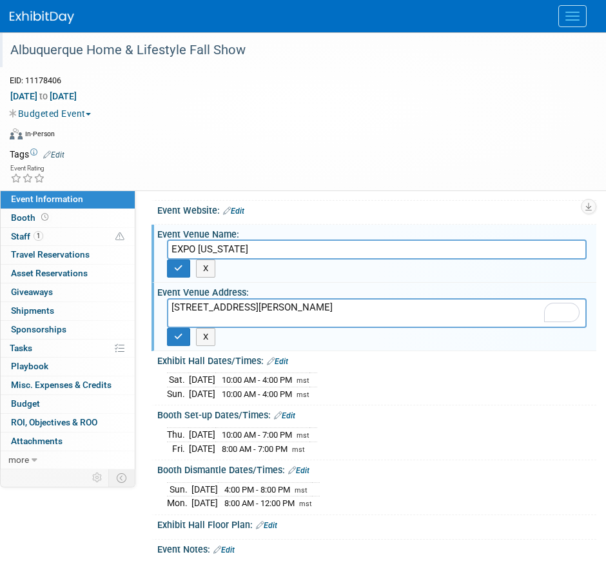
scroll to position [0, 0]
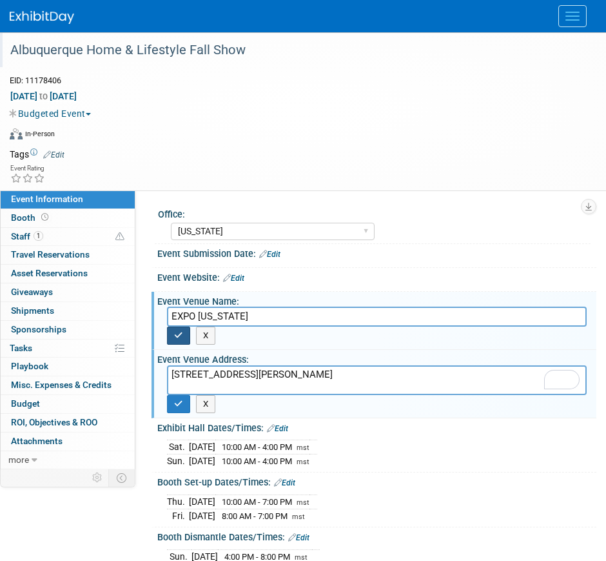
click at [174, 331] on icon "button" at bounding box center [178, 335] width 9 height 8
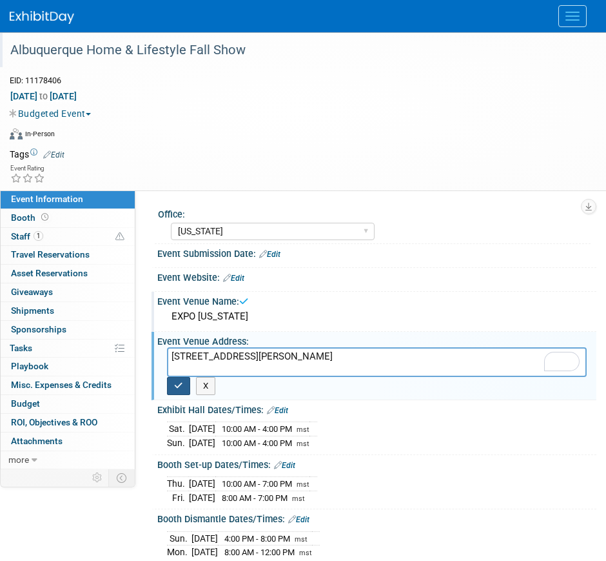
click at [182, 337] on icon "button" at bounding box center [178, 385] width 9 height 8
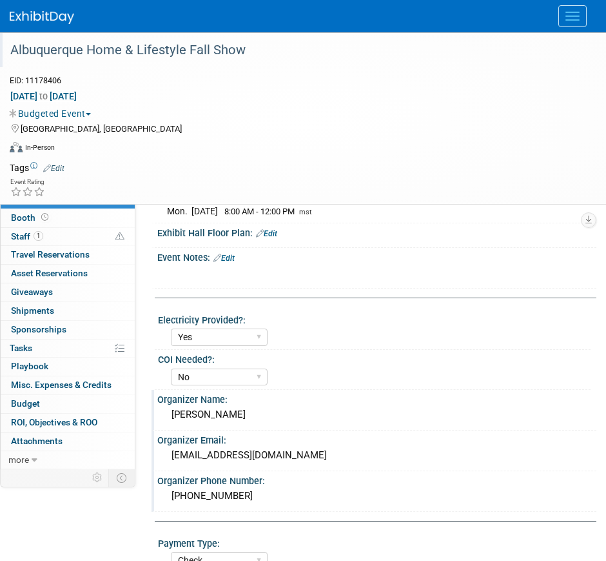
scroll to position [242, 0]
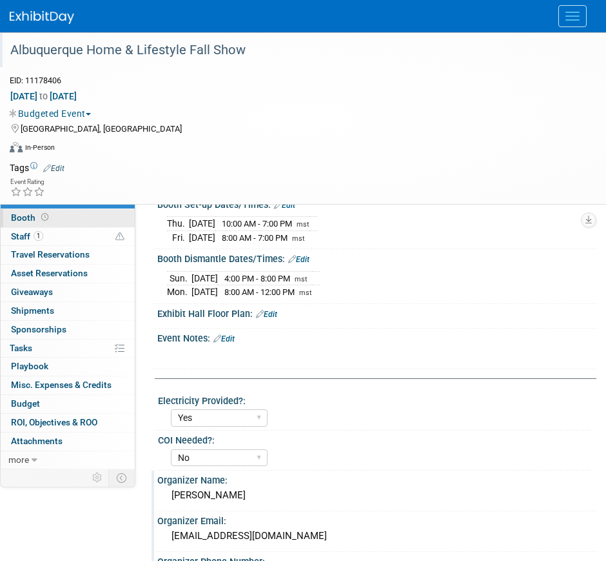
click at [16, 223] on link "Booth" at bounding box center [68, 218] width 134 height 18
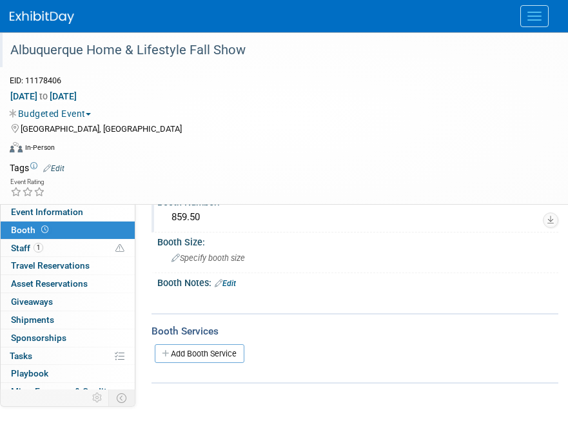
scroll to position [81, 0]
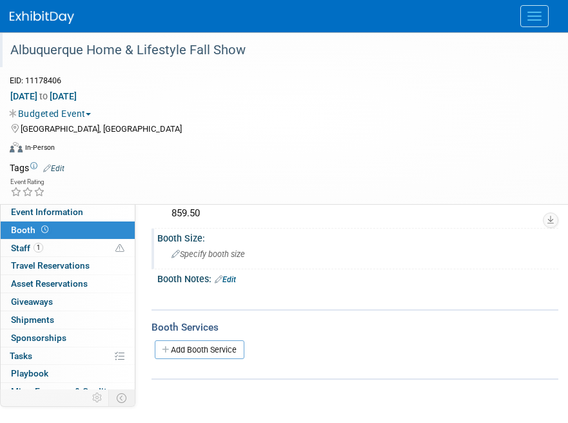
click at [192, 253] on span "Specify booth size" at bounding box center [209, 254] width 74 height 10
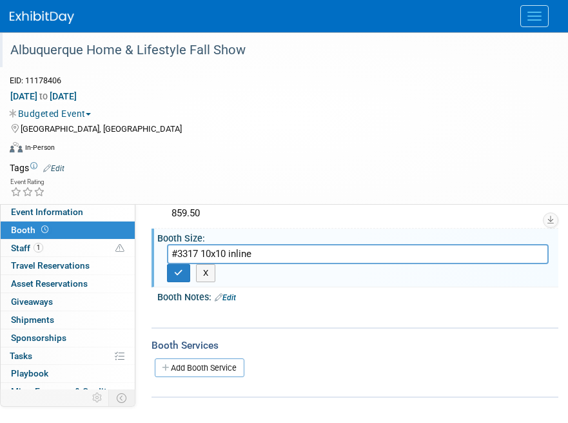
type input "#3317 10x10 inline"
click at [353, 270] on div "X" at bounding box center [358, 273] width 382 height 18
click at [269, 177] on div "Event Rating" at bounding box center [276, 188] width 552 height 23
click at [192, 294] on div "Booth Notes: Edit" at bounding box center [357, 295] width 401 height 17
drag, startPoint x: 234, startPoint y: 299, endPoint x: 229, endPoint y: 310, distance: 11.5
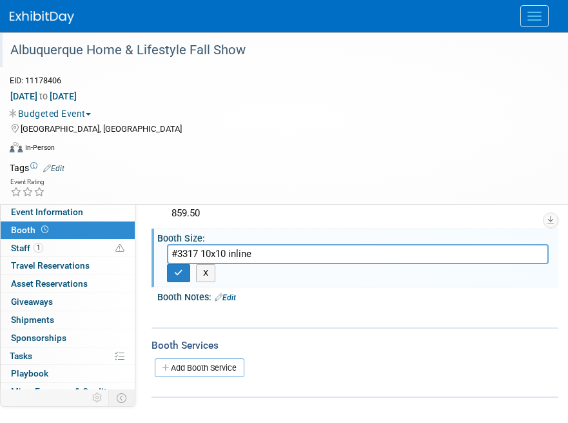
click at [234, 299] on link "Edit" at bounding box center [225, 297] width 21 height 9
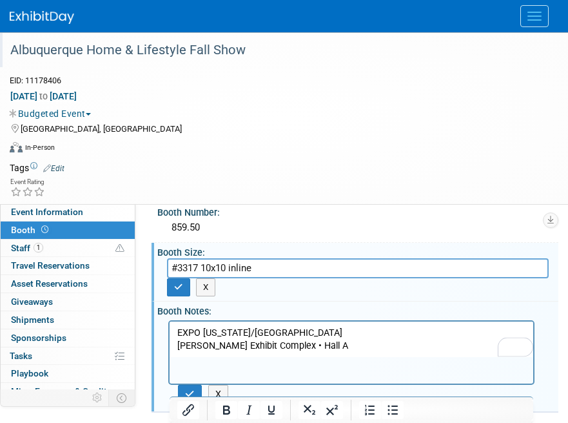
scroll to position [161, 0]
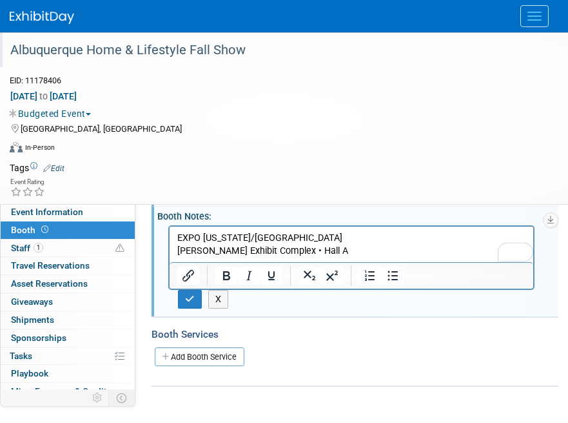
click at [437, 165] on td at bounding box center [304, 167] width 478 height 13
click at [190, 305] on button "button" at bounding box center [190, 299] width 24 height 19
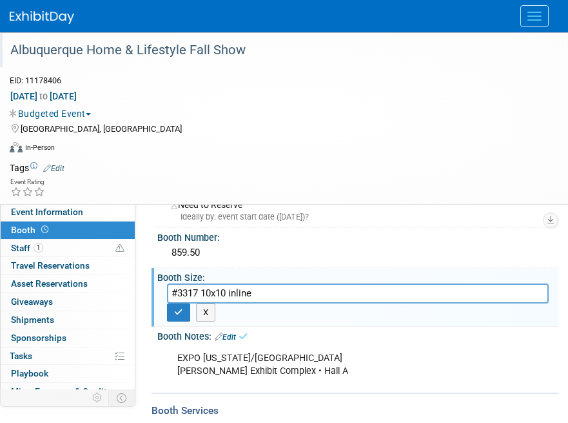
scroll to position [0, 0]
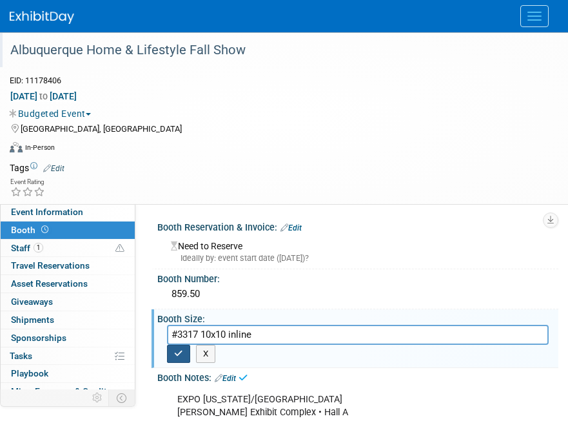
click at [179, 337] on button "button" at bounding box center [178, 354] width 23 height 18
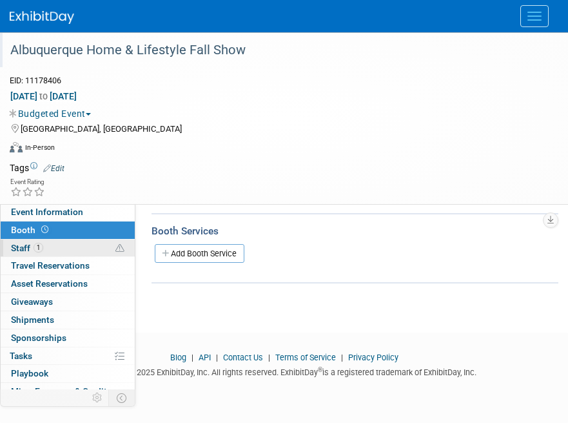
click at [55, 249] on link "1 Staff 1" at bounding box center [68, 247] width 134 height 17
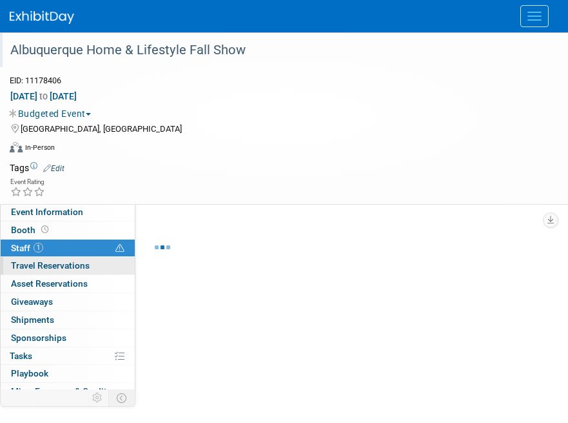
click at [55, 265] on span "Travel Reservations 0" at bounding box center [50, 265] width 79 height 10
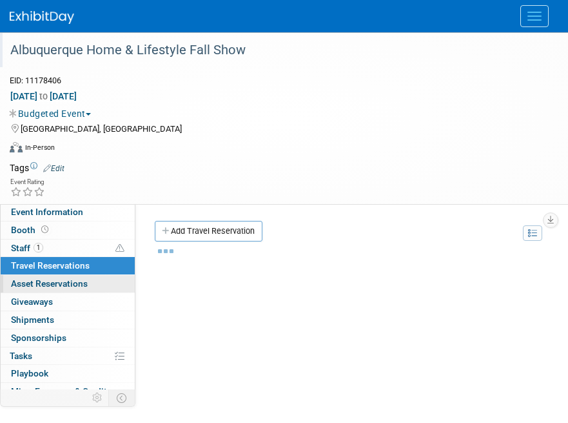
click at [57, 275] on link "0 Asset Reservations 0" at bounding box center [68, 283] width 134 height 17
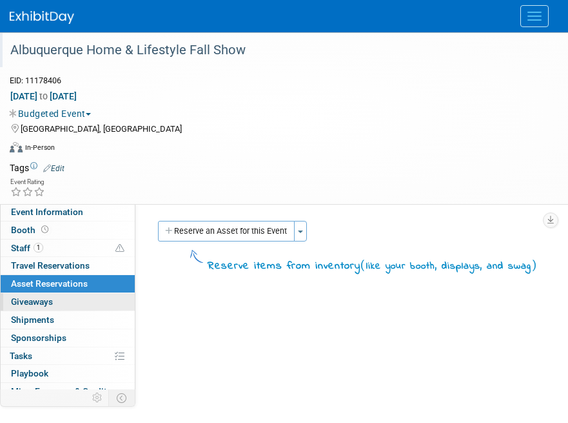
click at [59, 293] on link "0 Giveaways 0" at bounding box center [68, 301] width 134 height 17
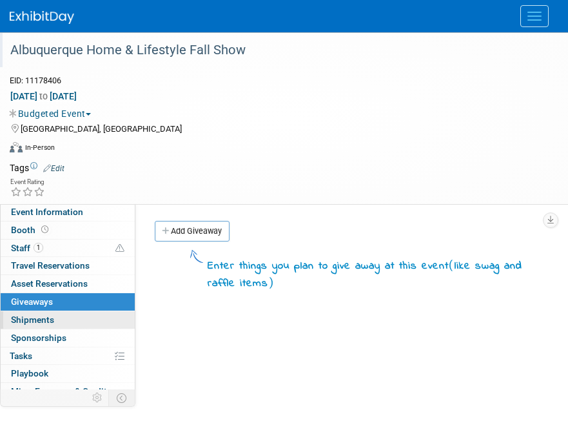
click at [54, 317] on link "0 Shipments 0" at bounding box center [68, 319] width 134 height 17
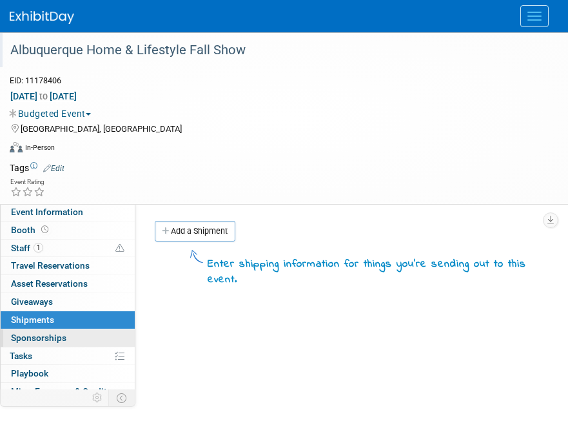
click at [51, 337] on span "Sponsorships 0" at bounding box center [38, 337] width 55 height 10
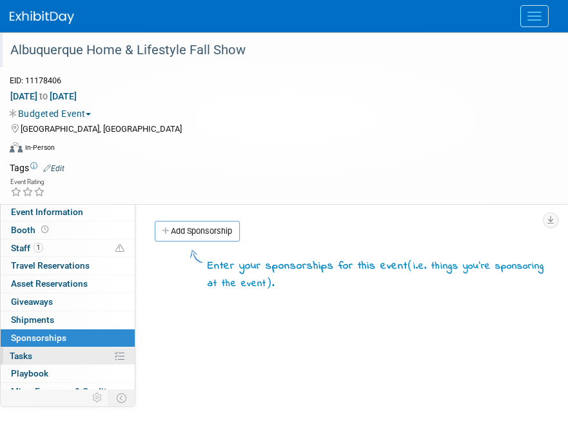
click at [57, 337] on link "0% Tasks 0%" at bounding box center [68, 355] width 134 height 17
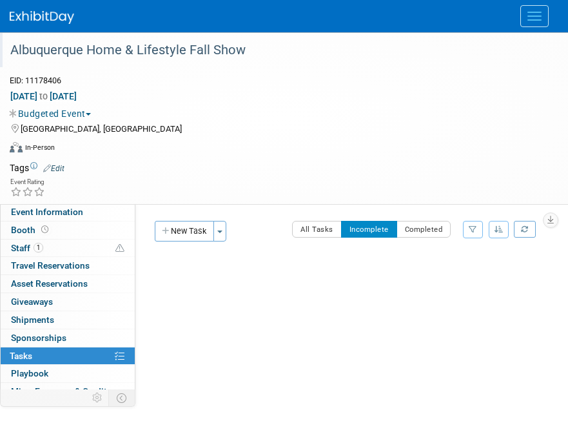
scroll to position [81, 0]
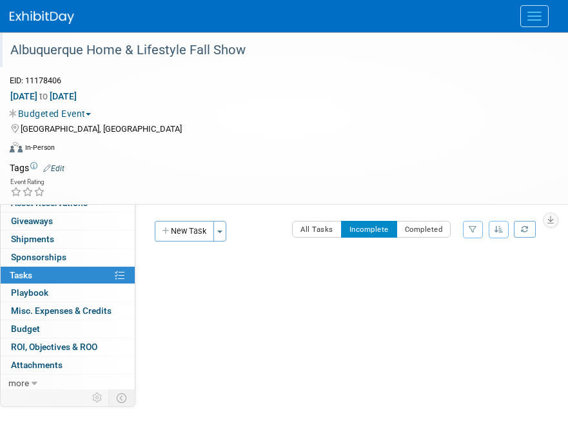
click at [185, 230] on button "New Task" at bounding box center [184, 231] width 59 height 21
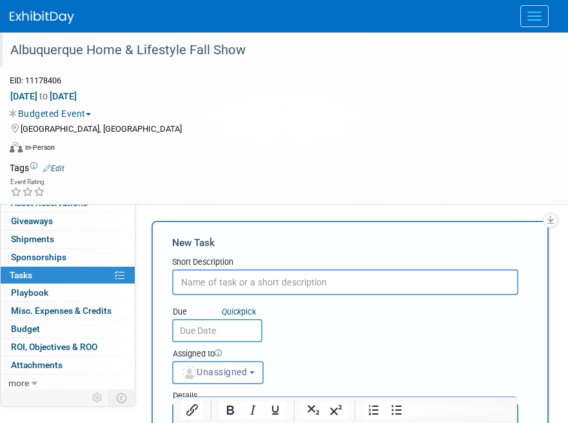
scroll to position [0, 0]
click at [239, 287] on input "text" at bounding box center [345, 282] width 346 height 26
type input "Order flooring"
click at [228, 325] on input "text" at bounding box center [217, 330] width 90 height 23
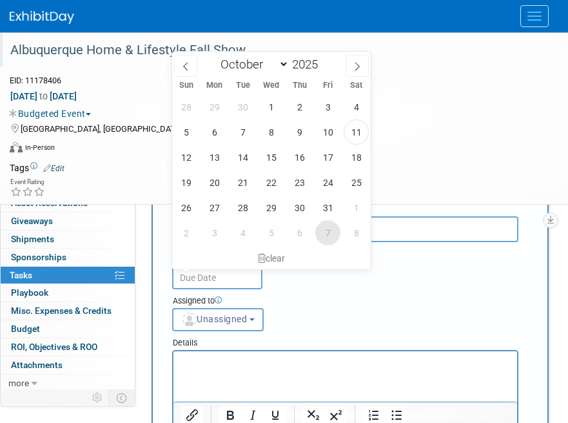
scroll to position [81, 0]
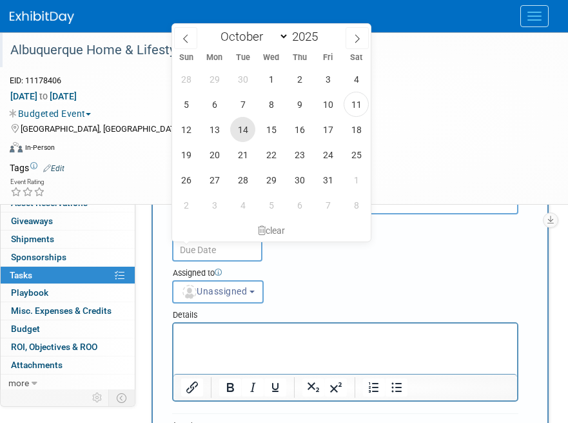
click at [235, 125] on span "14" at bounding box center [242, 129] width 25 height 25
type input "Oct 14, 2025"
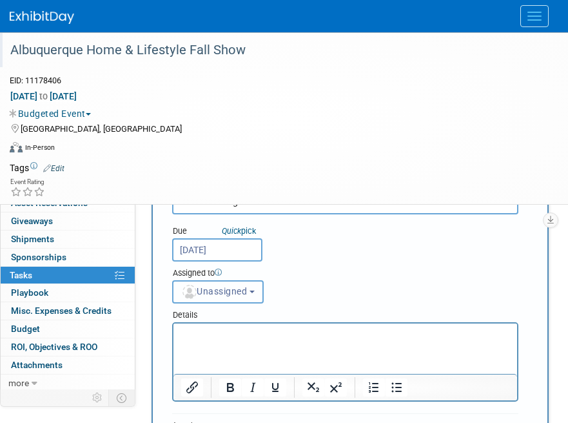
click at [221, 294] on span "Unassigned" at bounding box center [214, 291] width 66 height 10
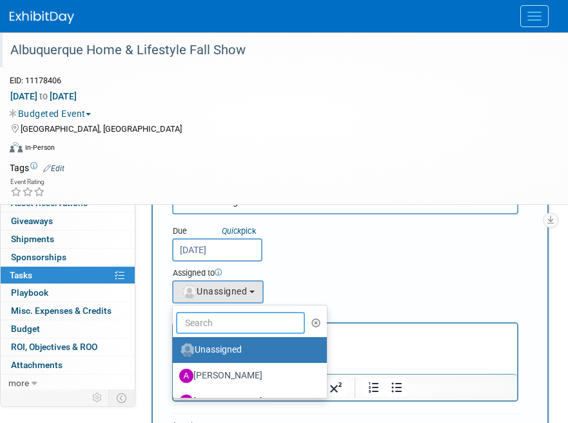
click at [228, 326] on input "text" at bounding box center [240, 323] width 129 height 22
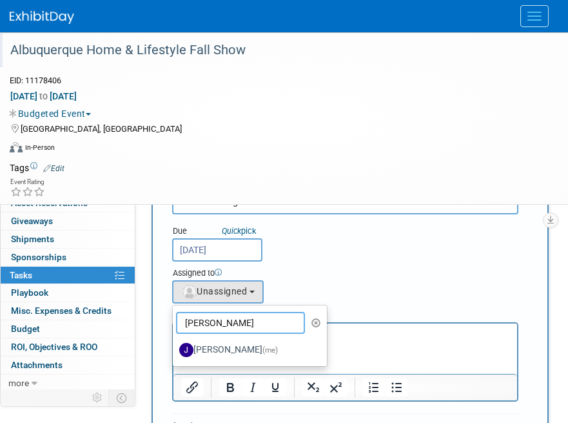
type input "joey"
click at [228, 337] on label "Joey Egbert (me)" at bounding box center [246, 349] width 135 height 21
click at [175, 337] on input "Joey Egbert (me)" at bounding box center [170, 348] width 8 height 8
select select "42b345c0-50c4-4e30-b12f-944b97d3667c"
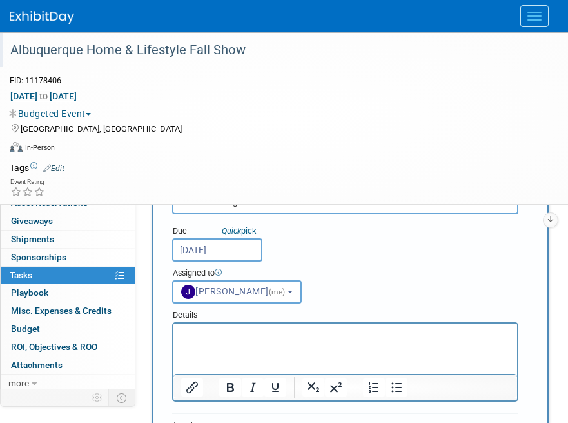
click at [237, 337] on p "Rich Text Area. Press ALT-0 for help." at bounding box center [345, 334] width 329 height 13
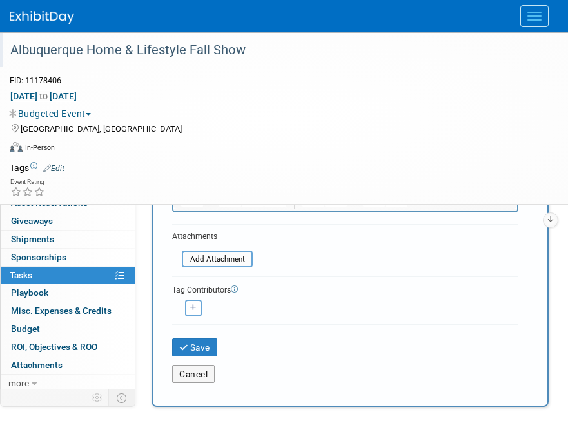
scroll to position [242, 0]
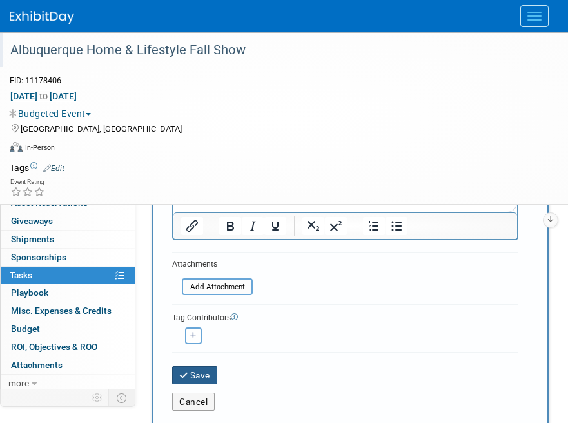
click at [205, 337] on button "Save" at bounding box center [194, 375] width 45 height 18
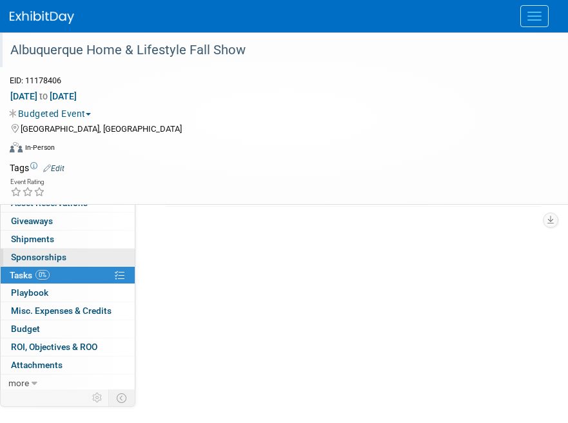
scroll to position [83, 0]
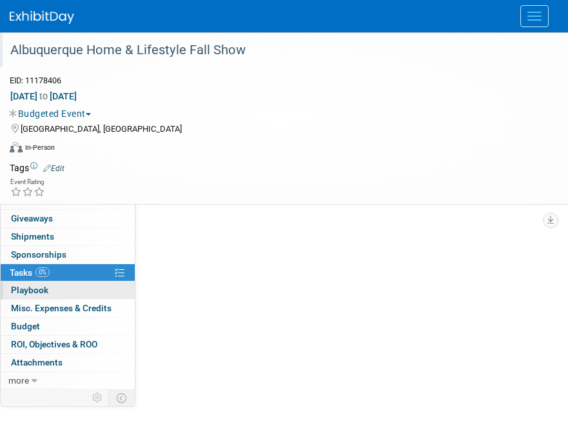
click at [72, 286] on link "0 Playbook 0" at bounding box center [68, 289] width 134 height 17
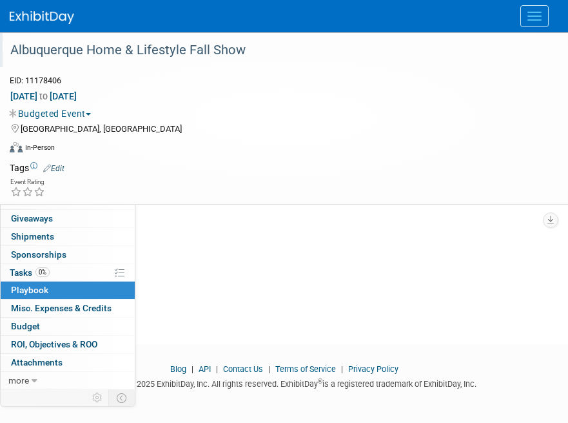
scroll to position [189, 0]
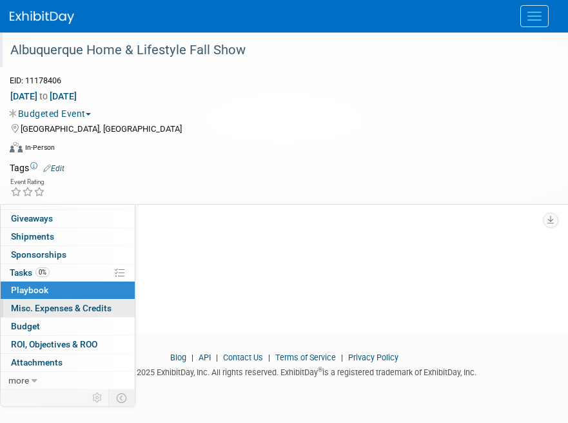
click at [66, 300] on link "0 Misc. Expenses & Credits 0" at bounding box center [68, 307] width 134 height 17
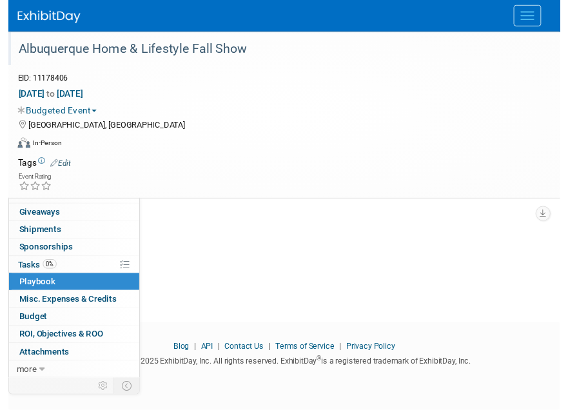
scroll to position [0, 0]
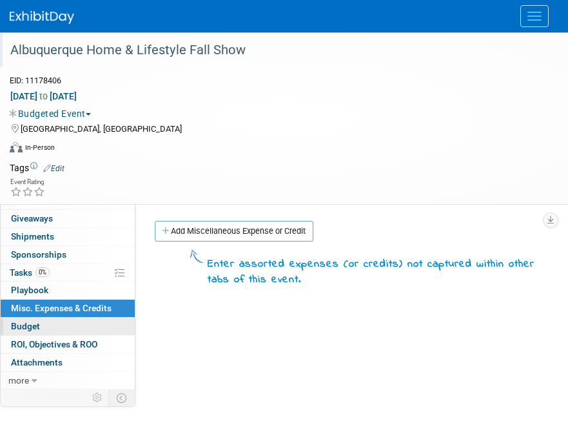
click at [68, 321] on link "Budget" at bounding box center [68, 325] width 134 height 17
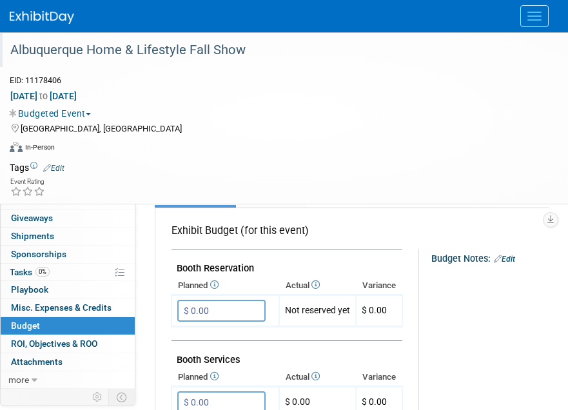
scroll to position [242, 0]
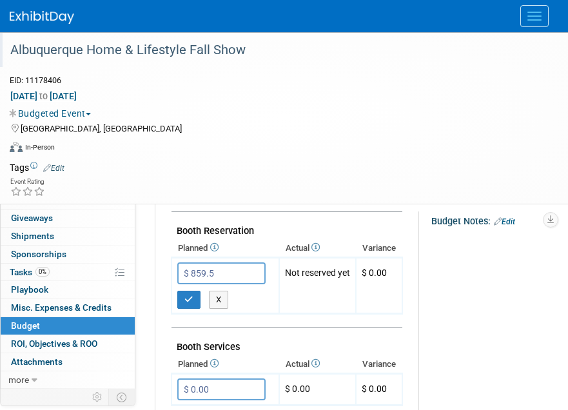
type input "$ 859.50"
click at [288, 312] on td "Not reserved yet" at bounding box center [317, 286] width 77 height 56
click at [188, 297] on icon "button" at bounding box center [189, 299] width 9 height 8
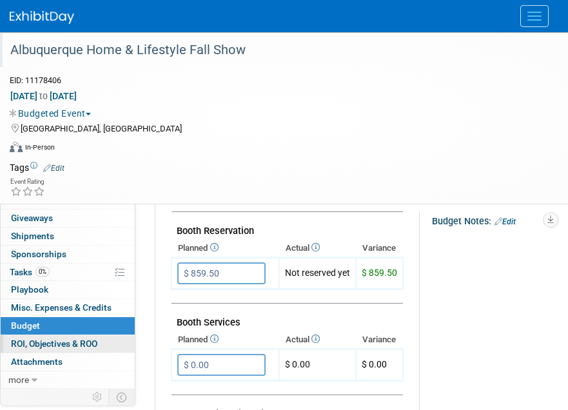
click at [75, 337] on span "ROI, Objectives & ROO 0" at bounding box center [54, 344] width 86 height 10
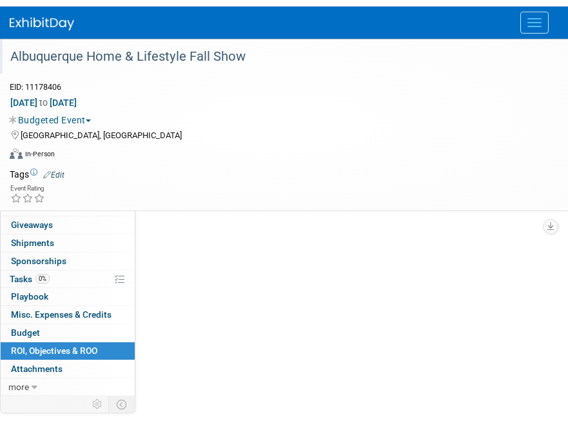
scroll to position [0, 0]
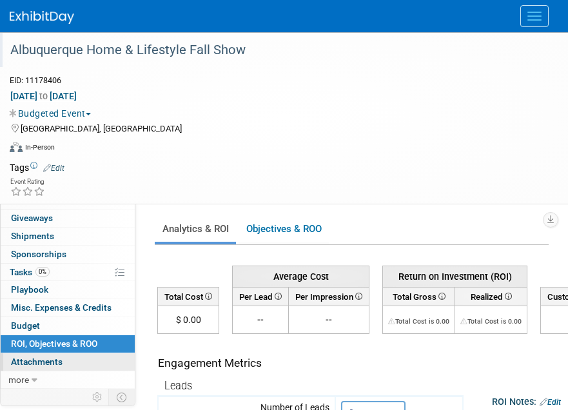
click at [67, 337] on link "0 Attachments 0" at bounding box center [68, 362] width 134 height 17
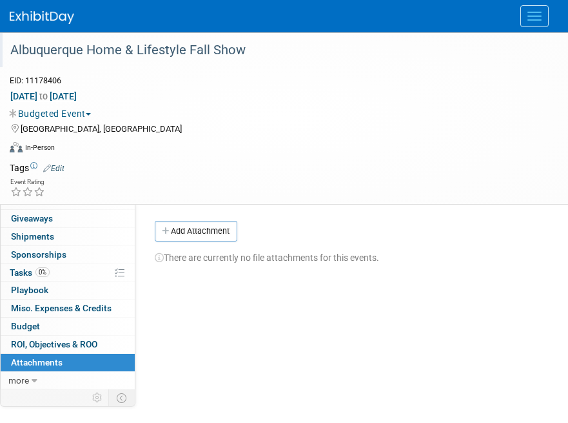
click at [180, 239] on button "Add Attachment" at bounding box center [196, 231] width 83 height 21
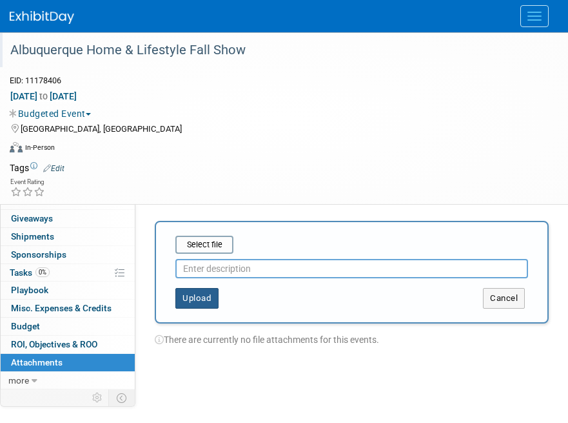
click at [207, 300] on button "Upload" at bounding box center [196, 298] width 43 height 21
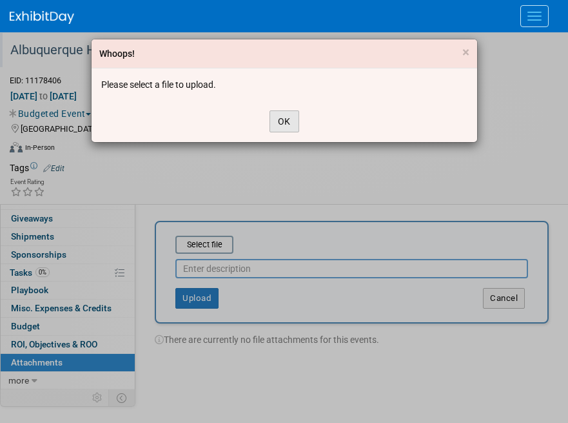
click at [286, 124] on button "OK" at bounding box center [285, 121] width 30 height 22
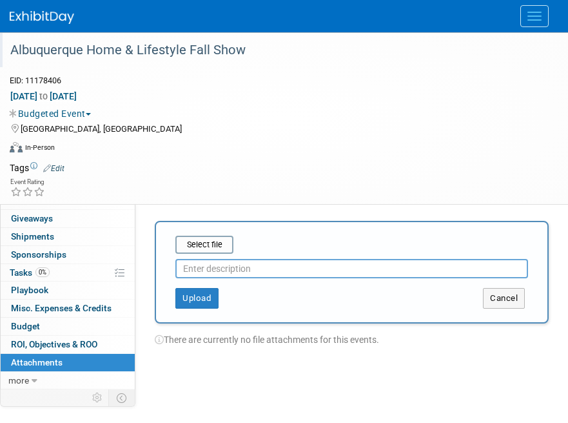
click at [212, 224] on div "Select file This is an invoice Upload Cancel" at bounding box center [352, 272] width 394 height 103
click at [214, 237] on input "file" at bounding box center [156, 244] width 154 height 15
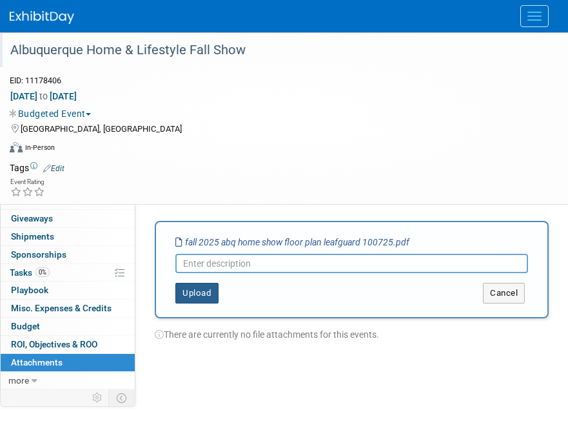
click at [207, 292] on button "Upload" at bounding box center [196, 293] width 43 height 21
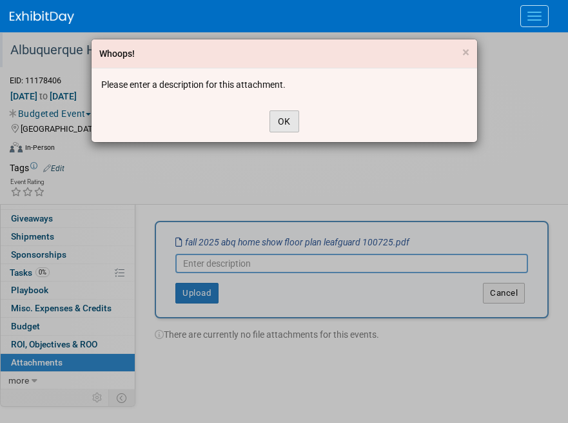
click at [278, 122] on button "OK" at bounding box center [285, 121] width 30 height 22
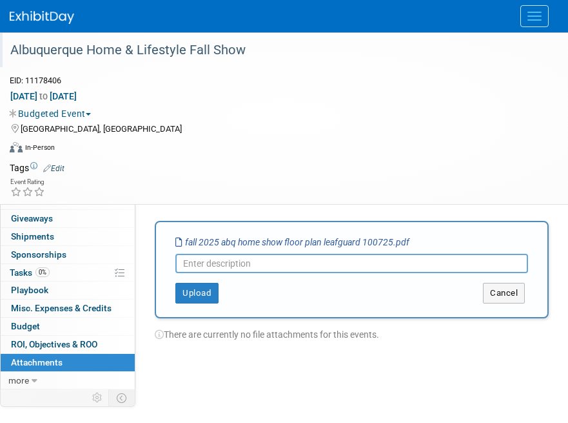
click at [261, 261] on input "text" at bounding box center [351, 263] width 353 height 19
type input "C"
type input "Floor Plan"
click at [203, 294] on button "Upload" at bounding box center [196, 293] width 43 height 21
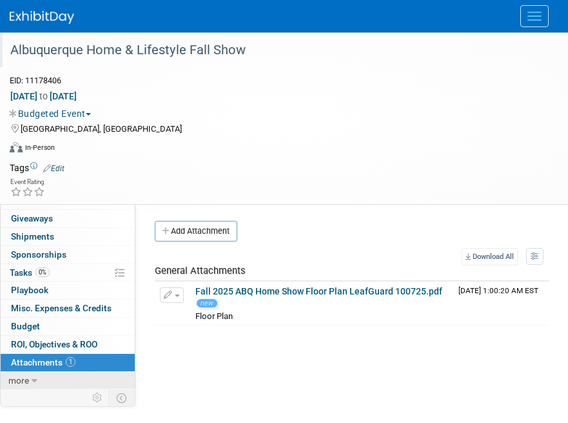
click at [43, 337] on link "more" at bounding box center [68, 380] width 134 height 17
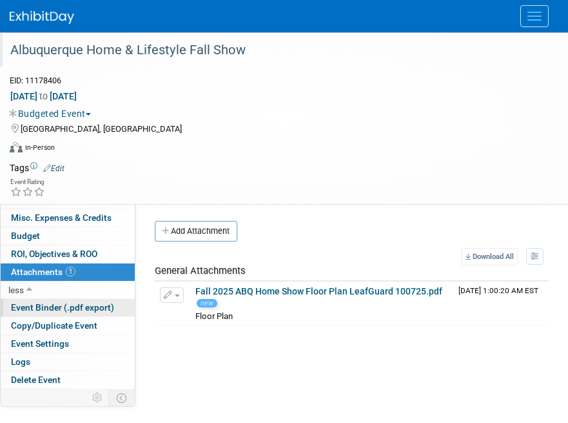
click at [45, 310] on span "Event Binder (.pdf export)" at bounding box center [62, 307] width 103 height 10
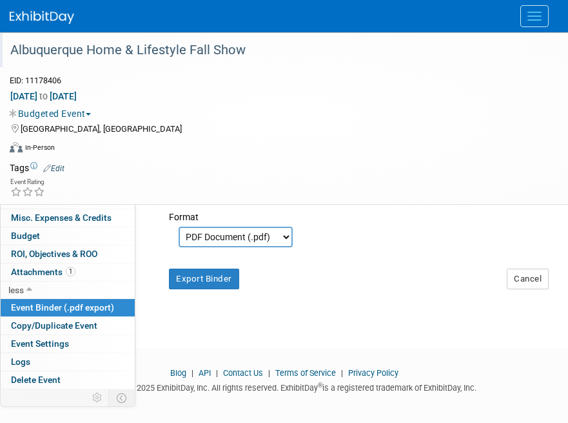
scroll to position [403, 0]
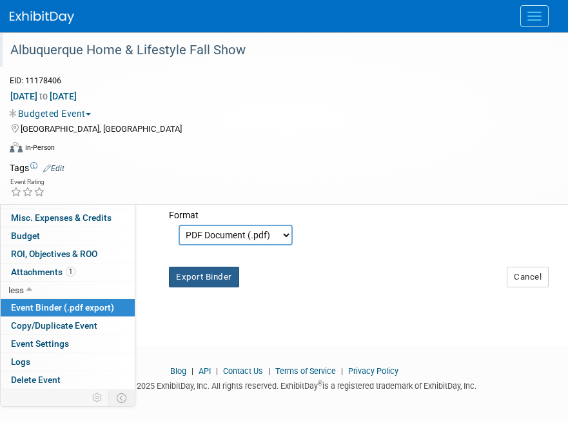
click at [219, 287] on button "Export Binder" at bounding box center [204, 276] width 70 height 21
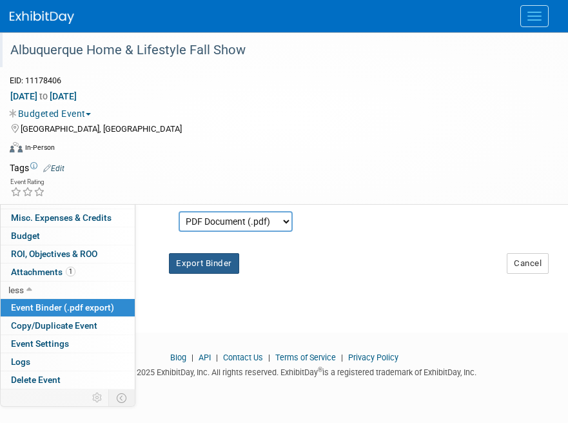
scroll to position [433, 0]
click at [72, 306] on span "Event Binder (.pdf export)" at bounding box center [62, 307] width 103 height 10
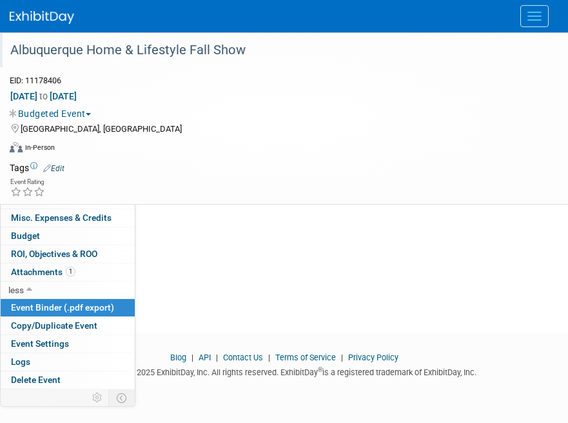
scroll to position [0, 0]
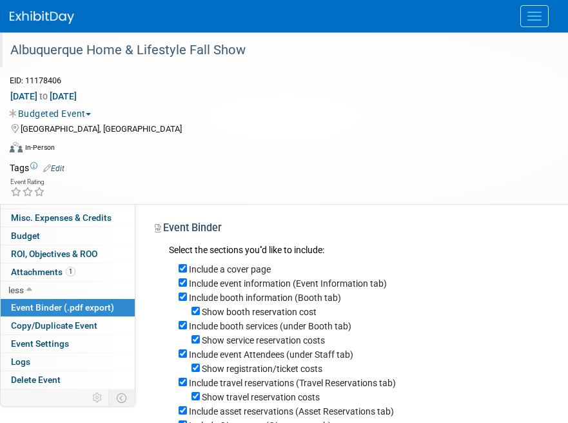
click at [233, 326] on label "Include booth services (under Booth tab)" at bounding box center [270, 326] width 163 height 10
click at [187, 326] on input "Include booth services (under Booth tab)" at bounding box center [183, 325] width 8 height 8
checkbox input "false"
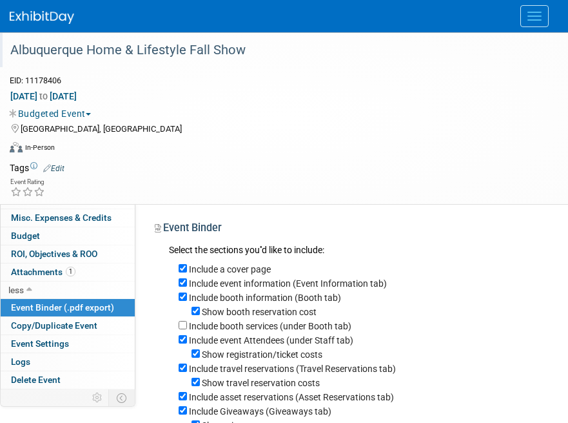
click at [250, 337] on div "Include event Attendees (under Staff tab)" at bounding box center [364, 339] width 370 height 14
click at [255, 337] on div "Include event Attendees (under Staff tab)" at bounding box center [364, 339] width 370 height 14
click at [252, 337] on label "Include event Attendees (under Staff tab)" at bounding box center [271, 340] width 165 height 10
click at [187, 337] on input "Include event Attendees (under Staff tab)" at bounding box center [183, 339] width 8 height 8
checkbox input "false"
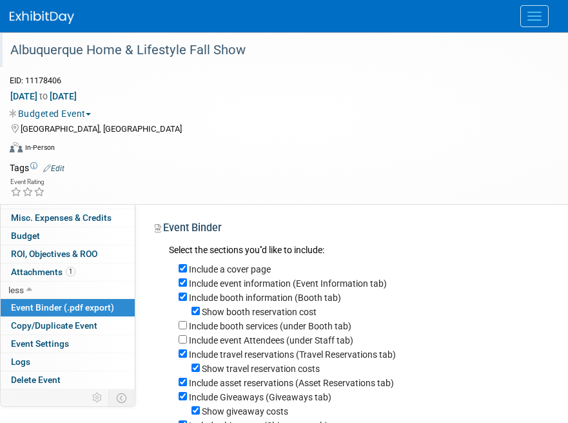
click at [252, 337] on label "Include travel reservations (Travel Reservations tab)" at bounding box center [292, 354] width 207 height 10
click at [187, 337] on input "Include travel reservations (Travel Reservations tab)" at bounding box center [183, 353] width 8 height 8
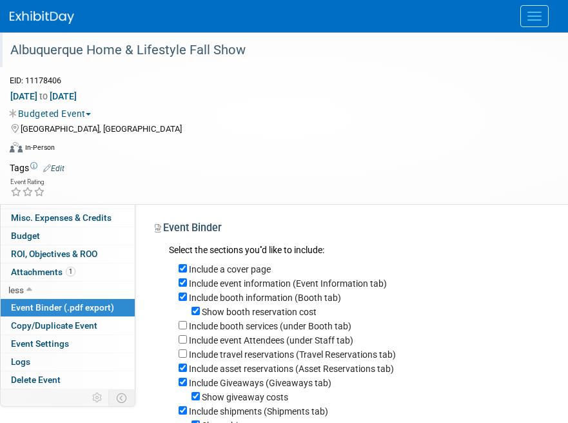
click at [252, 337] on label "Include travel reservations (Travel Reservations tab)" at bounding box center [292, 354] width 207 height 10
click at [187, 337] on input "Include travel reservations (Travel Reservations tab)" at bounding box center [183, 353] width 8 height 8
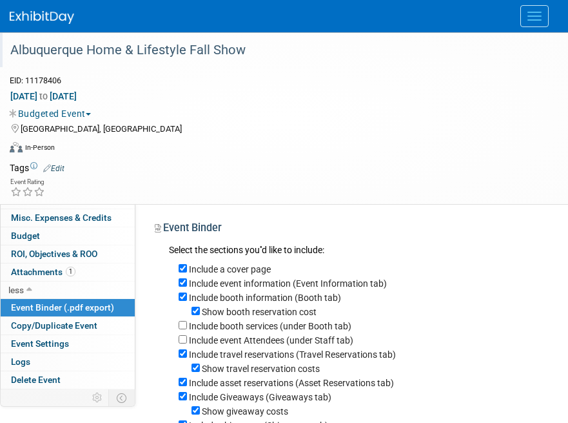
click at [248, 337] on label "Include travel reservations (Travel Reservations tab)" at bounding box center [292, 354] width 207 height 10
click at [187, 337] on input "Include travel reservations (Travel Reservations tab)" at bounding box center [183, 353] width 8 height 8
checkbox input "false"
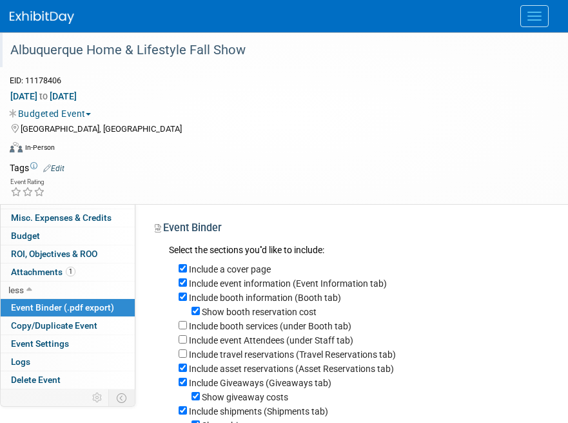
click at [257, 337] on label "Include asset reservations (Asset Reservations tab)" at bounding box center [291, 368] width 205 height 10
click at [187, 337] on input "Include asset reservations (Asset Reservations tab)" at bounding box center [183, 367] width 8 height 8
checkbox input "false"
click at [258, 337] on label "Include Giveaways (Giveaways tab)" at bounding box center [260, 382] width 143 height 10
click at [187, 337] on input "Include Giveaways (Giveaways tab)" at bounding box center [183, 381] width 8 height 8
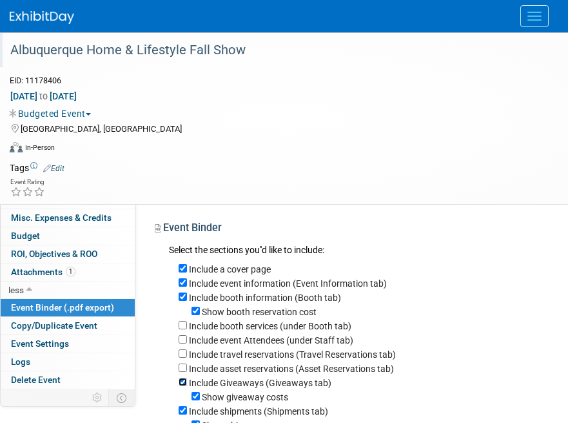
checkbox input "false"
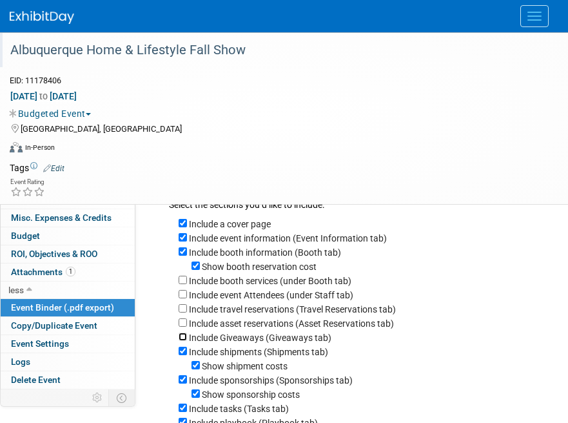
scroll to position [81, 0]
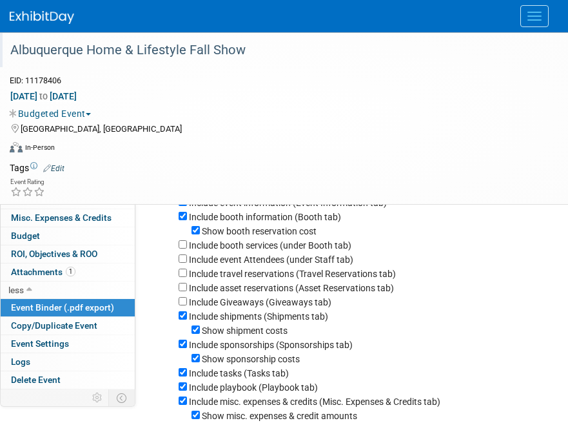
click at [260, 321] on label "Include shipments (Shipments tab)" at bounding box center [258, 316] width 139 height 10
click at [187, 319] on input "Include shipments (Shipments tab)" at bounding box center [183, 315] width 8 height 8
checkbox input "false"
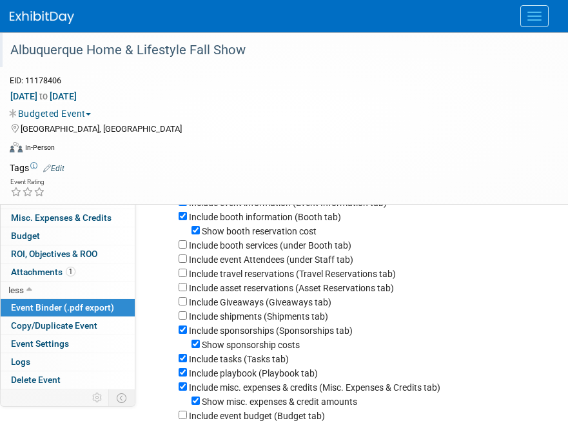
click at [263, 335] on label "Include sponsorships (Sponsorships tab)" at bounding box center [271, 330] width 164 height 10
click at [187, 334] on input "Include sponsorships (Sponsorships tab)" at bounding box center [183, 329] width 8 height 8
checkbox input "false"
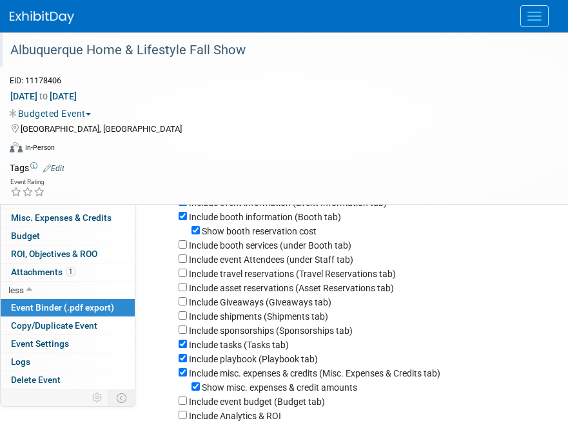
click at [265, 337] on div "Include tasks (Tasks tab)" at bounding box center [364, 344] width 370 height 14
click at [257, 337] on label "Include tasks (Tasks tab)" at bounding box center [239, 344] width 100 height 10
click at [187, 337] on input "Include tasks (Tasks tab)" at bounding box center [183, 343] width 8 height 8
click at [257, 337] on label "Include tasks (Tasks tab)" at bounding box center [239, 344] width 100 height 10
click at [187, 337] on input "Include tasks (Tasks tab)" at bounding box center [183, 343] width 8 height 8
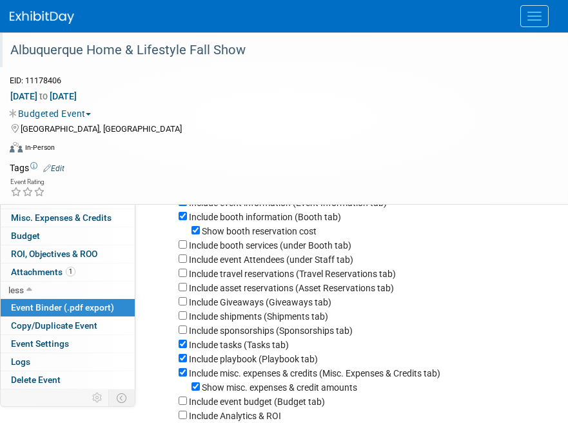
click at [257, 337] on label "Include tasks (Tasks tab)" at bounding box center [239, 344] width 100 height 10
click at [187, 337] on input "Include tasks (Tasks tab)" at bounding box center [183, 343] width 8 height 8
click at [258, 337] on div "Include tasks (Tasks tab)" at bounding box center [364, 344] width 370 height 14
click at [259, 337] on label "Include tasks (Tasks tab)" at bounding box center [239, 344] width 100 height 10
click at [187, 337] on input "Include tasks (Tasks tab)" at bounding box center [183, 343] width 8 height 8
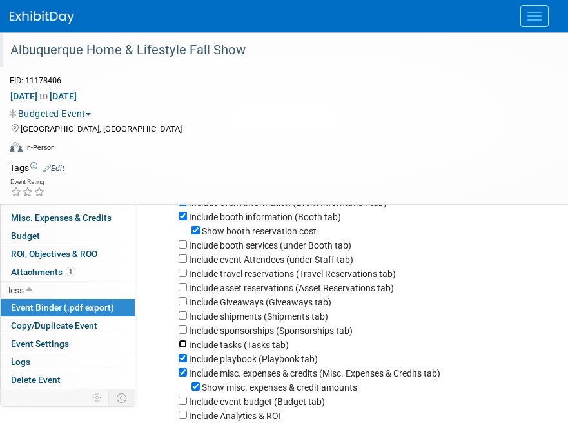
checkbox input "true"
click at [223, 337] on label "Include misc. expenses & credits (Misc. Expenses & Credits tab)" at bounding box center [315, 373] width 252 height 10
click at [187, 337] on input "Include misc. expenses & credits (Misc. Expenses & Credits tab)" at bounding box center [183, 372] width 8 height 8
checkbox input "false"
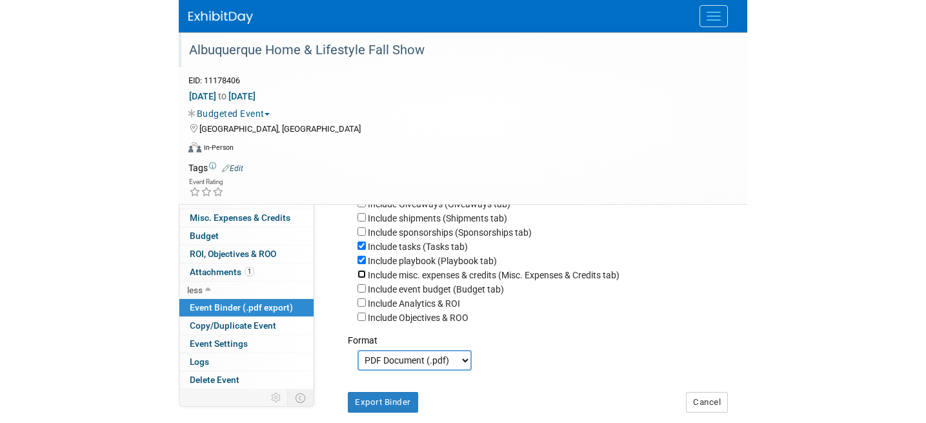
scroll to position [242, 0]
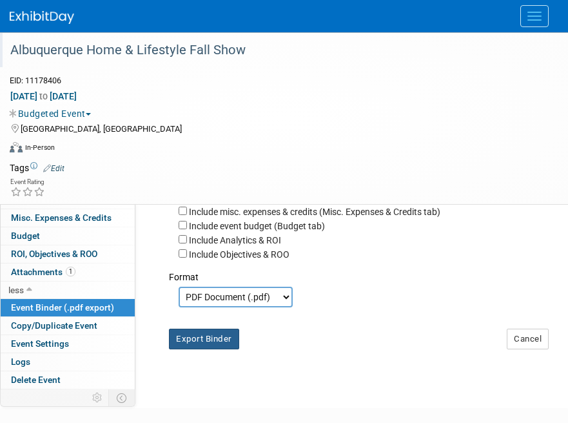
click at [234, 337] on button "Export Binder" at bounding box center [204, 338] width 70 height 21
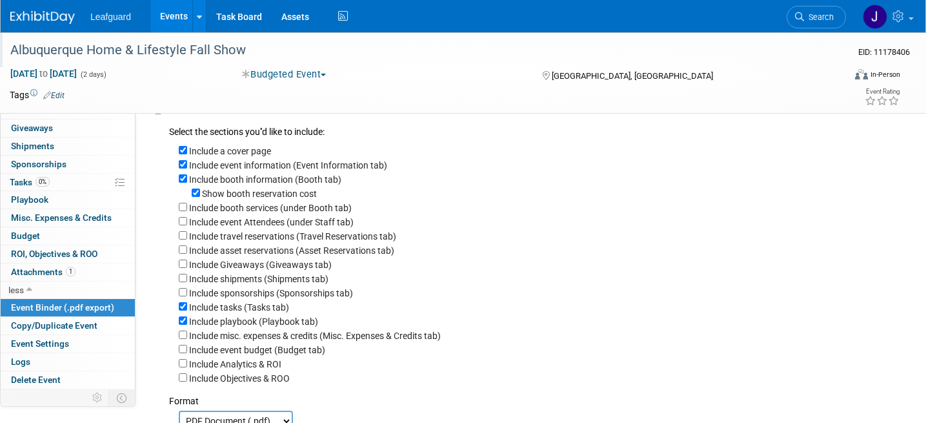
scroll to position [0, 0]
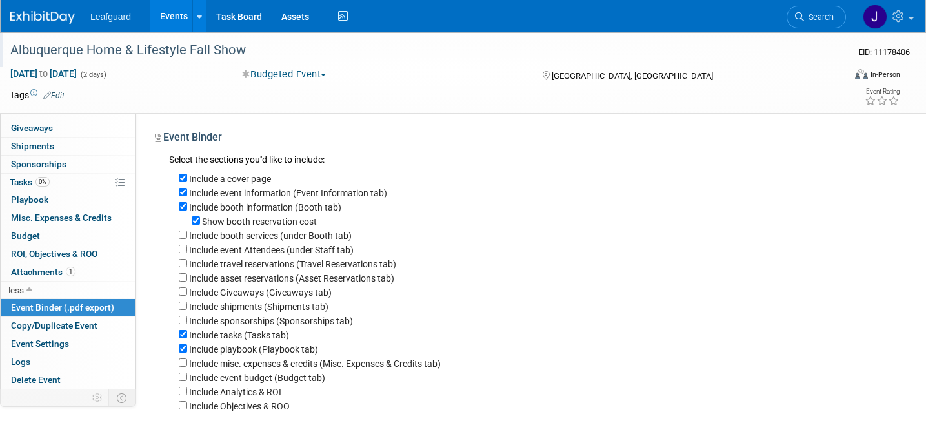
click at [166, 17] on link "Events" at bounding box center [173, 16] width 47 height 32
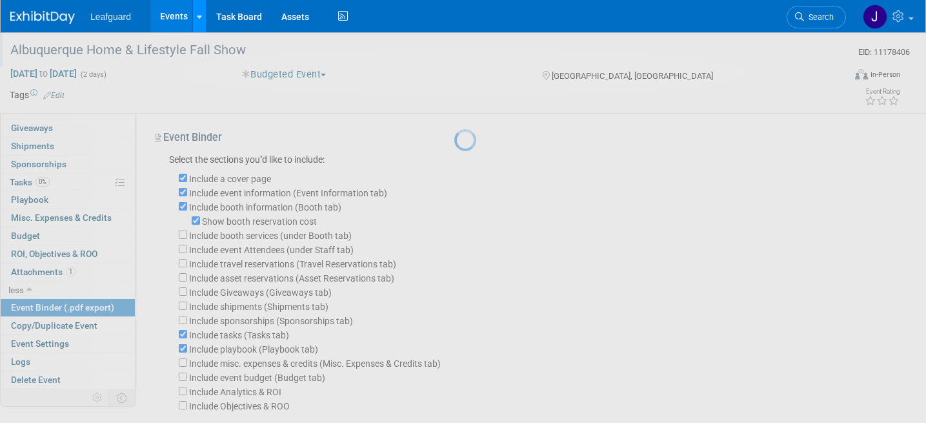
click at [197, 19] on icon at bounding box center [199, 17] width 5 height 8
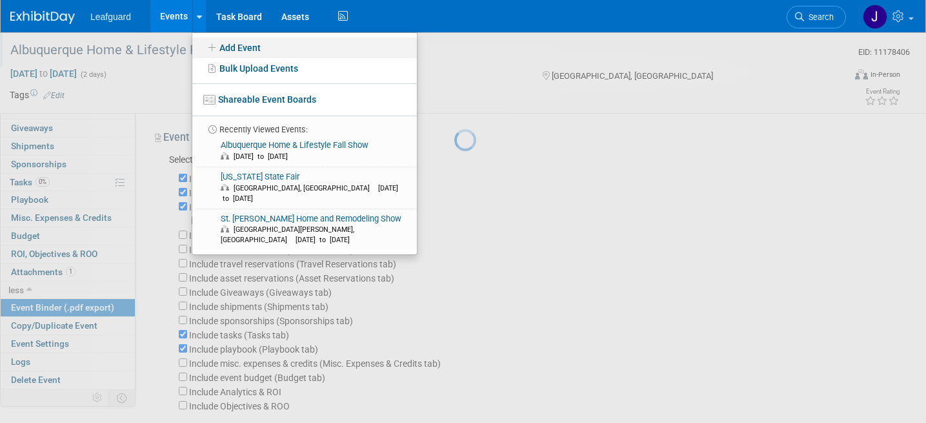
click at [232, 47] on link "Add Event" at bounding box center [304, 47] width 225 height 21
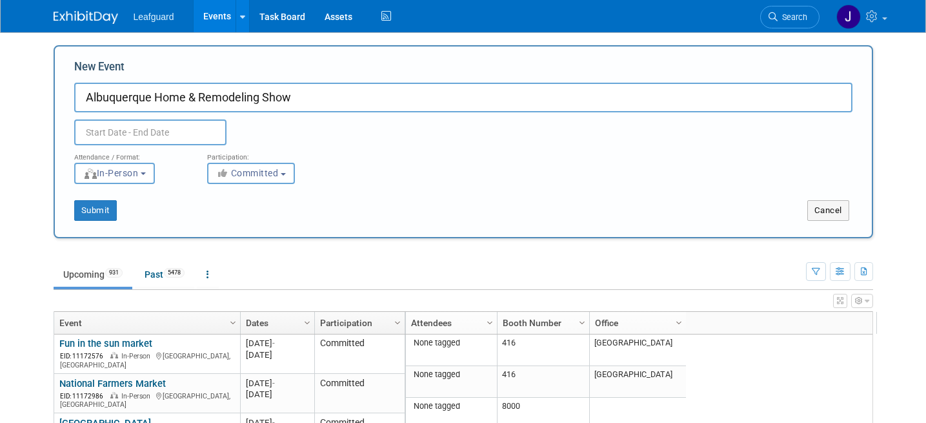
type input "Albuquerque Home & Remodeling Show"
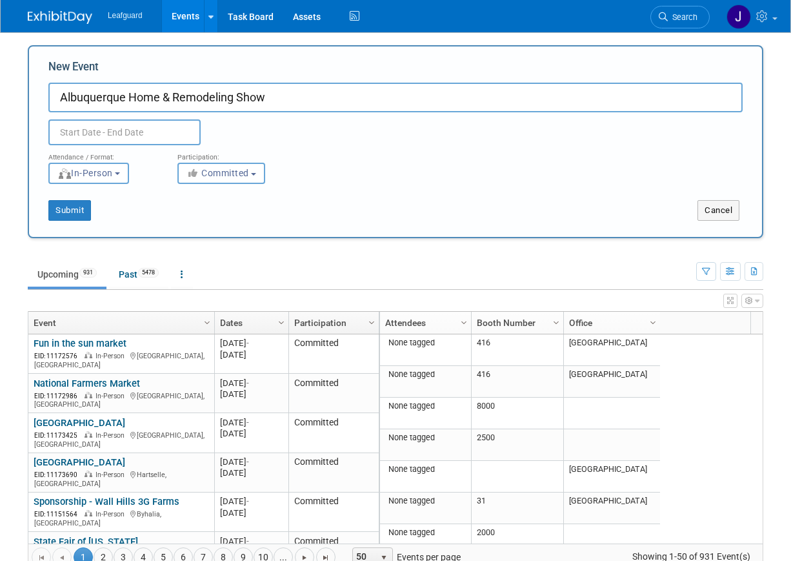
click at [103, 140] on body "Leafguard Events Add Event Bulk Upload Events Shareable Event Boards Recently V…" at bounding box center [395, 280] width 791 height 561
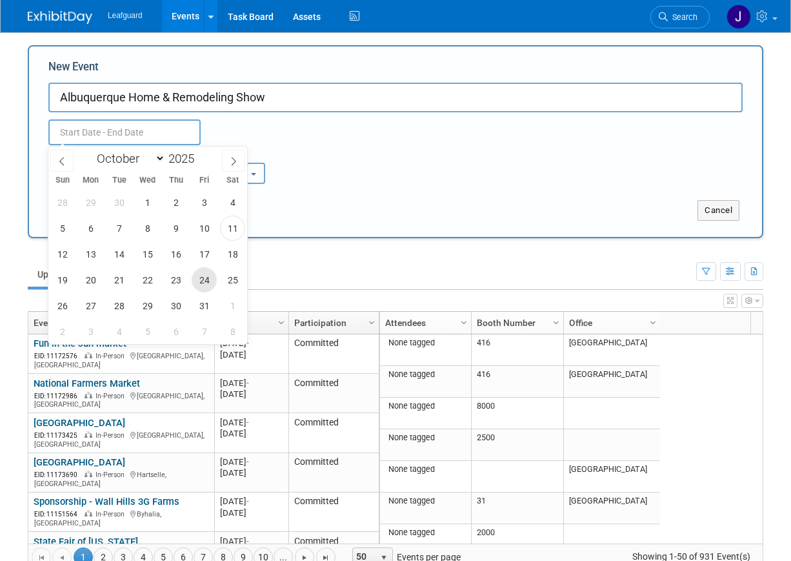
click at [199, 279] on span "24" at bounding box center [204, 279] width 25 height 25
click at [70, 309] on span "26" at bounding box center [62, 305] width 25 height 25
type input "[DATE] to [DATE]"
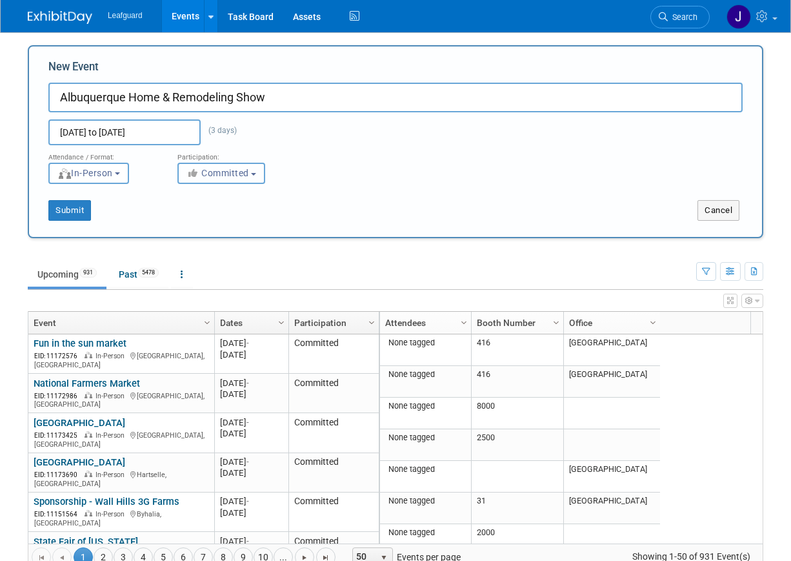
click at [228, 172] on span "Committed" at bounding box center [217, 173] width 63 height 10
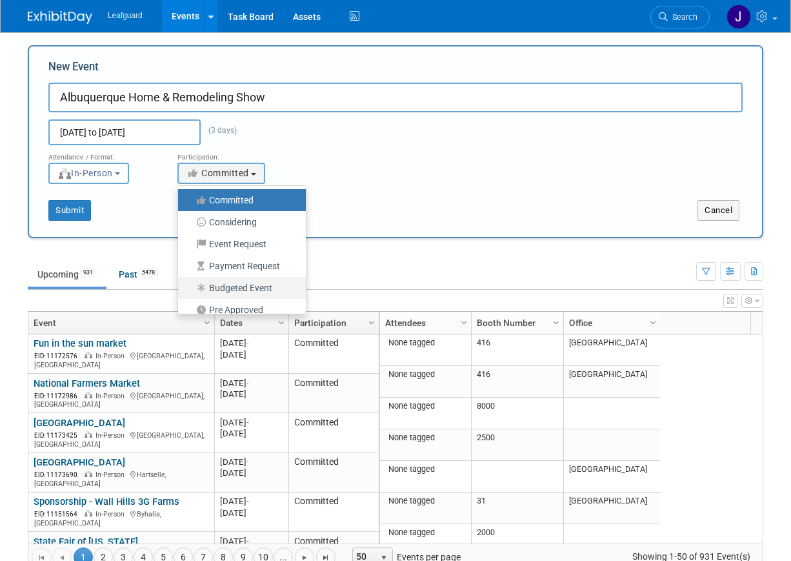
click at [250, 279] on label "Budgeted Event" at bounding box center [239, 287] width 108 height 17
click at [190, 284] on input "Budgeted Event" at bounding box center [185, 288] width 8 height 8
select select "103"
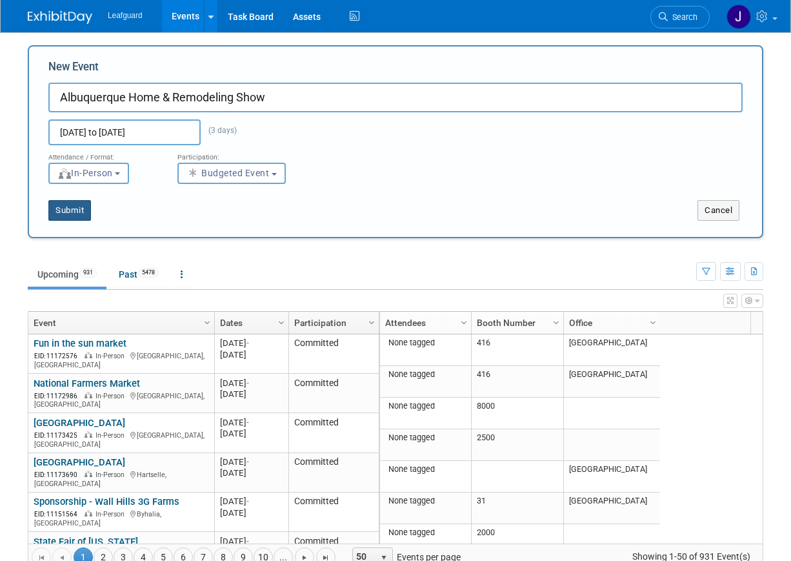
click at [77, 215] on button "Submit" at bounding box center [69, 210] width 43 height 21
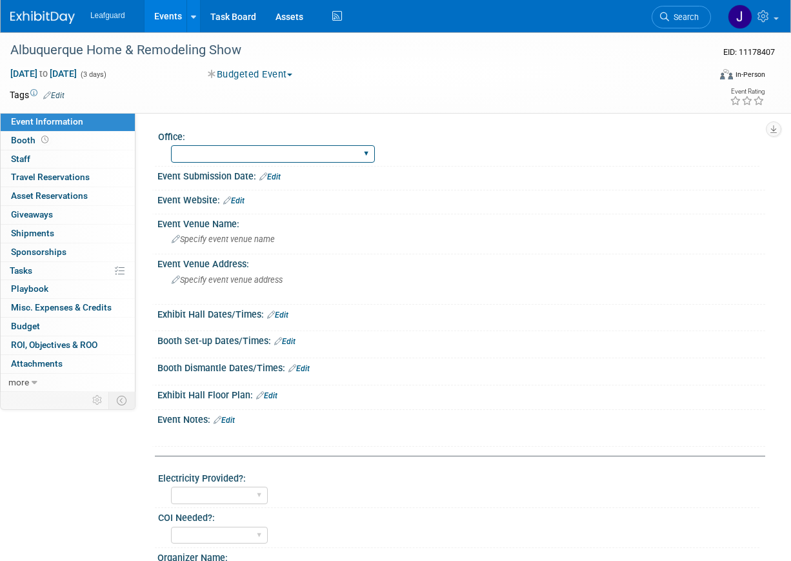
select select "[US_STATE]"
click at [171, 145] on select "[GEOGRAPHIC_DATA] [US_STATE] [GEOGRAPHIC_DATA] [GEOGRAPHIC_DATA] [GEOGRAPHIC_DA…" at bounding box center [273, 153] width 204 height 17
